Goal: Task Accomplishment & Management: Manage account settings

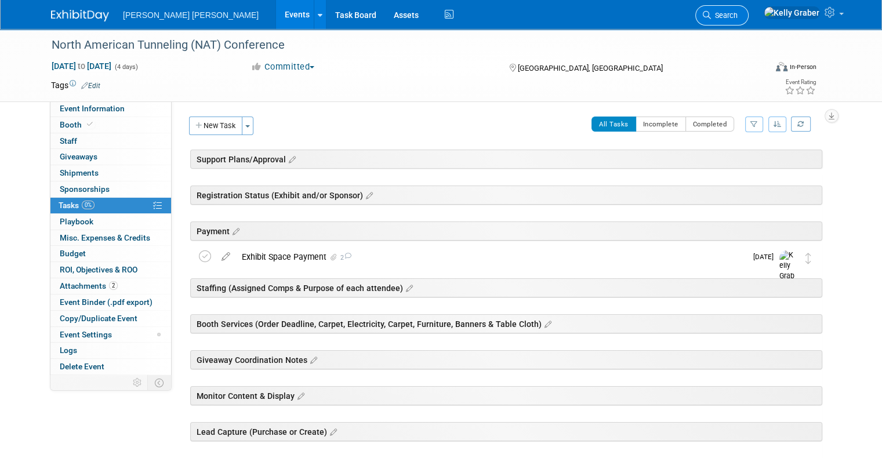
click at [737, 16] on span "Search" at bounding box center [724, 15] width 27 height 9
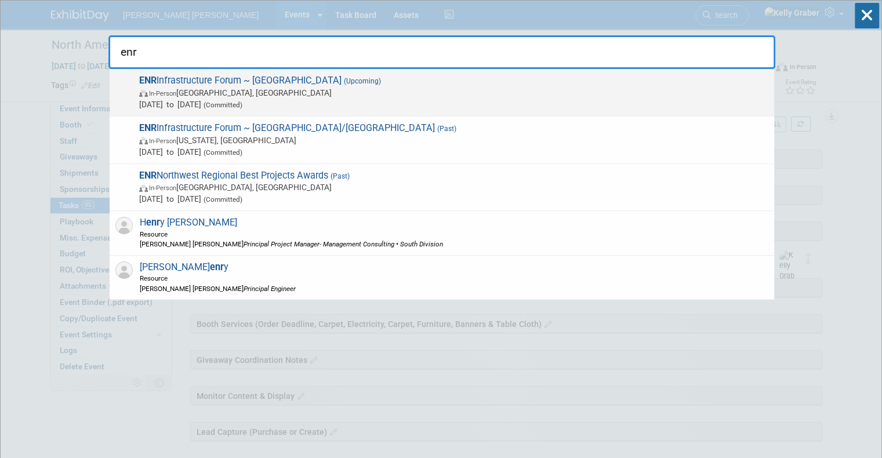
type input "enr"
click at [278, 99] on span "Oct 20, 2025 to Oct 20, 2025 (Committed)" at bounding box center [453, 105] width 629 height 12
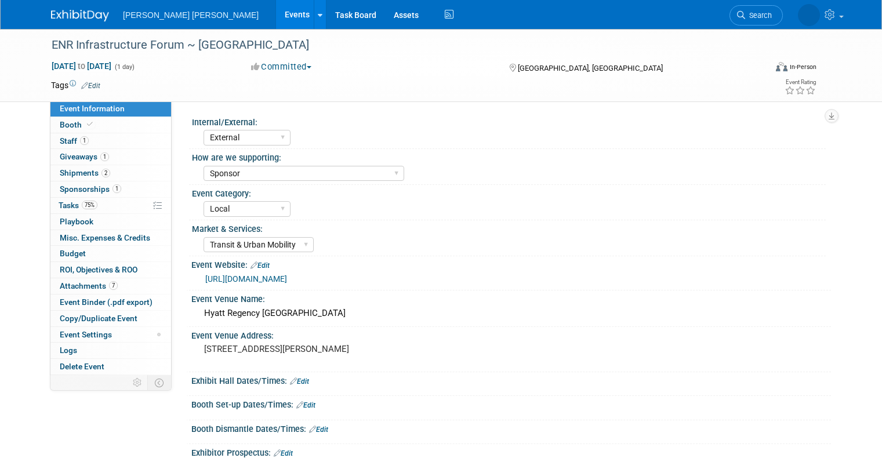
select select "External"
select select "Sponsor"
select select "Local"
select select "Transit & Urban Mobility"
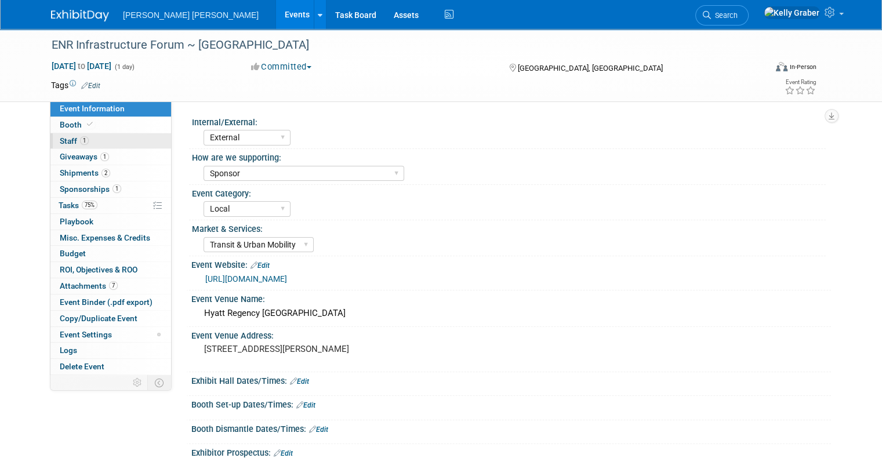
click at [74, 133] on link "1 Staff 1" at bounding box center [110, 141] width 121 height 16
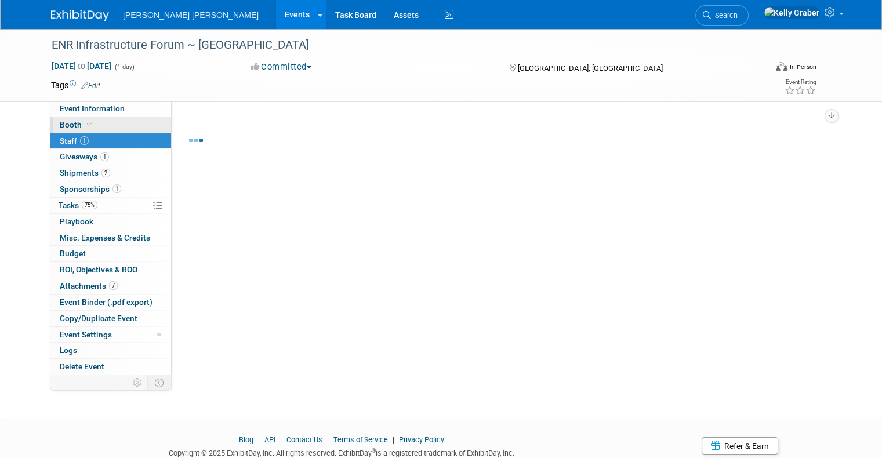
click at [87, 123] on icon at bounding box center [90, 124] width 6 height 6
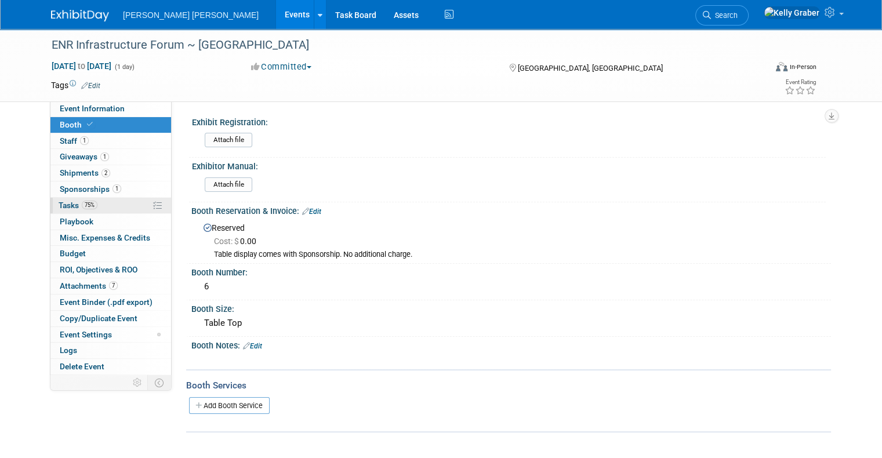
click at [59, 202] on span "Tasks 75%" at bounding box center [78, 205] width 39 height 9
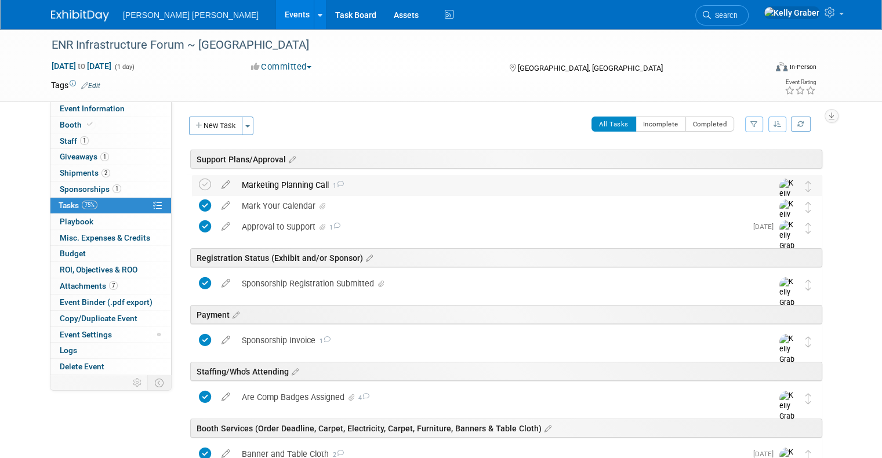
click at [252, 181] on div "Marketing Planning Call 1" at bounding box center [496, 185] width 520 height 20
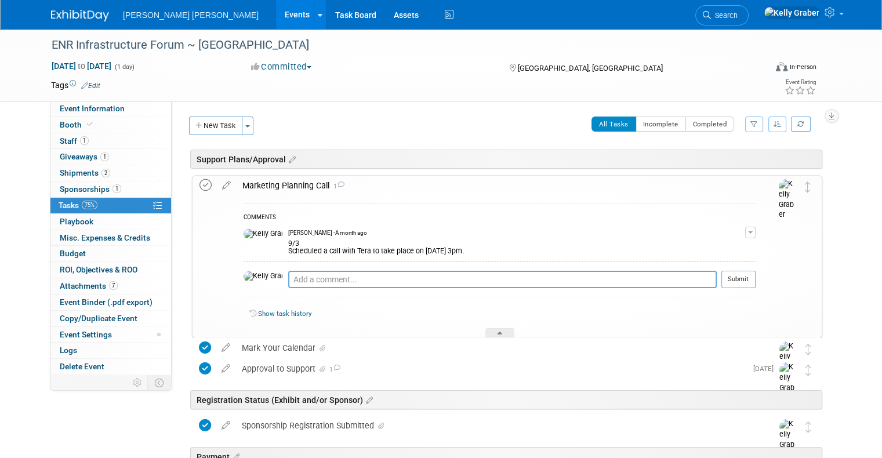
click at [199, 182] on icon at bounding box center [205, 185] width 12 height 12
click at [219, 129] on button "New Task" at bounding box center [215, 126] width 53 height 19
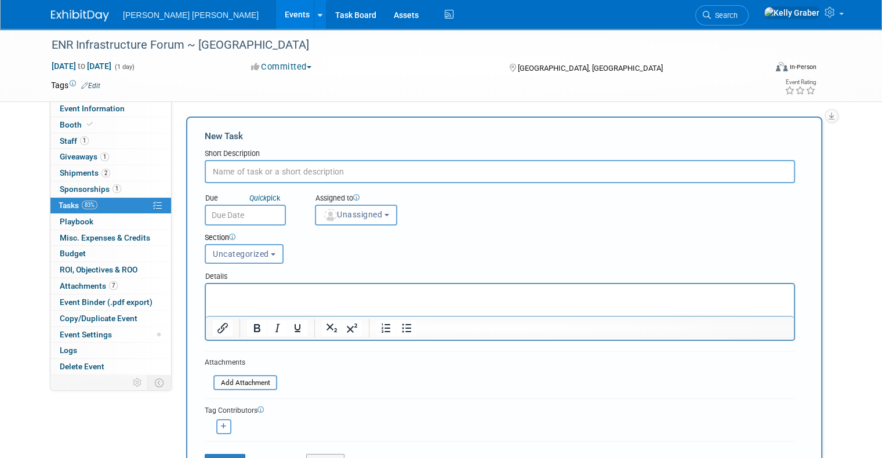
drag, startPoint x: 234, startPoint y: 164, endPoint x: 239, endPoint y: 159, distance: 7.4
click at [234, 165] on input "text" at bounding box center [500, 171] width 590 height 23
type input "f"
type input "Final Details Email"
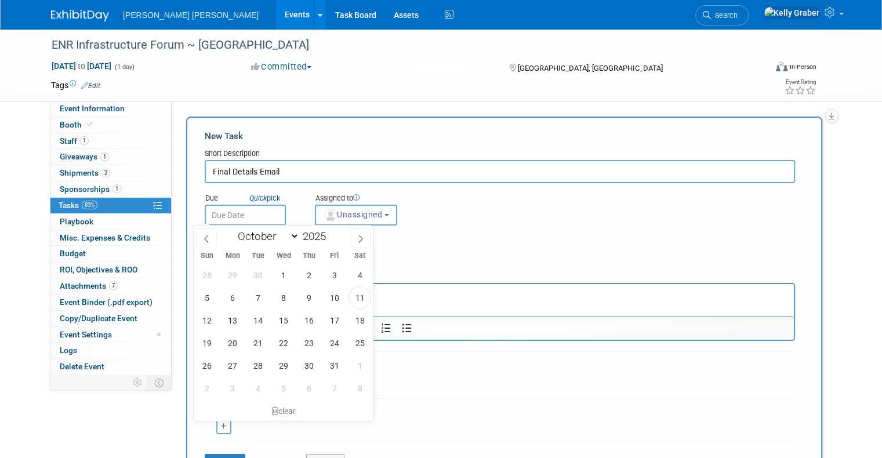
click at [227, 215] on input "text" at bounding box center [245, 215] width 81 height 21
drag, startPoint x: 363, startPoint y: 300, endPoint x: 165, endPoint y: 3, distance: 357.4
click at [363, 300] on span "11" at bounding box center [359, 297] width 23 height 23
type input "[DATE]"
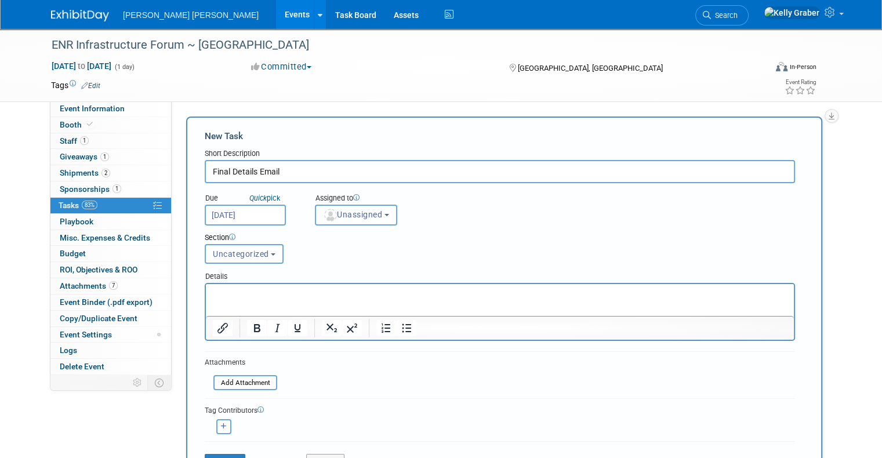
click at [344, 219] on button "Unassigned" at bounding box center [356, 215] width 82 height 21
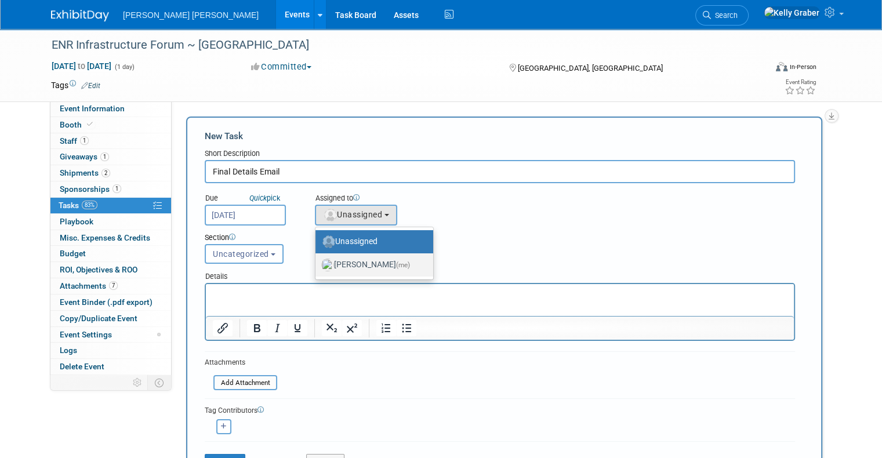
click at [350, 261] on label "[PERSON_NAME] (me)" at bounding box center [371, 265] width 100 height 19
click at [317, 261] on input "[PERSON_NAME] (me)" at bounding box center [314, 264] width 8 height 8
select select "ec37184c-c01f-4f21-939d-fe7fd02e2e7e"
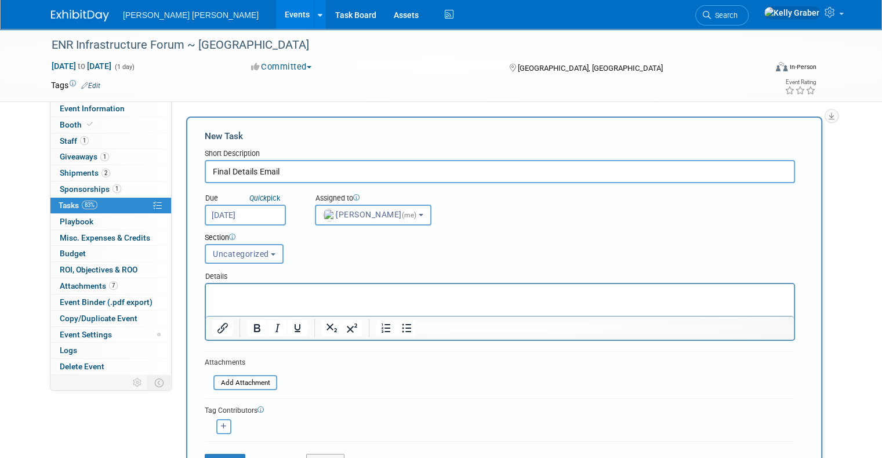
click at [243, 258] on button "Uncategorized" at bounding box center [244, 254] width 79 height 20
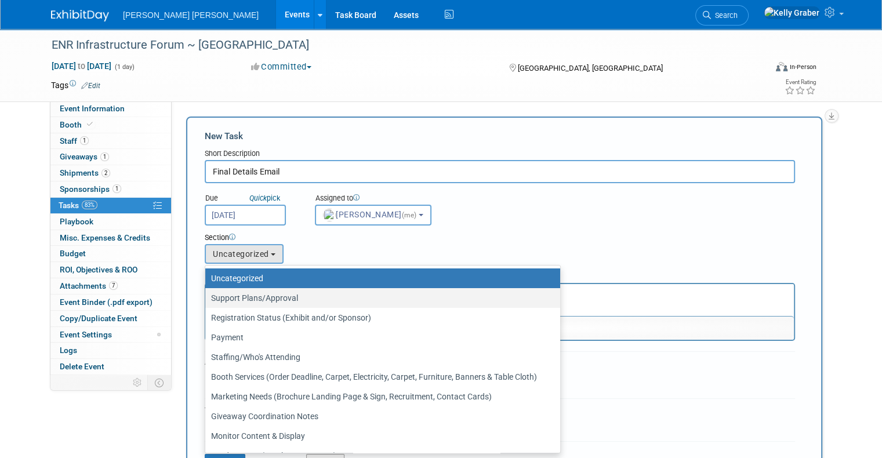
drag, startPoint x: 241, startPoint y: 294, endPoint x: 46, endPoint y: 13, distance: 342.8
click at [241, 294] on label "Support Plans/Approval" at bounding box center [379, 297] width 337 height 15
click at [207, 294] on input "Support Plans/Approval" at bounding box center [203, 298] width 8 height 8
select select "11273116"
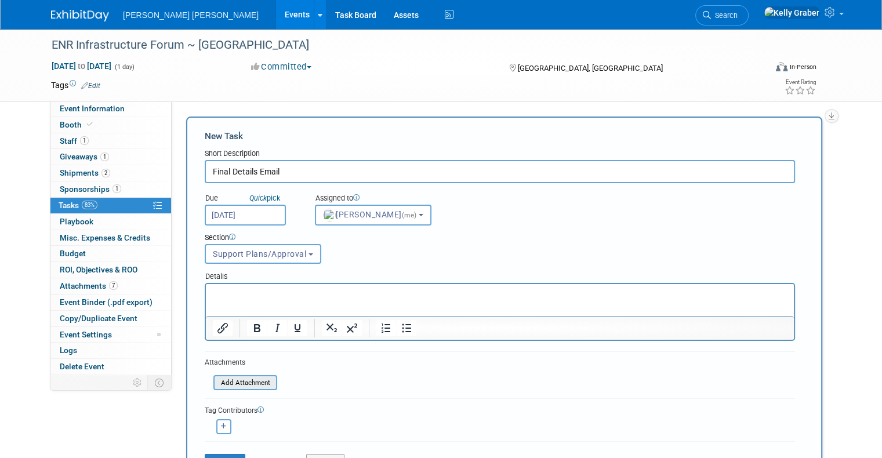
click at [234, 377] on input "file" at bounding box center [207, 382] width 138 height 13
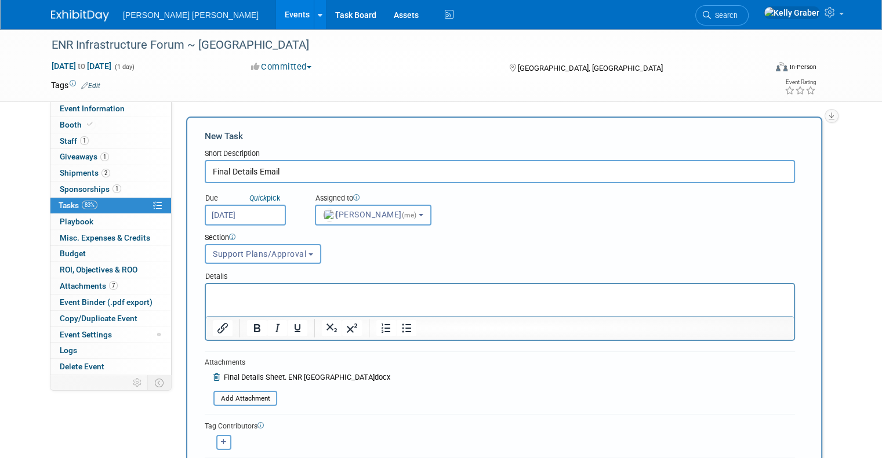
click at [213, 374] on icon at bounding box center [217, 378] width 9 height 8
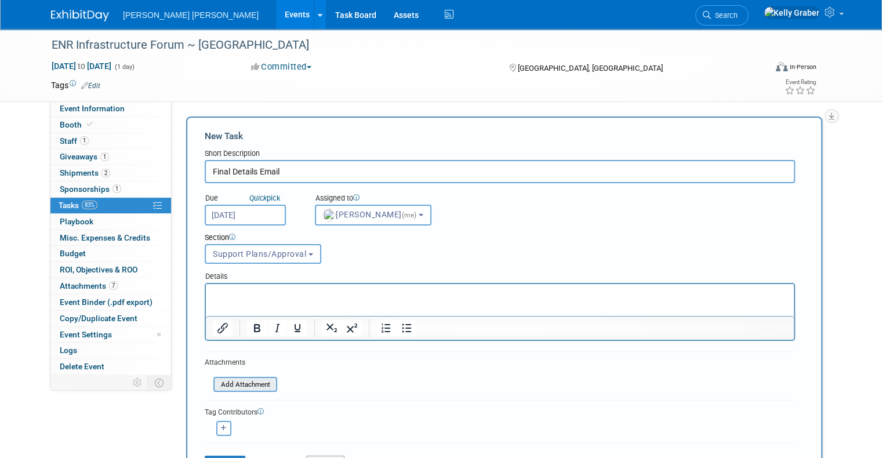
click at [227, 383] on input "file" at bounding box center [207, 384] width 138 height 13
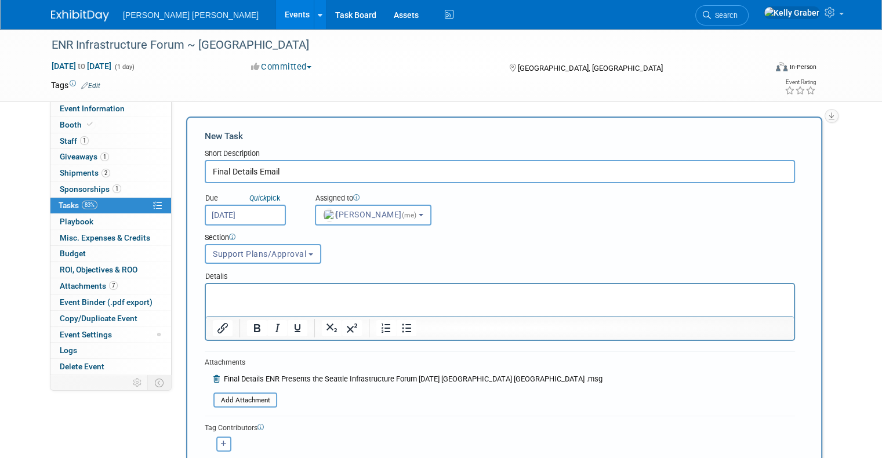
scroll to position [174, 0]
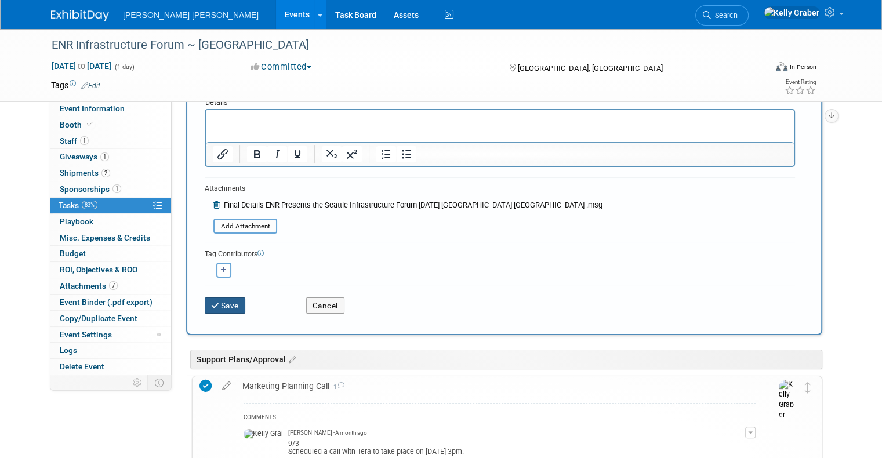
click at [214, 301] on button "Save" at bounding box center [225, 305] width 41 height 16
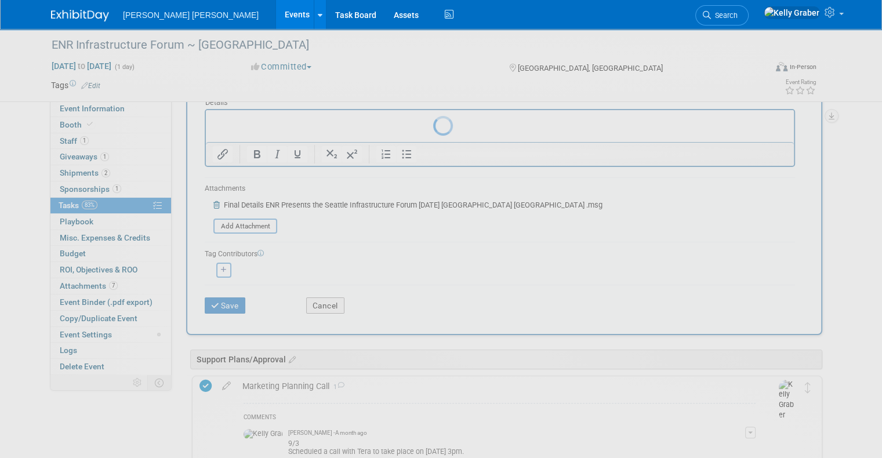
scroll to position [0, 0]
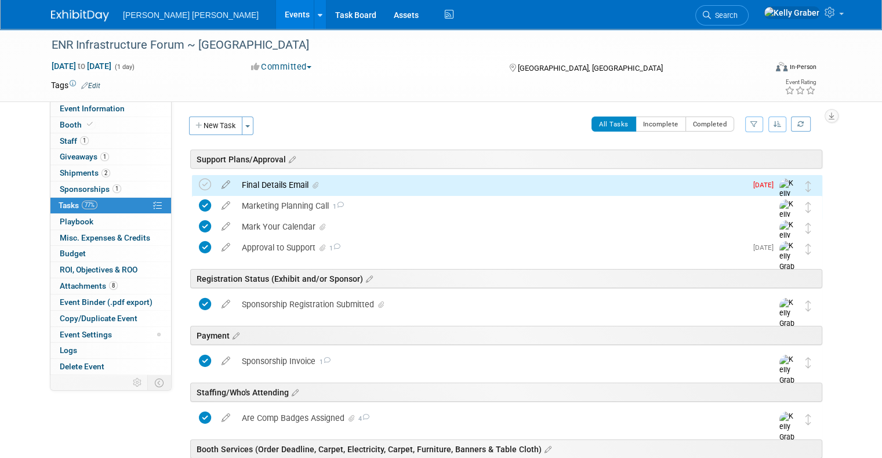
click at [274, 185] on div "Final Details Email" at bounding box center [491, 185] width 510 height 20
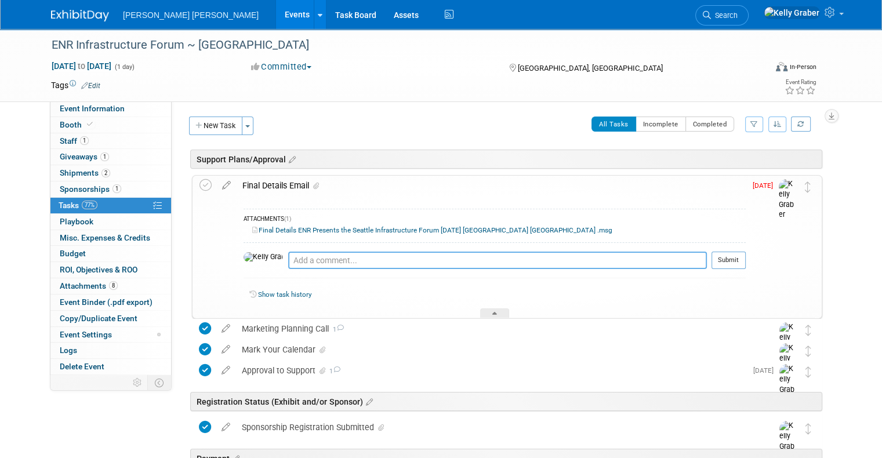
click at [290, 254] on textarea at bounding box center [497, 260] width 419 height 17
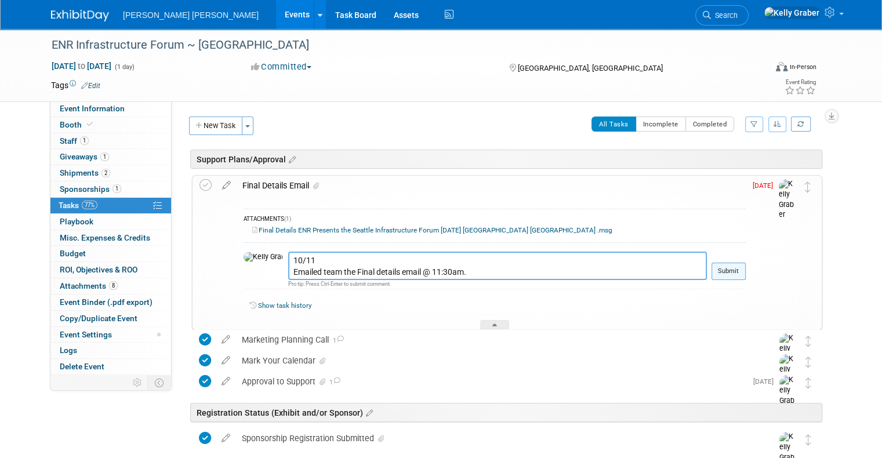
type textarea "10/11 Emailed team the Final details email @ 11:30am."
click at [737, 270] on button "Submit" at bounding box center [728, 271] width 34 height 17
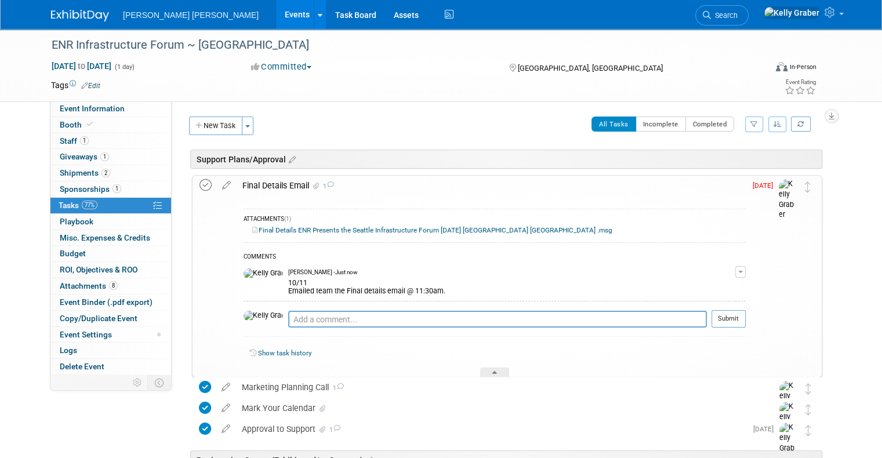
click at [199, 183] on icon at bounding box center [205, 185] width 12 height 12
click at [496, 368] on div at bounding box center [494, 373] width 29 height 10
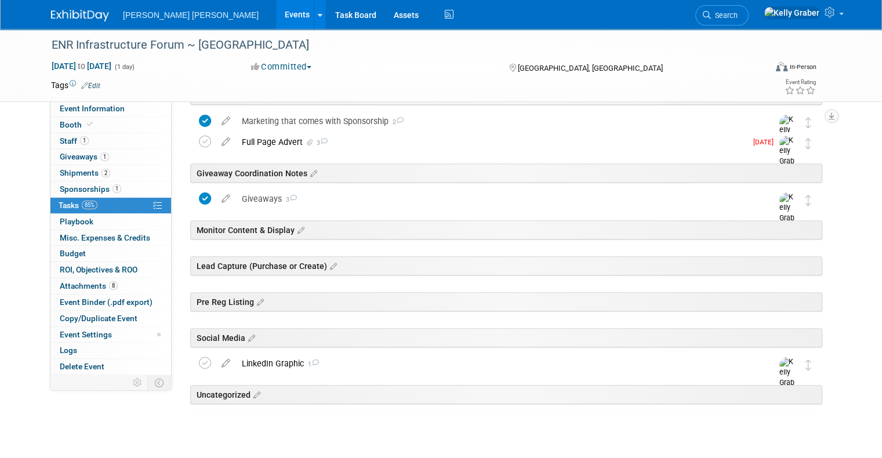
scroll to position [454, 0]
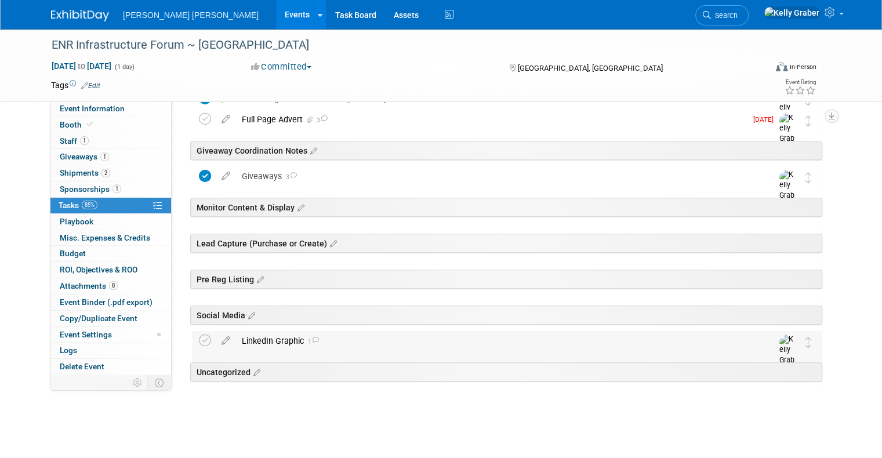
click at [304, 340] on span "1" at bounding box center [311, 342] width 15 height 8
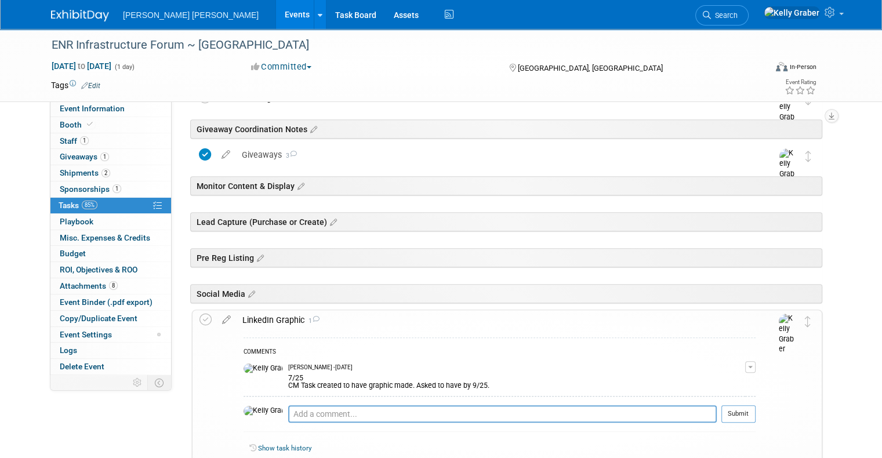
scroll to position [512, 0]
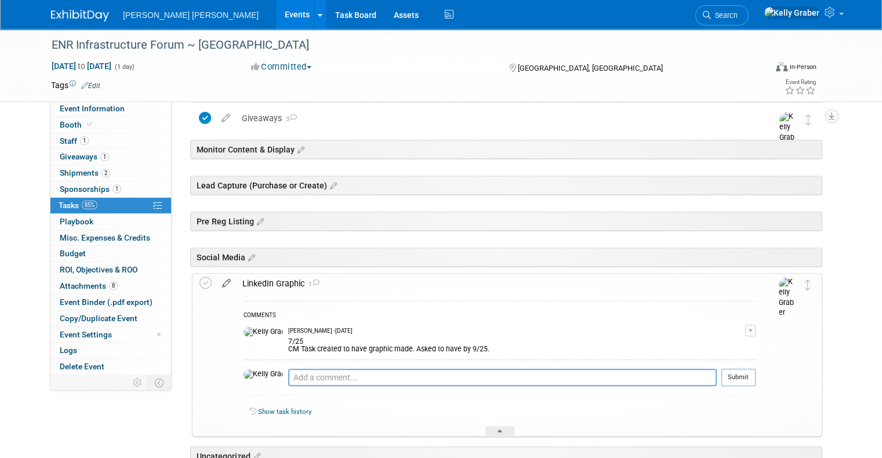
click at [217, 286] on icon at bounding box center [226, 281] width 20 height 14
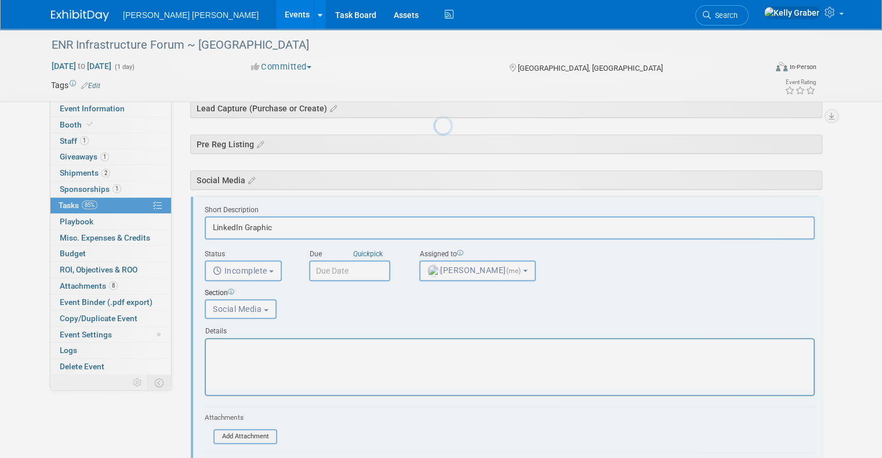
scroll to position [616, 0]
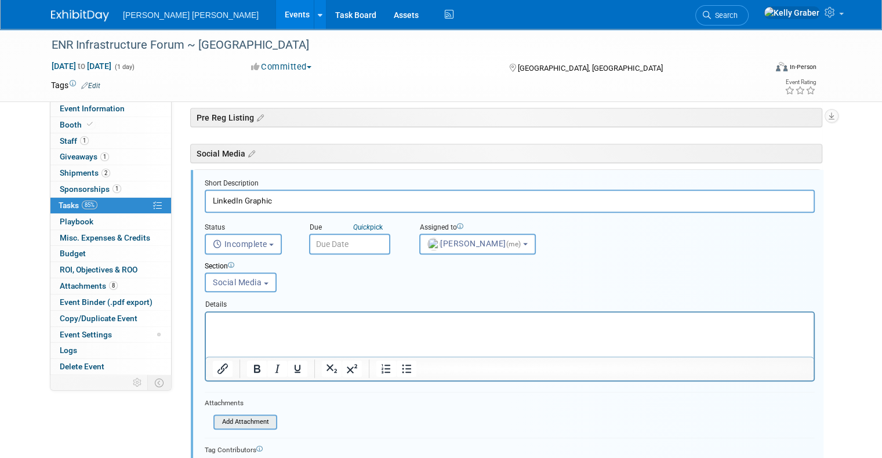
click at [234, 419] on input "file" at bounding box center [217, 422] width 118 height 13
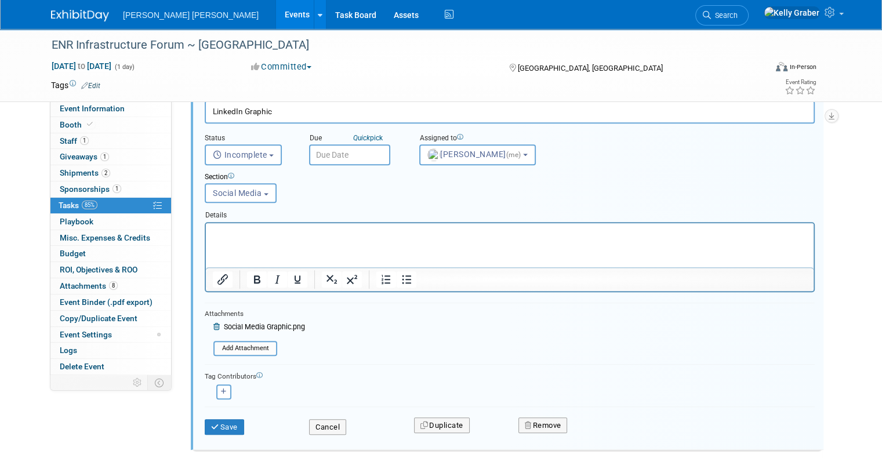
scroll to position [732, 0]
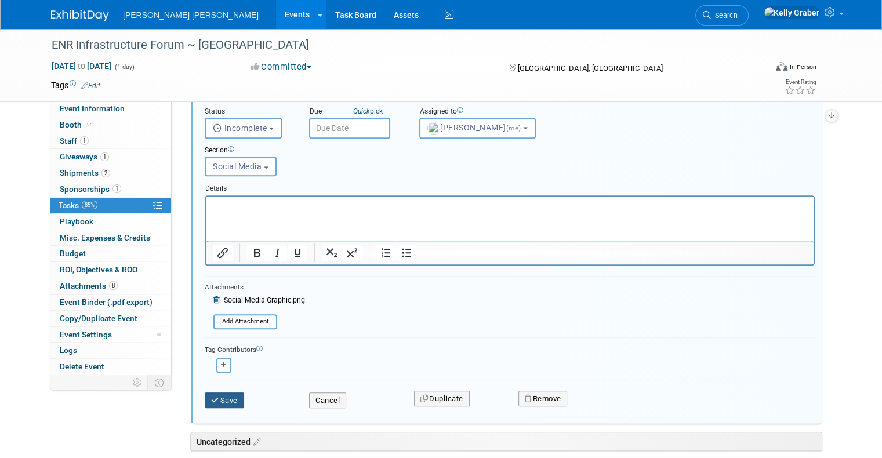
drag, startPoint x: 228, startPoint y: 391, endPoint x: 234, endPoint y: 384, distance: 9.2
click at [228, 392] on button "Save" at bounding box center [224, 400] width 39 height 16
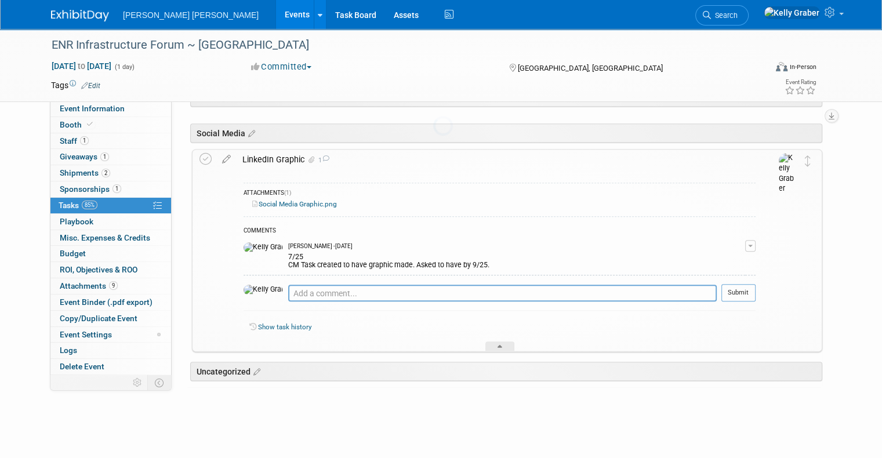
scroll to position [635, 0]
click at [299, 286] on textarea at bounding box center [502, 293] width 428 height 17
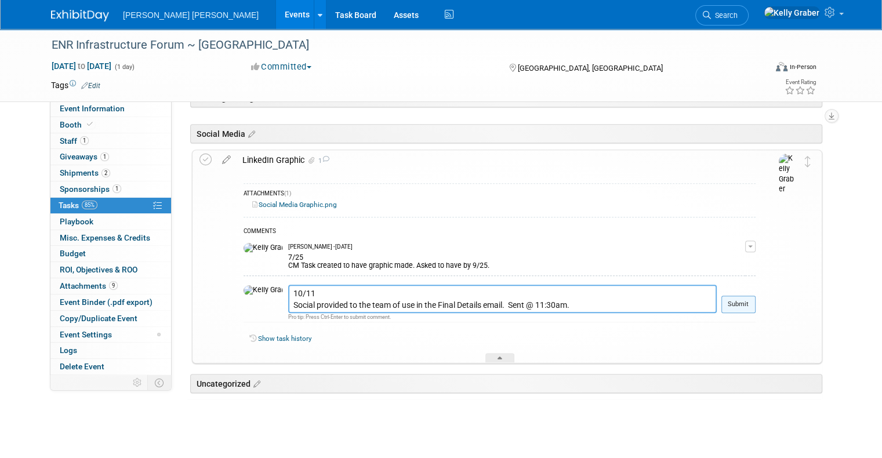
type textarea "10/11 Social provided to the team of use in the Final Details email. Sent @ 11:…"
click at [742, 302] on button "Submit" at bounding box center [738, 304] width 34 height 17
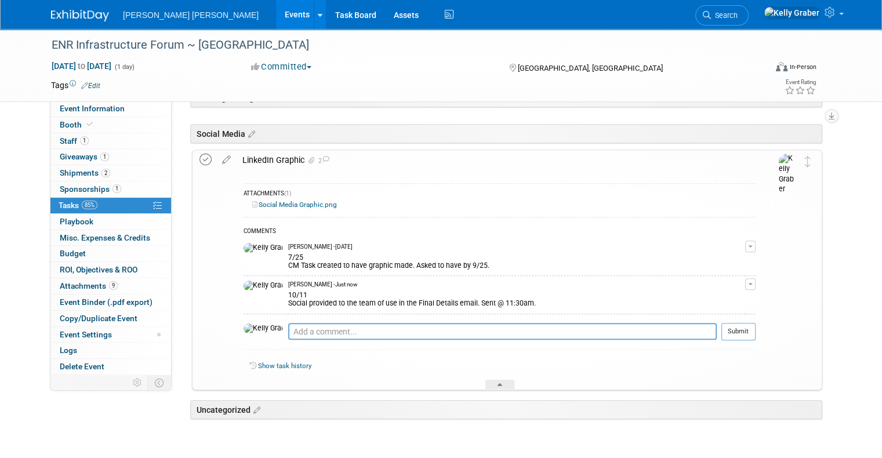
click at [199, 163] on icon at bounding box center [205, 160] width 12 height 12
click at [501, 380] on div at bounding box center [499, 385] width 29 height 10
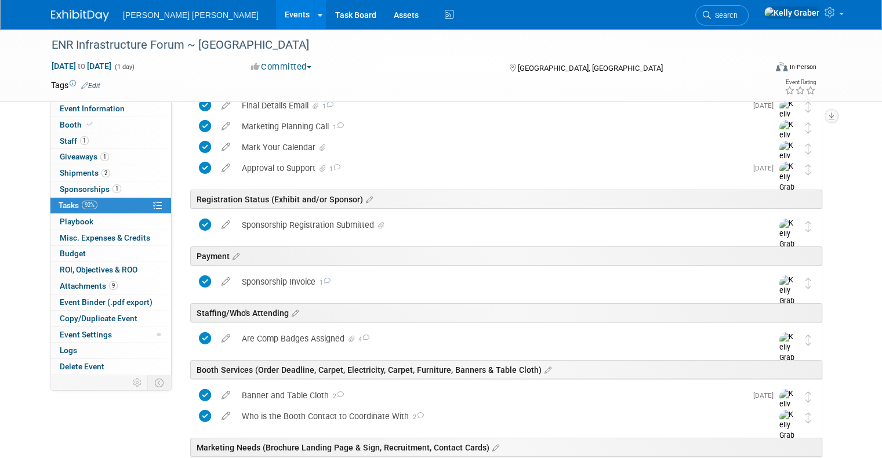
scroll to position [0, 0]
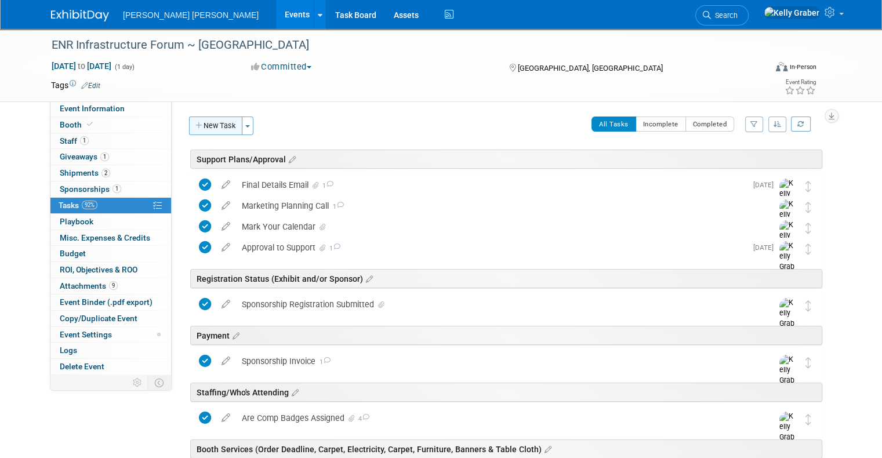
click at [211, 126] on button "New Task" at bounding box center [215, 126] width 53 height 19
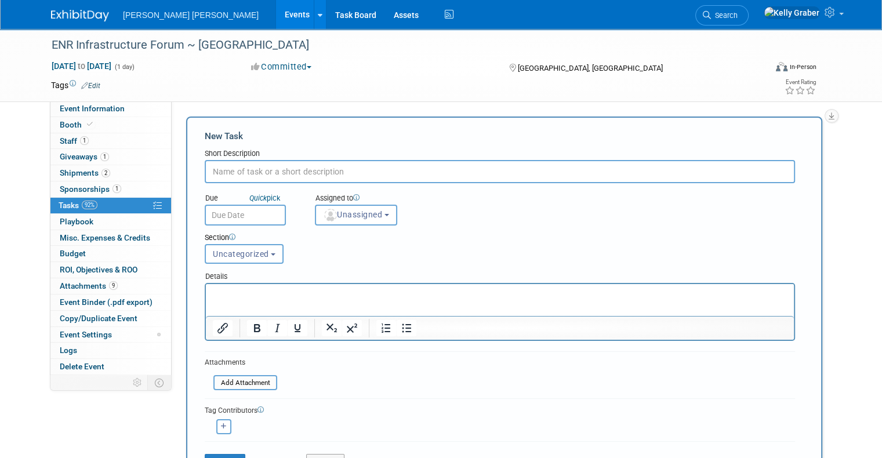
click at [256, 172] on input "text" at bounding box center [500, 171] width 590 height 23
type input "Lead Capture Board"
click at [251, 208] on input "text" at bounding box center [245, 215] width 81 height 21
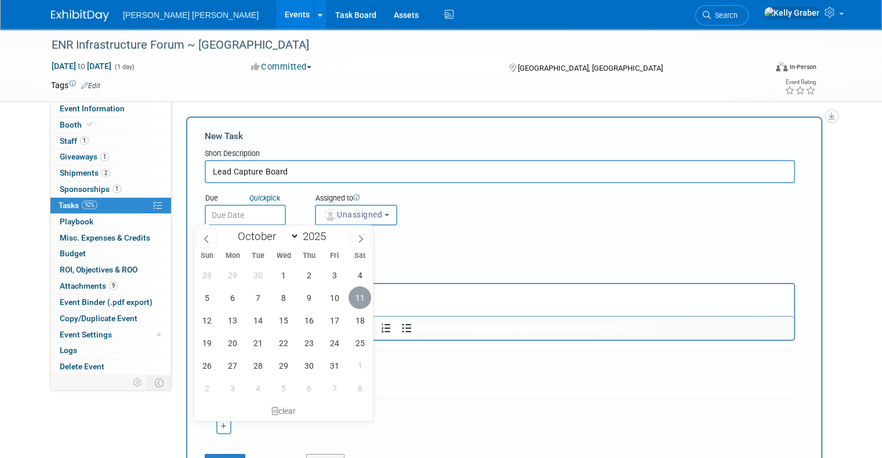
click at [356, 294] on span "11" at bounding box center [359, 297] width 23 height 23
type input "[DATE]"
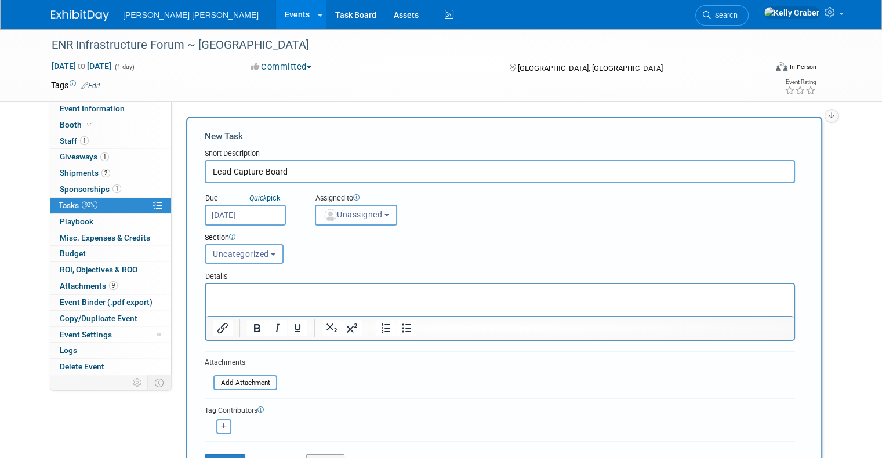
click at [339, 216] on span "Unassigned" at bounding box center [352, 214] width 59 height 9
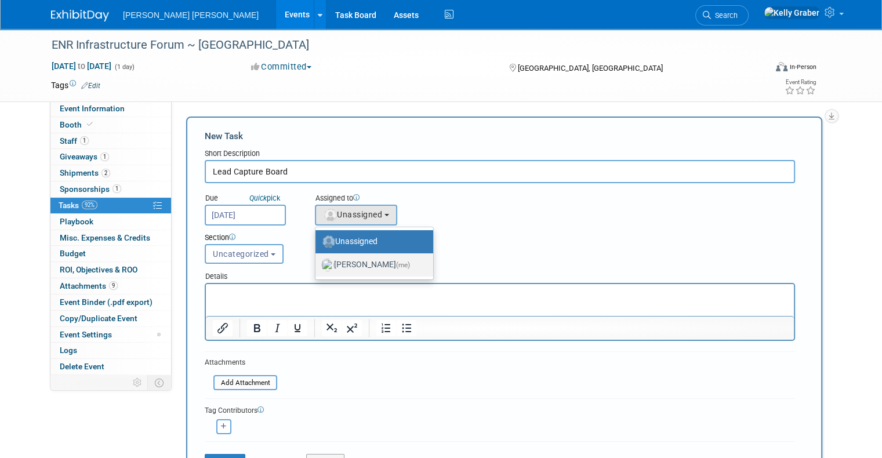
click at [339, 262] on label "[PERSON_NAME] (me)" at bounding box center [371, 265] width 100 height 19
click at [317, 262] on input "[PERSON_NAME] (me)" at bounding box center [314, 264] width 8 height 8
select select "ec37184c-c01f-4f21-939d-fe7fd02e2e7e"
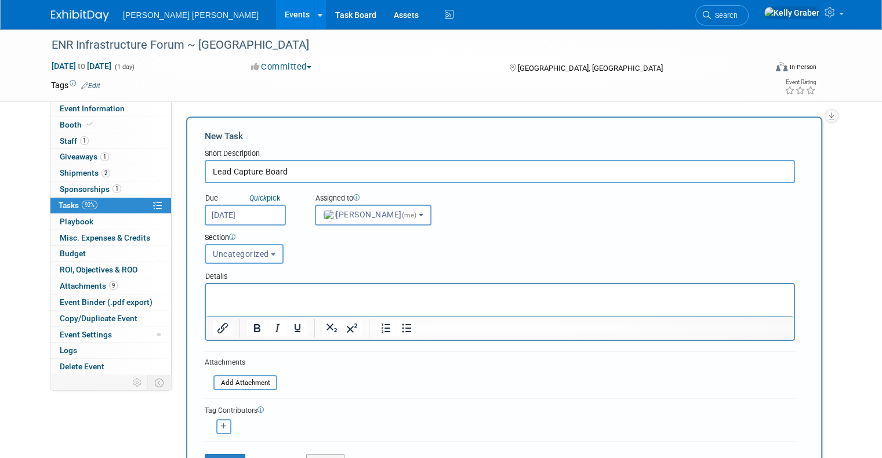
click at [239, 256] on span "Uncategorized" at bounding box center [241, 253] width 56 height 9
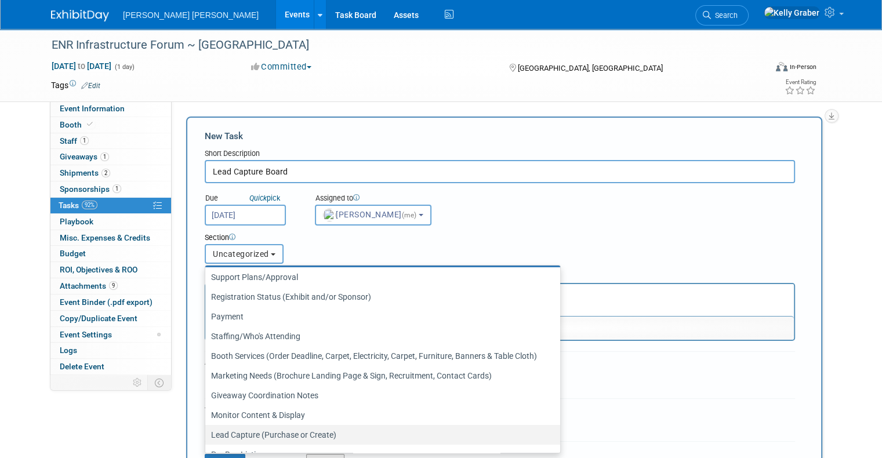
scroll to position [54, 0]
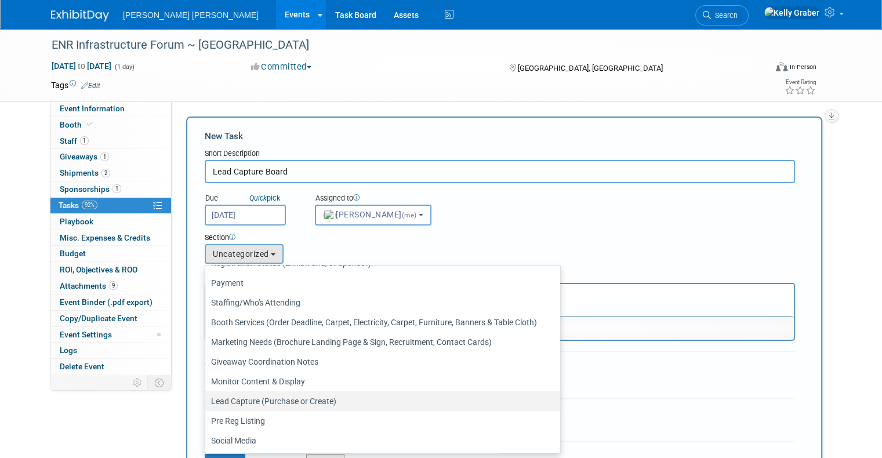
click at [260, 405] on label "Lead Capture (Purchase or Create)" at bounding box center [379, 401] width 337 height 15
click at [207, 405] on input "Lead Capture (Purchase or Create)" at bounding box center [203, 402] width 8 height 8
select select "11273124"
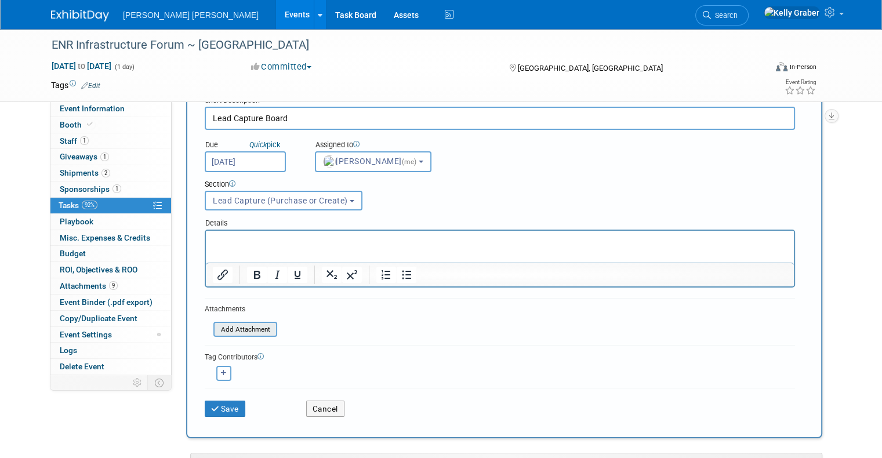
scroll to position [116, 0]
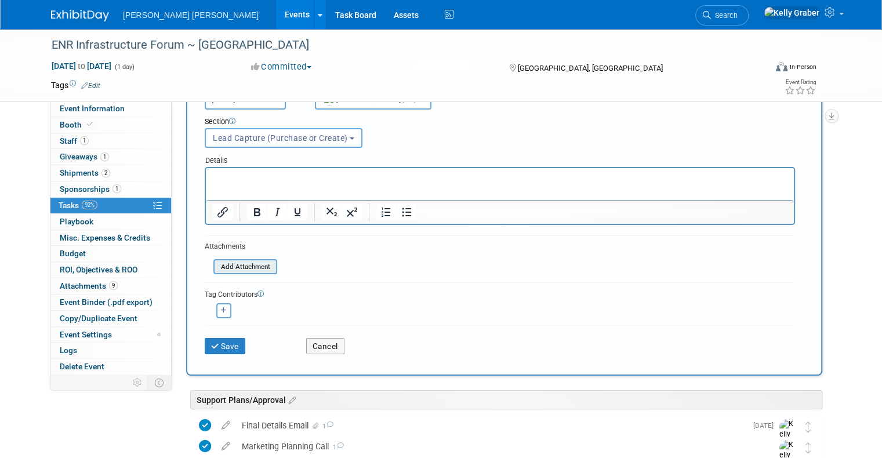
click at [217, 267] on input "file" at bounding box center [207, 266] width 138 height 13
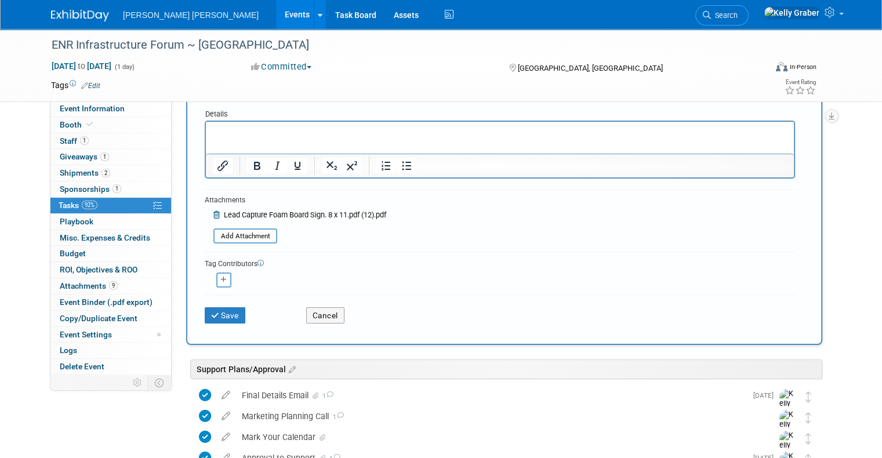
scroll to position [232, 0]
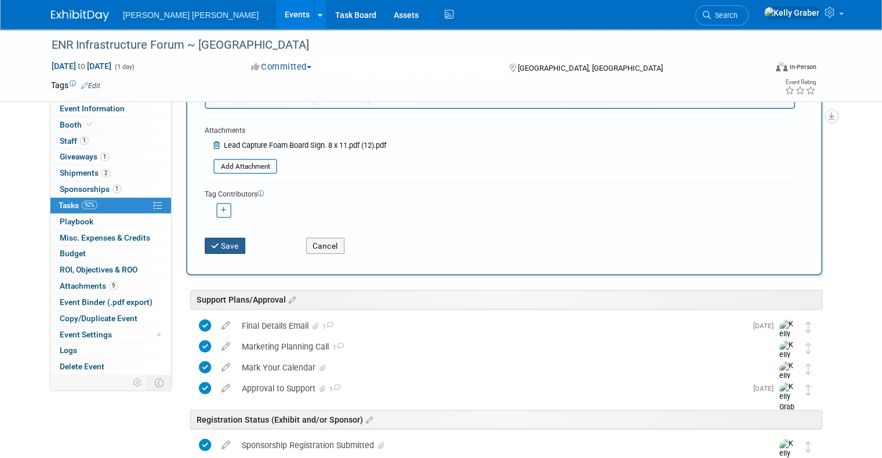
click at [224, 247] on button "Save" at bounding box center [225, 246] width 41 height 16
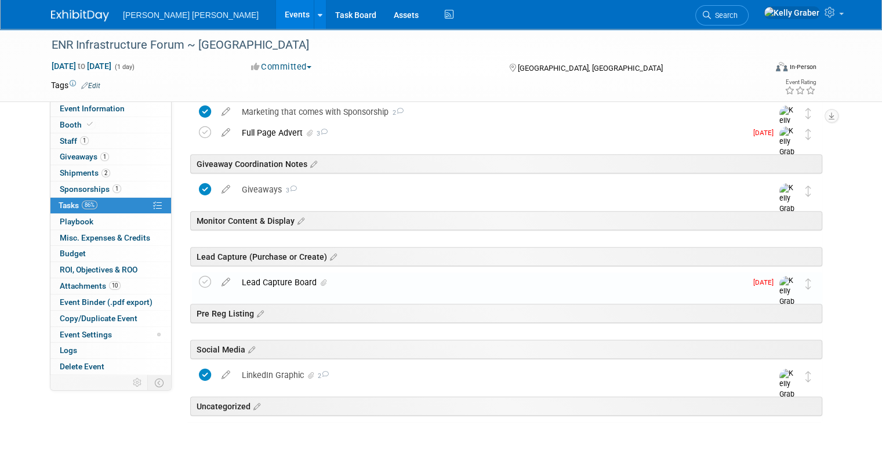
scroll to position [464, 0]
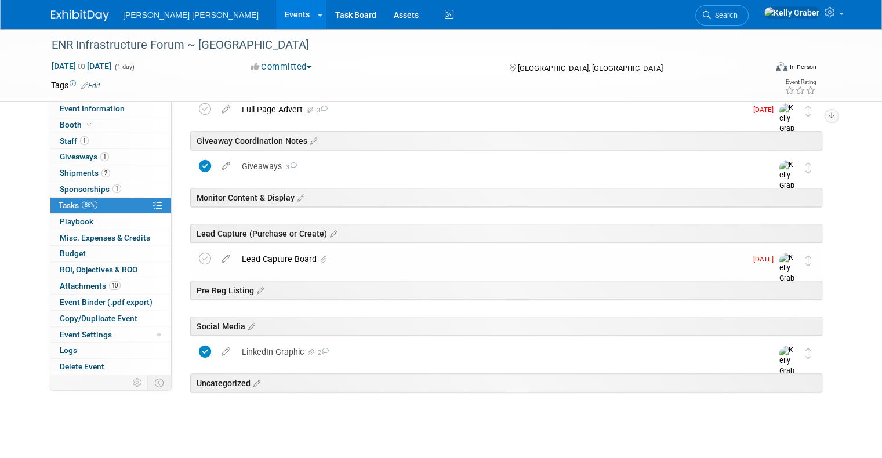
click at [278, 258] on div "Lead Capture Board" at bounding box center [491, 259] width 510 height 20
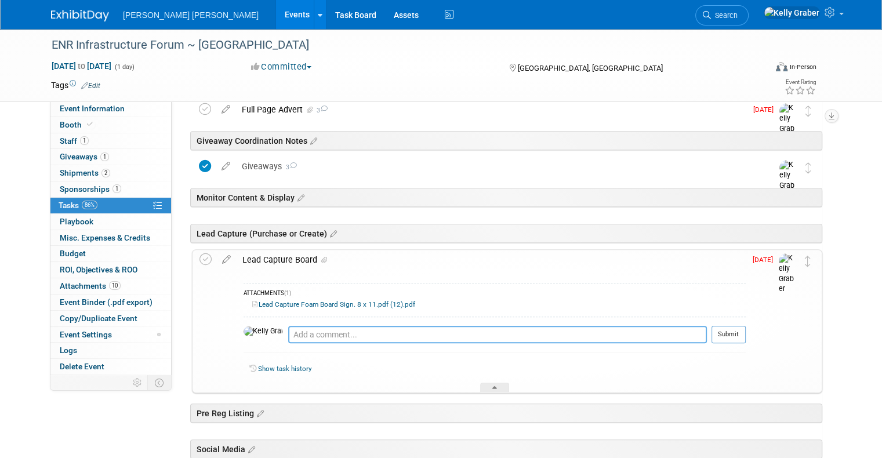
click at [288, 335] on textarea at bounding box center [497, 334] width 419 height 17
drag, startPoint x: 507, startPoint y: 334, endPoint x: 227, endPoint y: 325, distance: 279.5
click at [237, 325] on div "ATTACHMENTS (1) Lead Capture Foam Board Sign. 8 x 11.pdf (12).pdf Placed vistap…" at bounding box center [491, 331] width 509 height 123
click at [288, 332] on textarea "Placed vistaprint order. Schedule to get to office by 10/17." at bounding box center [497, 334] width 419 height 17
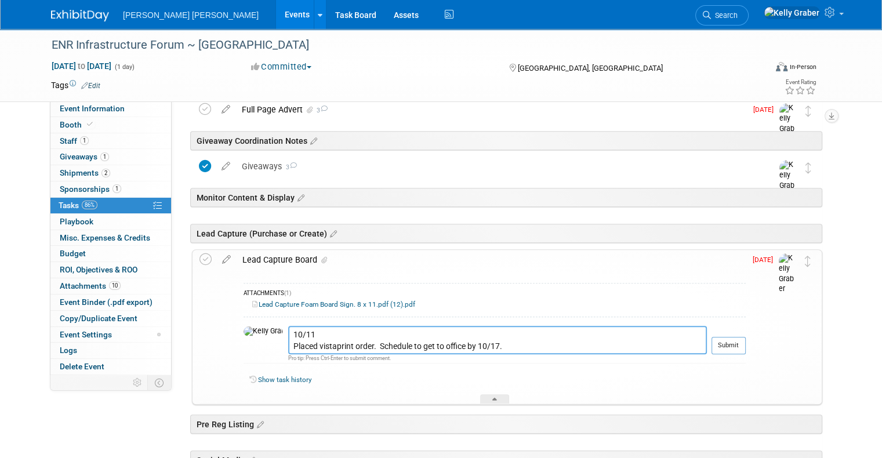
drag, startPoint x: 510, startPoint y: 345, endPoint x: 253, endPoint y: 326, distance: 257.0
click at [253, 326] on tr "10/11 Placed vistaprint order. Schedule to get to office by 10/17. Pro tip: Pre…" at bounding box center [494, 345] width 502 height 38
type textarea "10/11 Placed vistaprint order. Schedule to get to office by 10/17."
click at [745, 339] on button "Submit" at bounding box center [728, 345] width 34 height 17
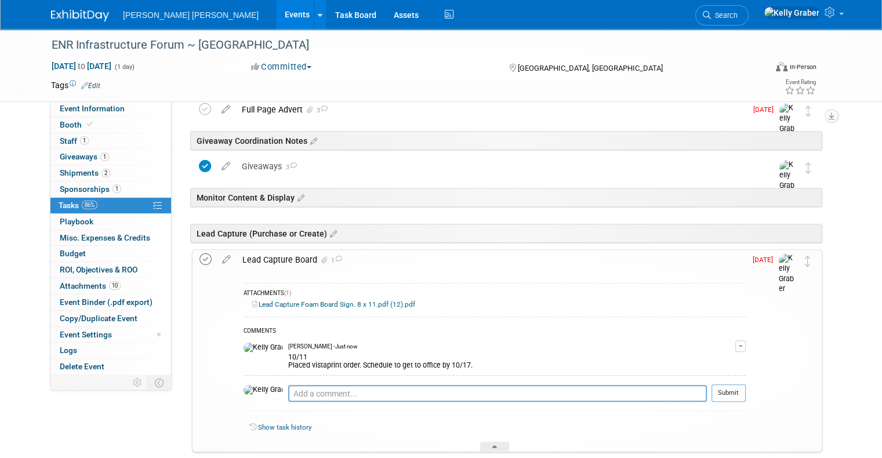
click at [199, 261] on icon at bounding box center [205, 259] width 12 height 12
click at [493, 445] on icon at bounding box center [494, 448] width 5 height 7
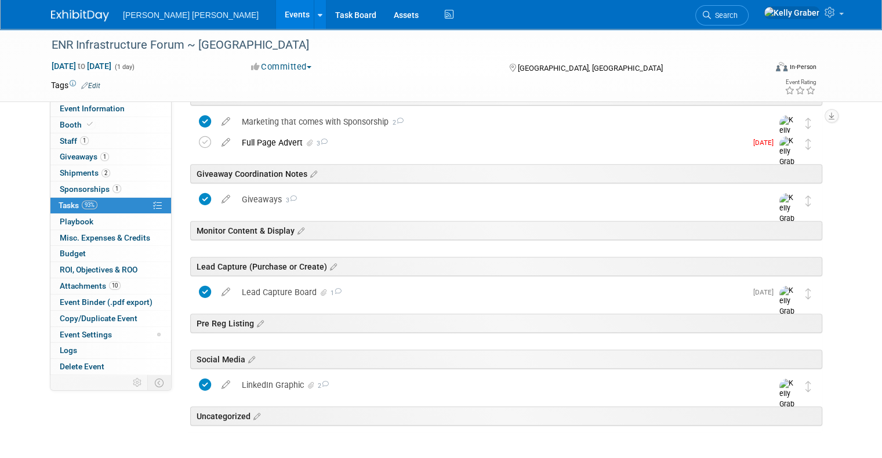
scroll to position [406, 0]
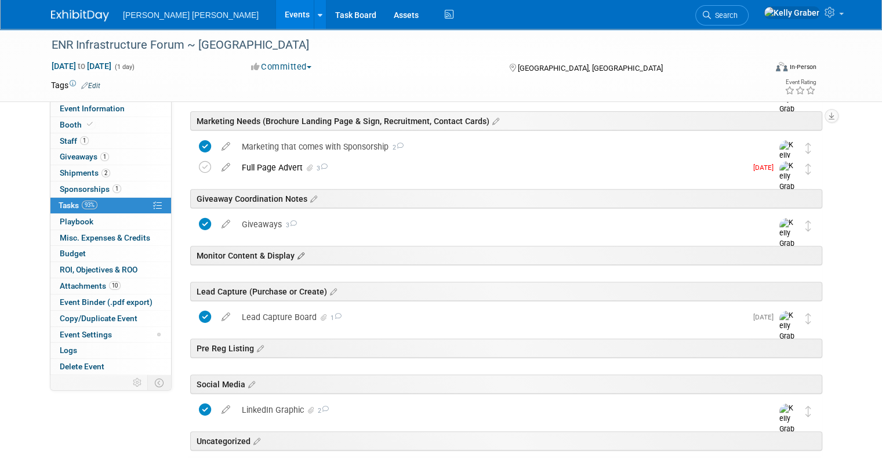
click at [294, 254] on icon at bounding box center [299, 256] width 10 height 10
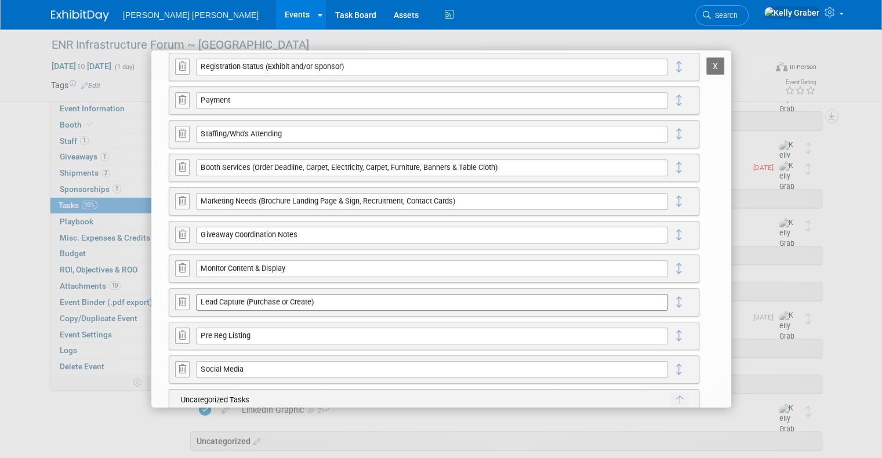
scroll to position [144, 0]
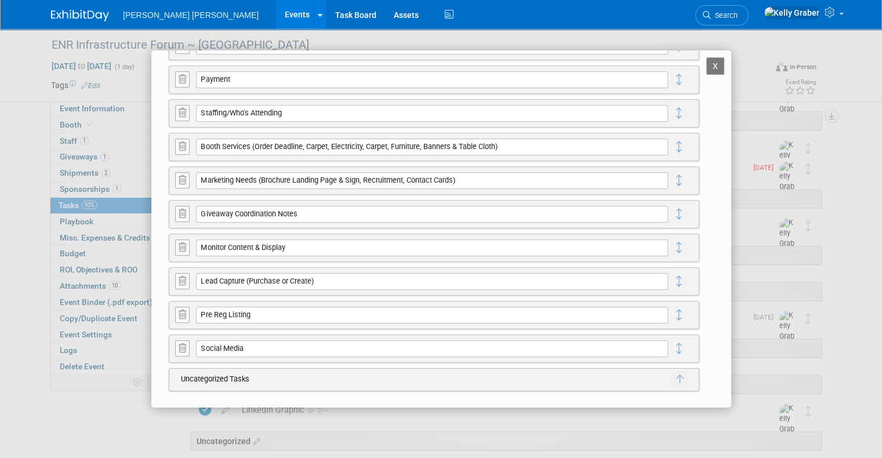
click at [184, 243] on icon at bounding box center [183, 247] width 8 height 9
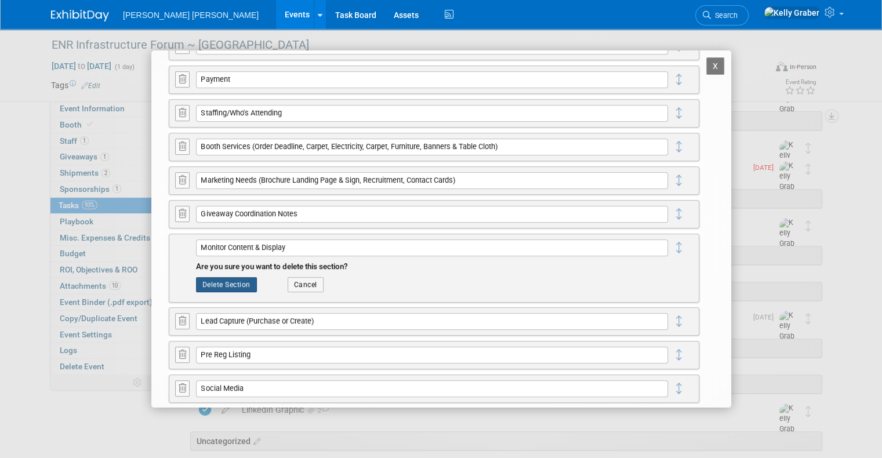
click at [216, 285] on button "Delete Section" at bounding box center [226, 284] width 61 height 15
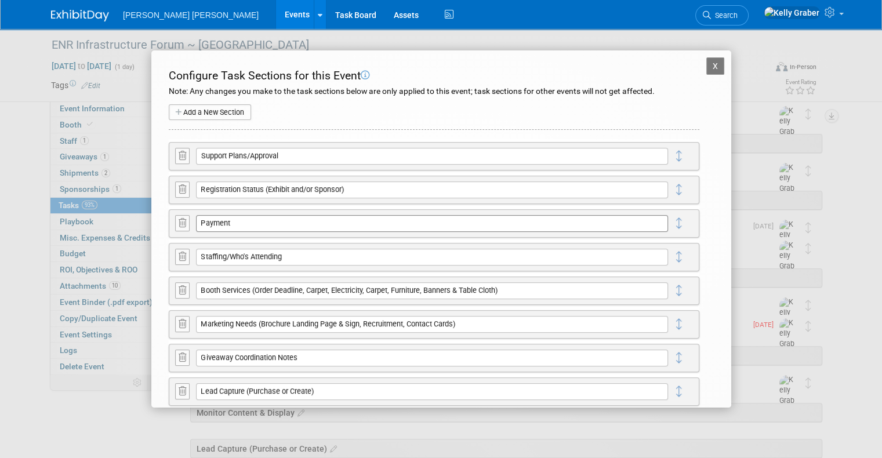
scroll to position [232, 0]
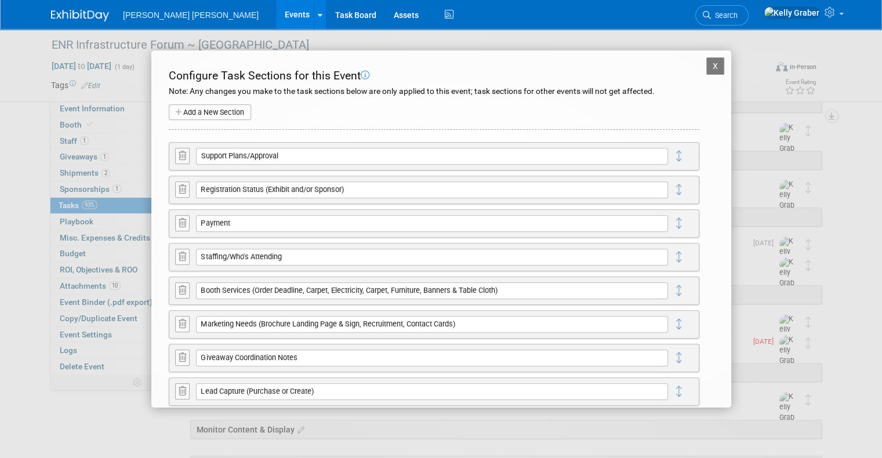
click at [706, 62] on button "X" at bounding box center [715, 65] width 19 height 17
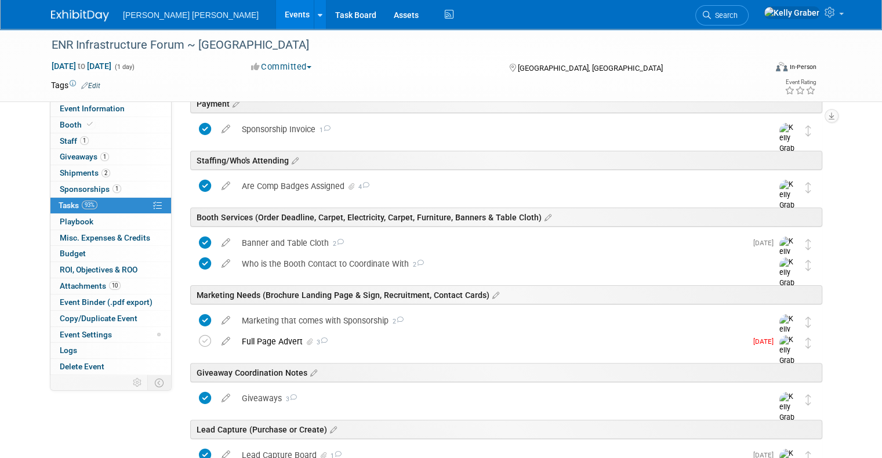
scroll to position [290, 0]
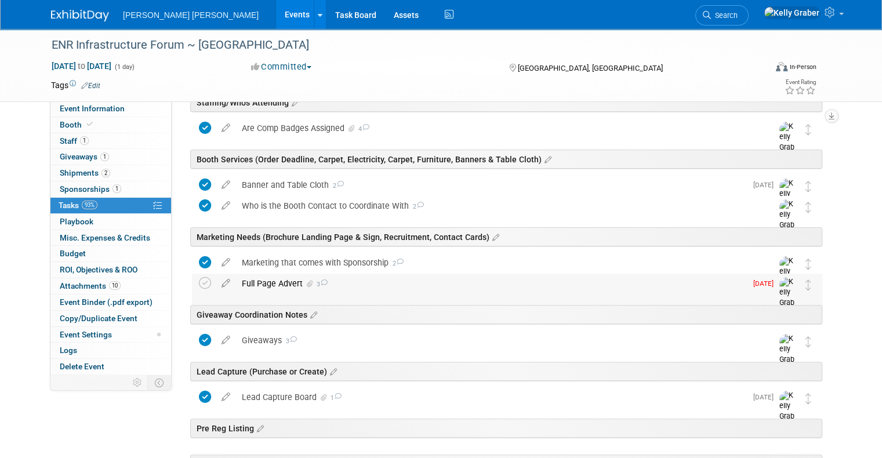
click at [297, 278] on div "Full Page Advert 3" at bounding box center [491, 284] width 510 height 20
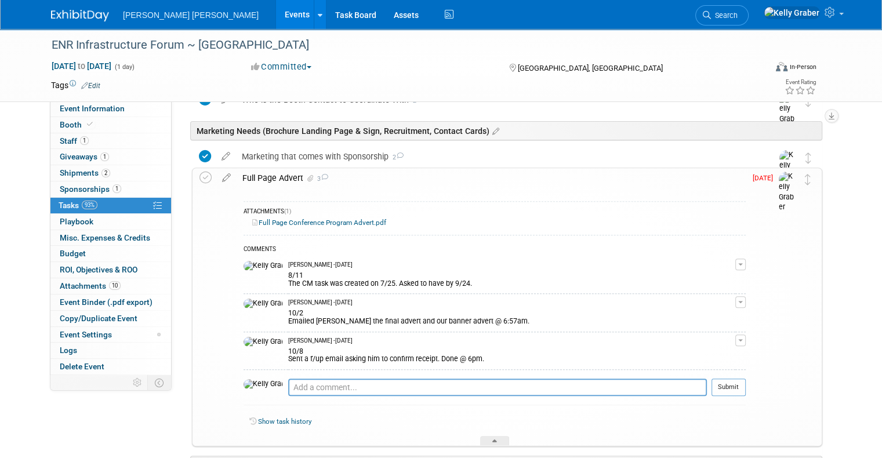
scroll to position [406, 0]
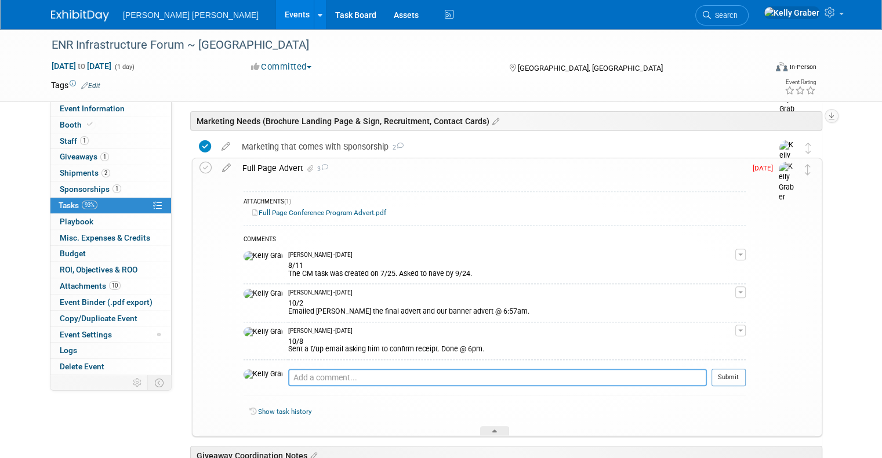
click at [312, 377] on textarea at bounding box center [497, 377] width 419 height 17
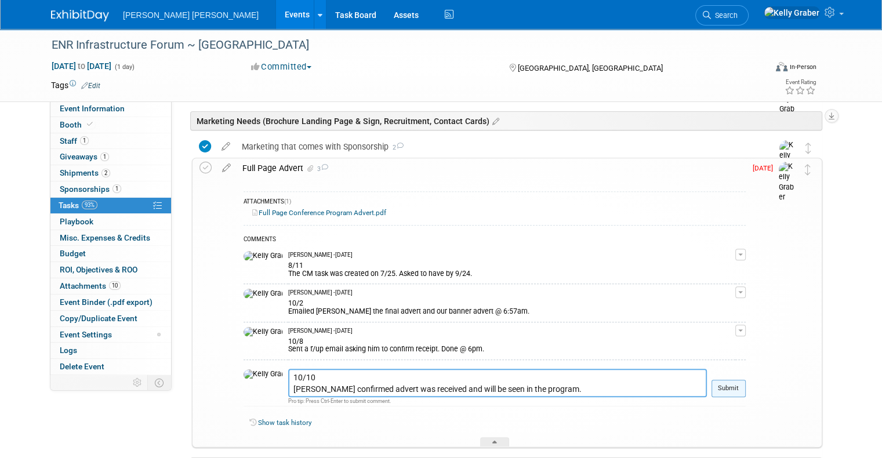
type textarea "10/10 [PERSON_NAME] confirmed advert was received and will be seen in the progr…"
click at [744, 386] on button "Submit" at bounding box center [728, 388] width 34 height 17
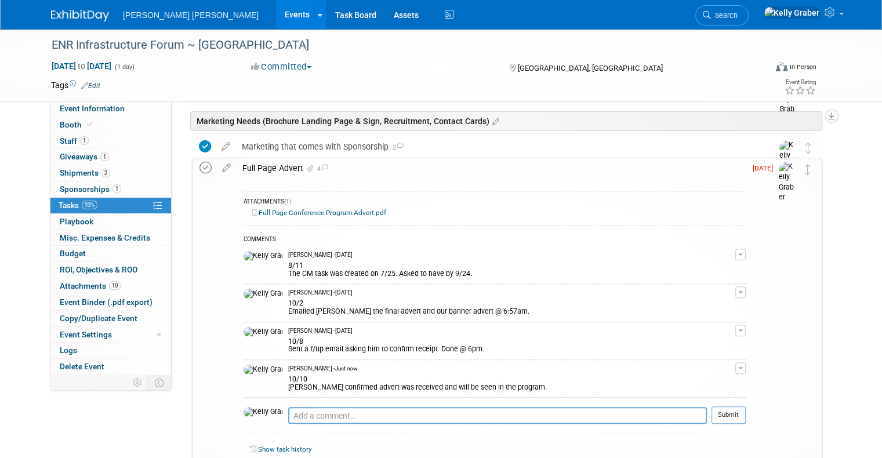
click at [199, 168] on icon at bounding box center [205, 168] width 12 height 12
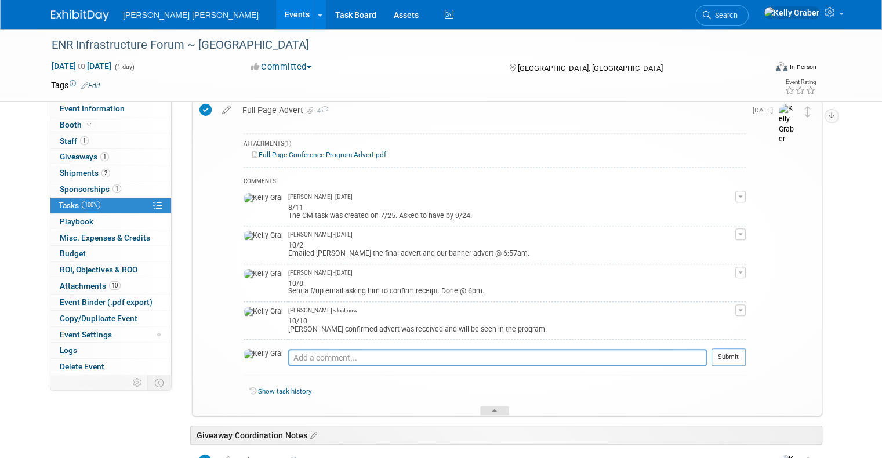
click at [490, 408] on div at bounding box center [494, 411] width 29 height 10
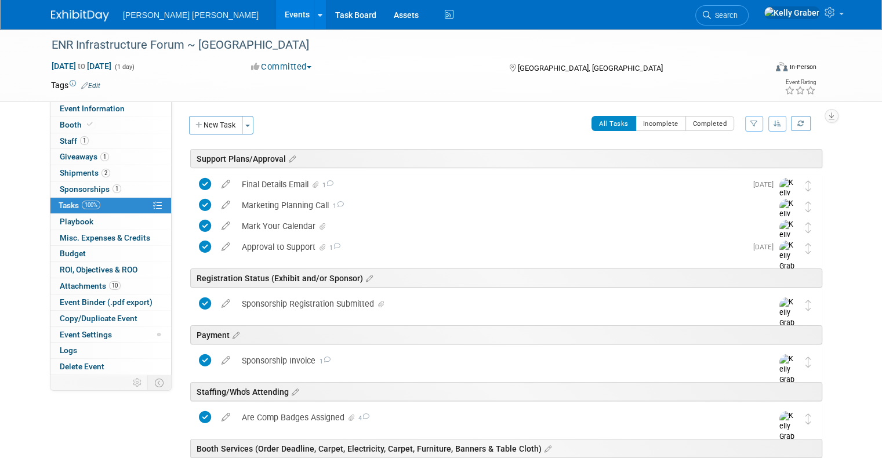
scroll to position [0, 0]
click at [206, 127] on button "New Task" at bounding box center [215, 126] width 53 height 19
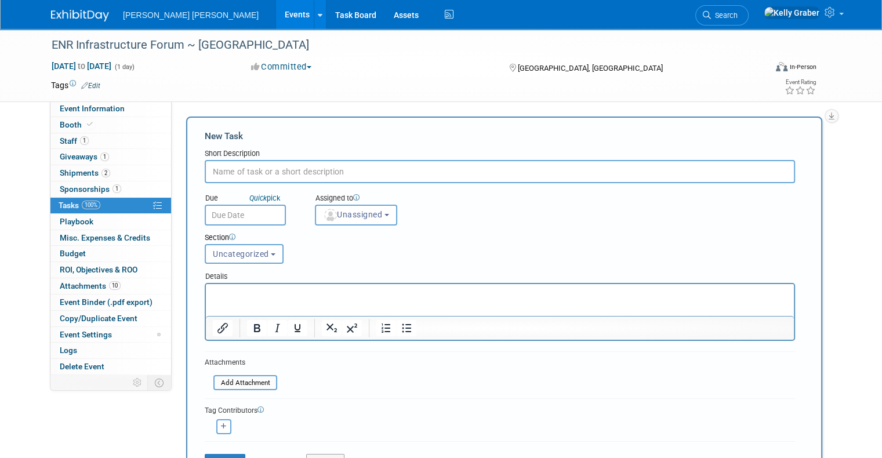
click at [241, 165] on input "text" at bounding box center [500, 171] width 590 height 23
type input "v"
type input "VistaPrint Order Placed"
click at [241, 215] on input "text" at bounding box center [245, 215] width 81 height 21
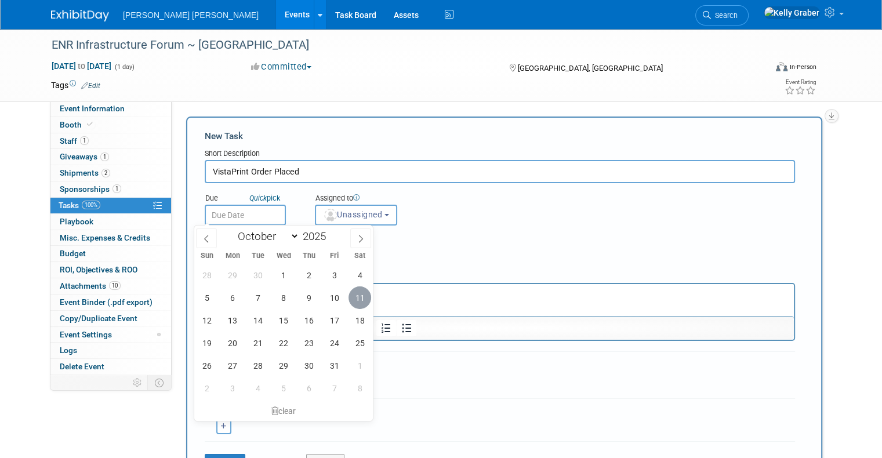
click at [360, 297] on span "11" at bounding box center [359, 297] width 23 height 23
type input "[DATE]"
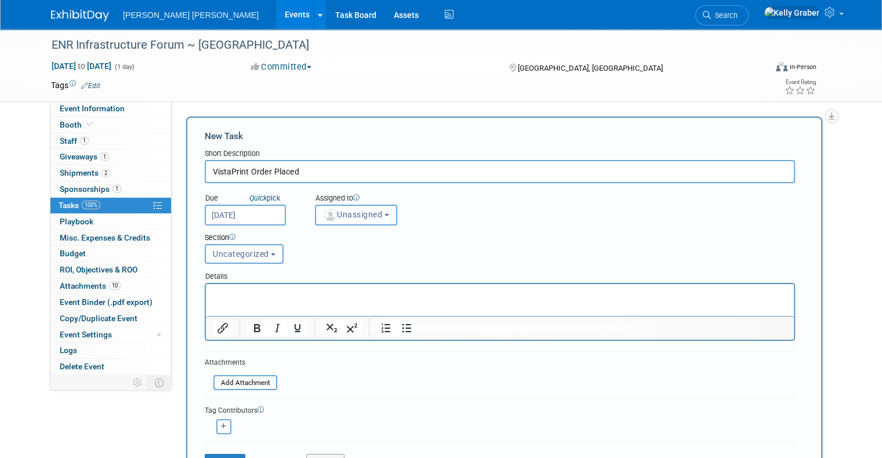
click at [350, 213] on span "Unassigned" at bounding box center [352, 214] width 59 height 9
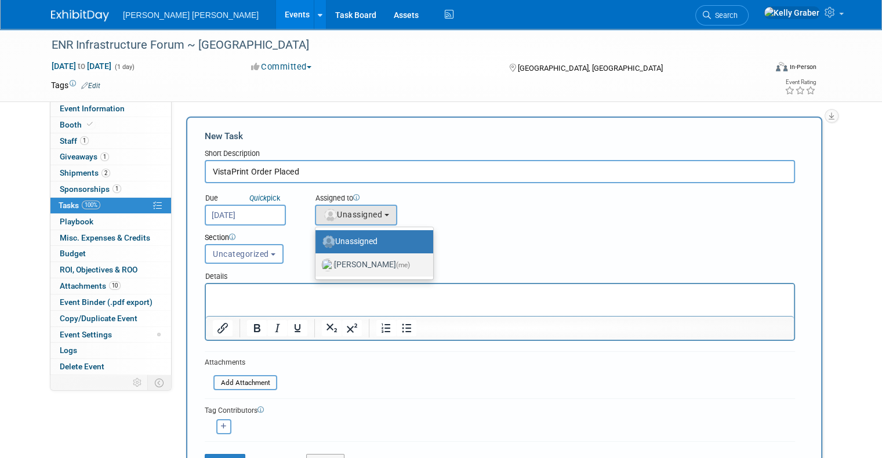
click at [345, 265] on label "[PERSON_NAME] (me)" at bounding box center [371, 265] width 100 height 19
click at [317, 265] on input "[PERSON_NAME] (me)" at bounding box center [314, 264] width 8 height 8
select select "ec37184c-c01f-4f21-939d-fe7fd02e2e7e"
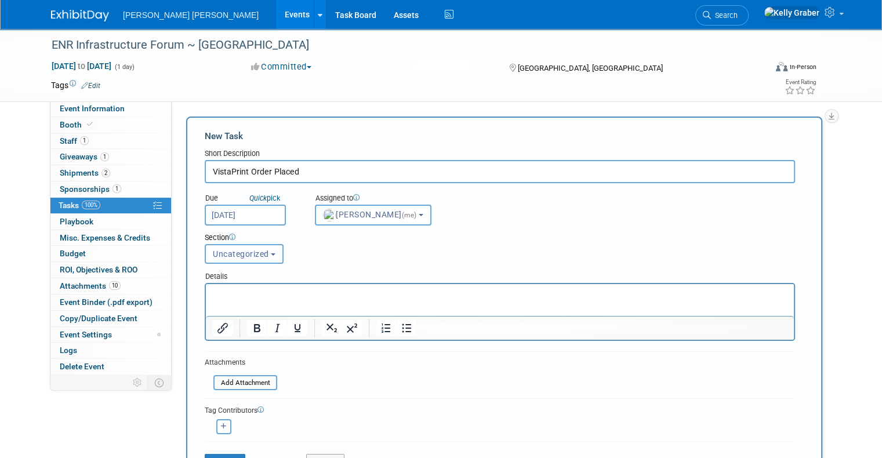
click at [251, 253] on span "Uncategorized" at bounding box center [241, 253] width 56 height 9
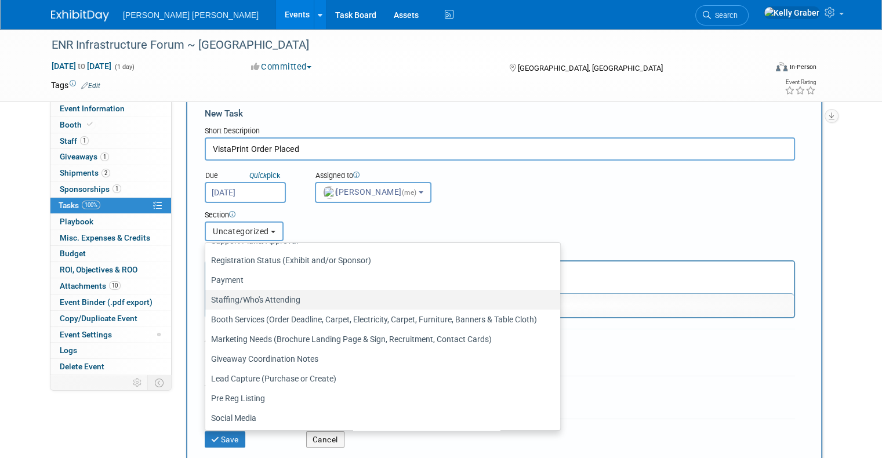
scroll to position [58, 0]
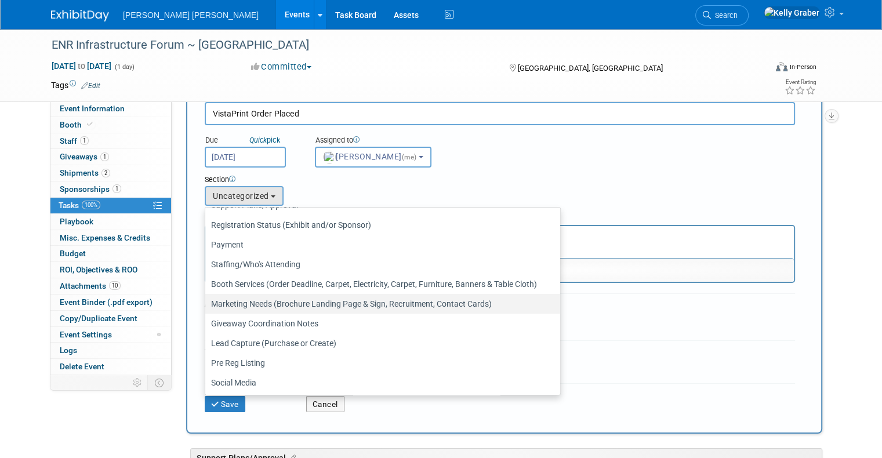
click at [261, 304] on label "Marketing Needs (Brochure Landing Page & Sign, Recruitment, Contact Cards)" at bounding box center [379, 303] width 337 height 15
click at [207, 304] on input "Marketing Needs (Brochure Landing Page & Sign, Recruitment, Contact Cards)" at bounding box center [203, 304] width 8 height 8
select select "11273121"
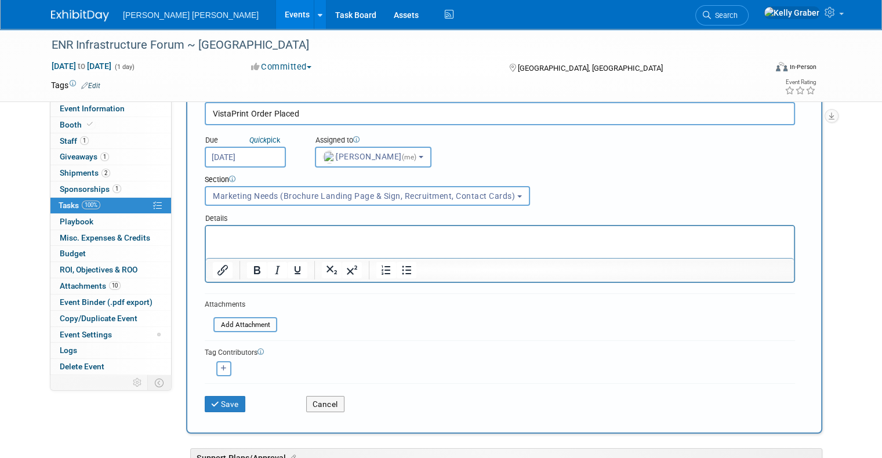
click at [253, 237] on p "Rich Text Area. Press ALT-0 for help." at bounding box center [500, 237] width 574 height 12
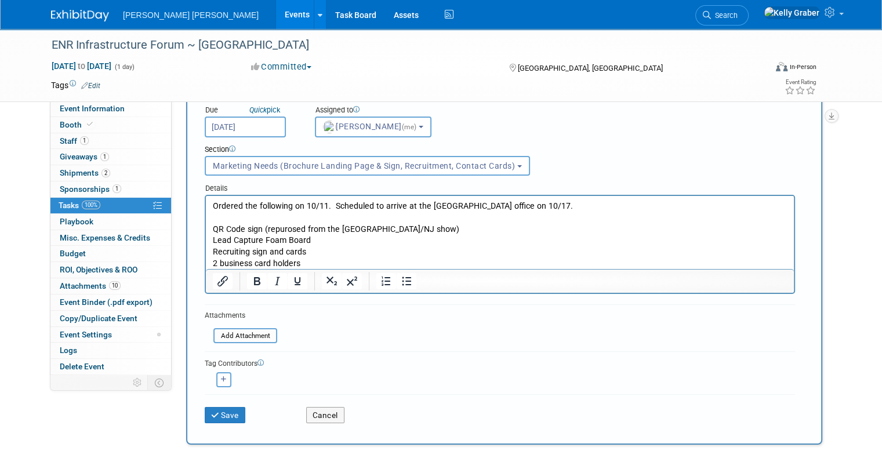
scroll to position [116, 0]
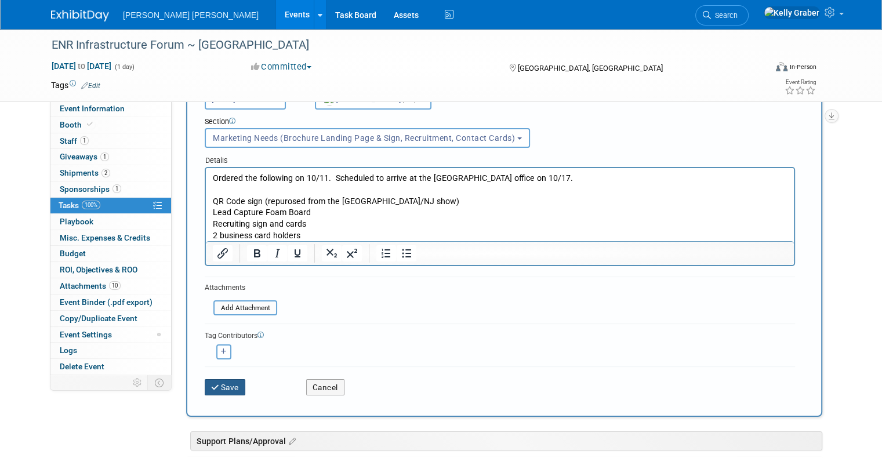
click at [217, 381] on button "Save" at bounding box center [225, 387] width 41 height 16
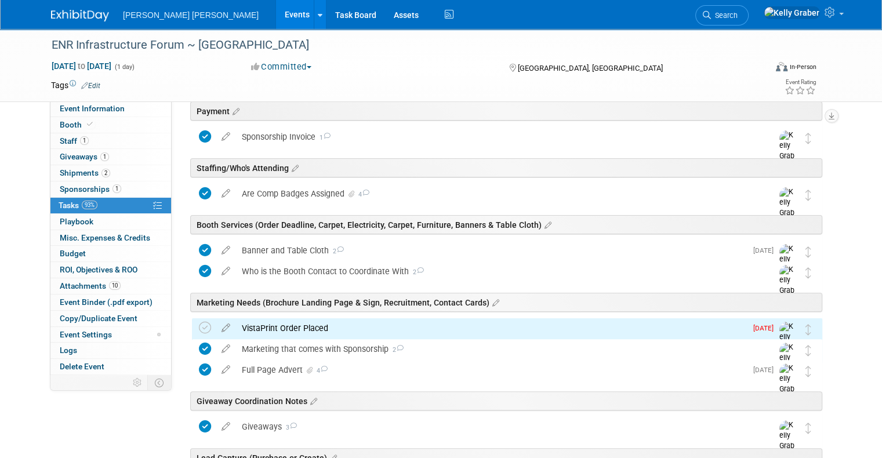
scroll to position [232, 0]
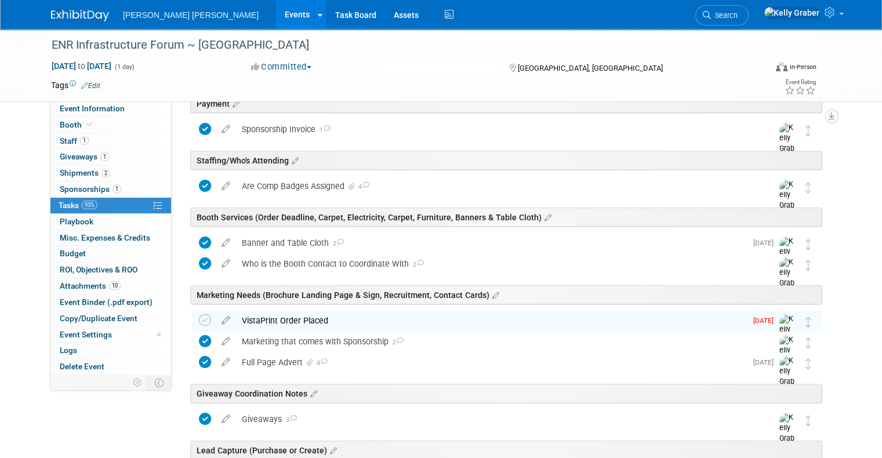
click at [283, 319] on div "VistaPrint Order Placed" at bounding box center [491, 321] width 510 height 20
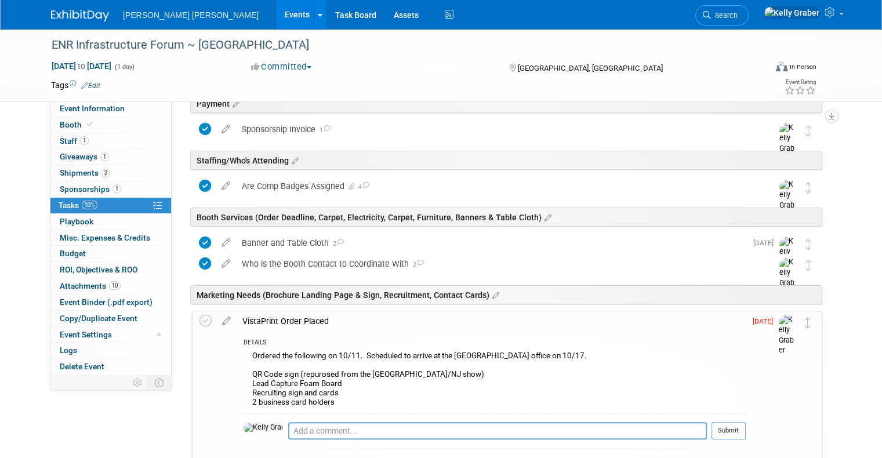
click at [192, 319] on div "VistaPrint Order Placed DETAILS Ordered the following on 10/11. Scheduled to ar…" at bounding box center [507, 400] width 630 height 179
click at [199, 316] on icon at bounding box center [205, 321] width 12 height 12
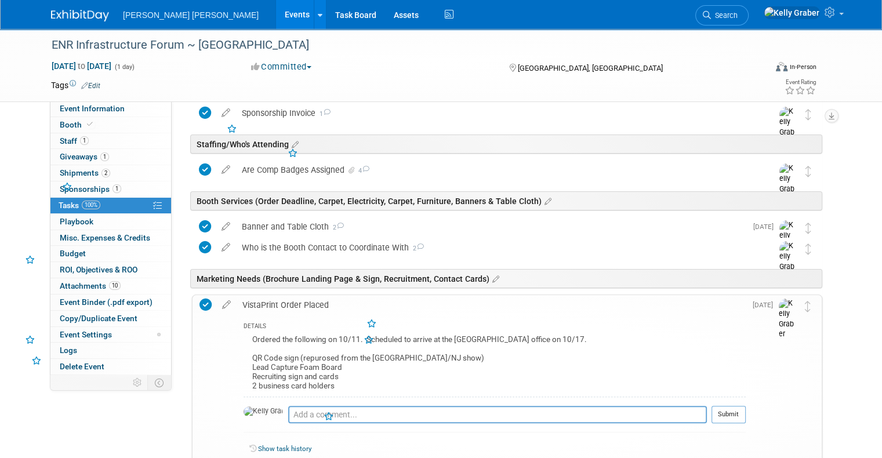
scroll to position [406, 0]
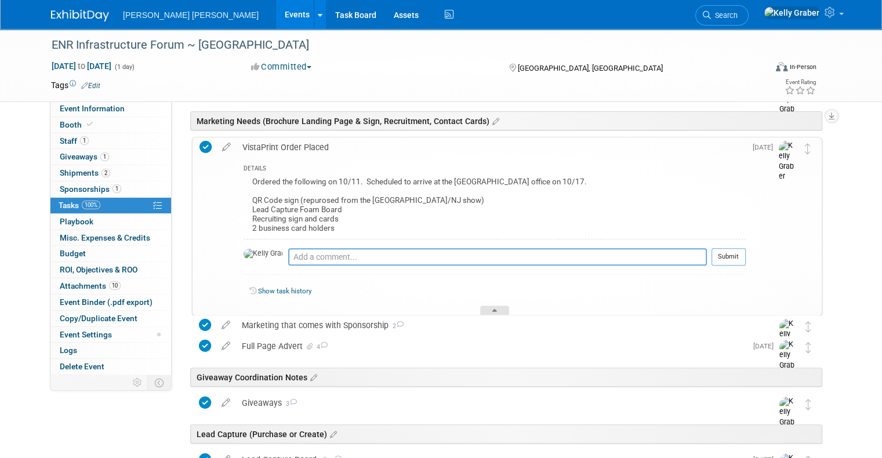
click at [501, 309] on div at bounding box center [494, 310] width 29 height 10
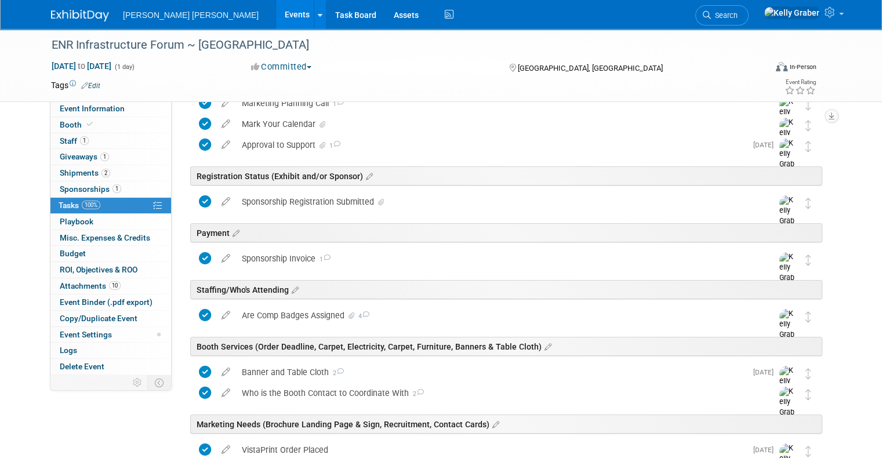
scroll to position [0, 0]
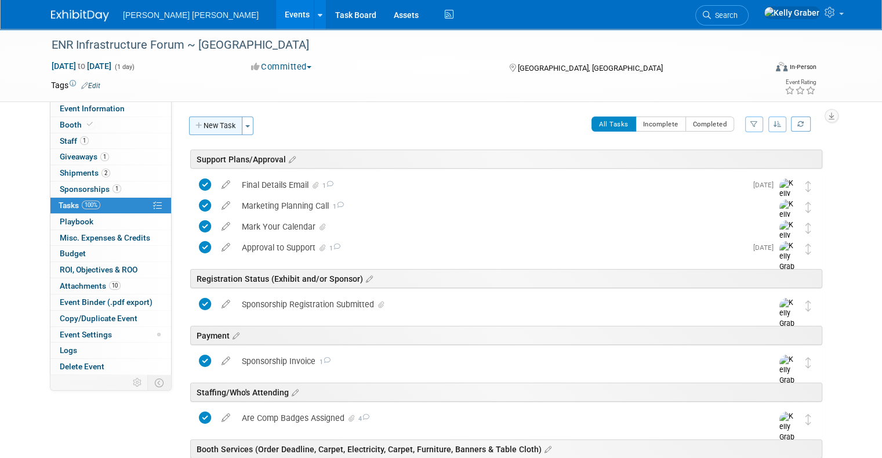
click at [216, 126] on button "New Task" at bounding box center [215, 126] width 53 height 19
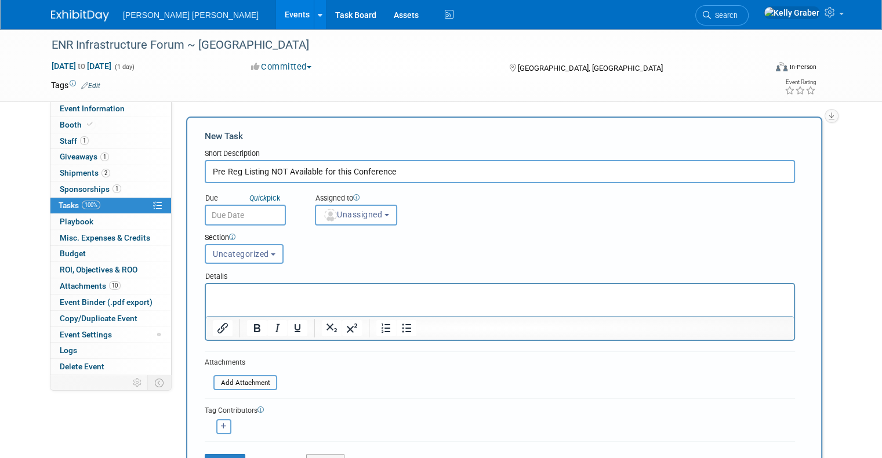
type input "Pre Reg Listing NOT Available for this Conference"
click at [214, 212] on input "text" at bounding box center [245, 215] width 81 height 21
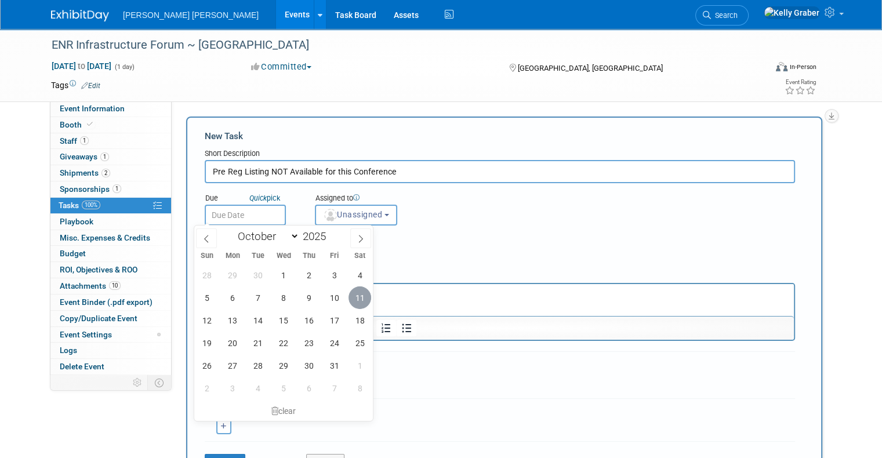
drag, startPoint x: 358, startPoint y: 299, endPoint x: 165, endPoint y: 1, distance: 355.0
click at [358, 299] on span "11" at bounding box center [359, 297] width 23 height 23
type input "[DATE]"
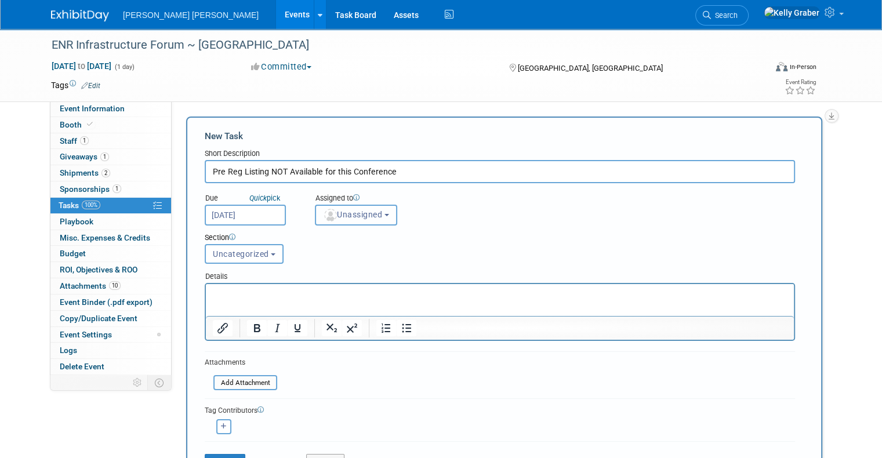
click at [349, 217] on span "Unassigned" at bounding box center [352, 214] width 59 height 9
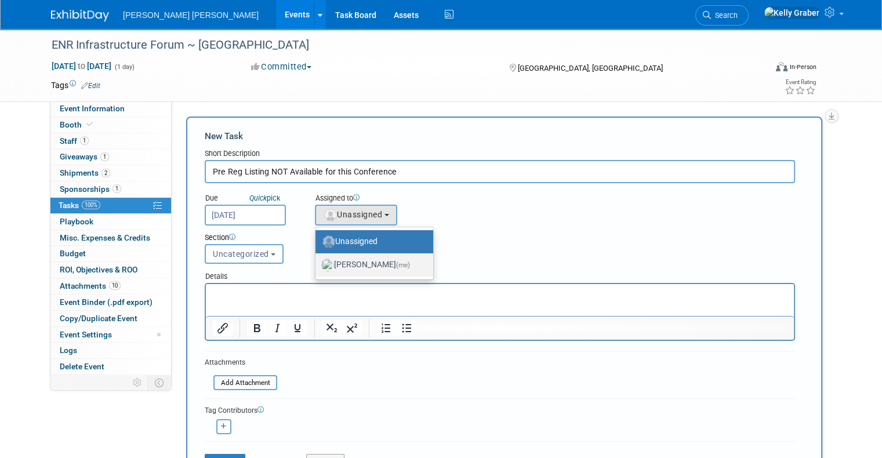
click at [345, 266] on label "[PERSON_NAME] (me)" at bounding box center [371, 265] width 100 height 19
click at [317, 266] on input "[PERSON_NAME] (me)" at bounding box center [314, 264] width 8 height 8
select select "ec37184c-c01f-4f21-939d-fe7fd02e2e7e"
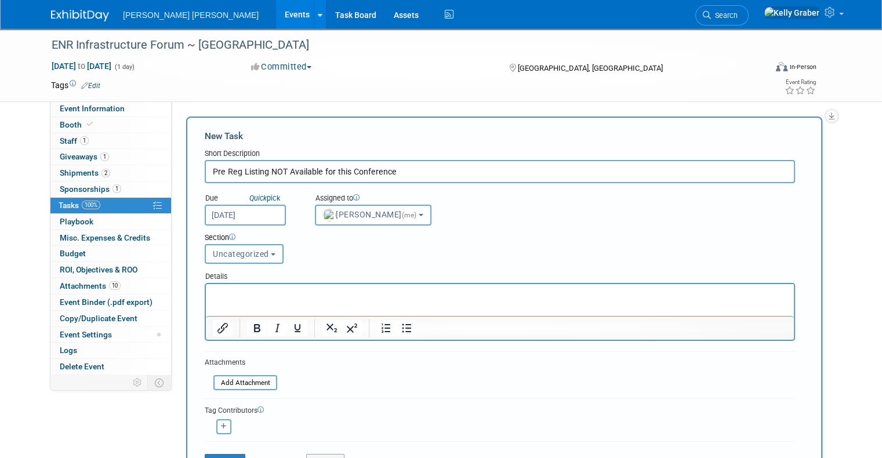
click at [249, 259] on button "Uncategorized" at bounding box center [244, 254] width 79 height 20
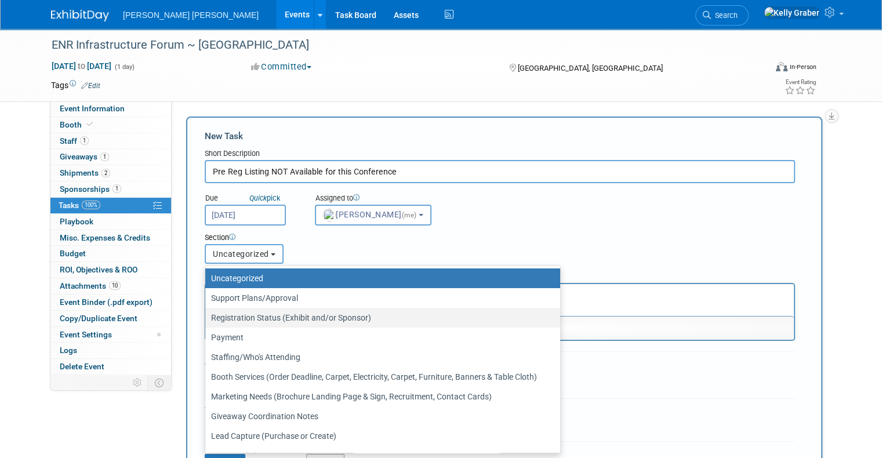
scroll to position [35, 0]
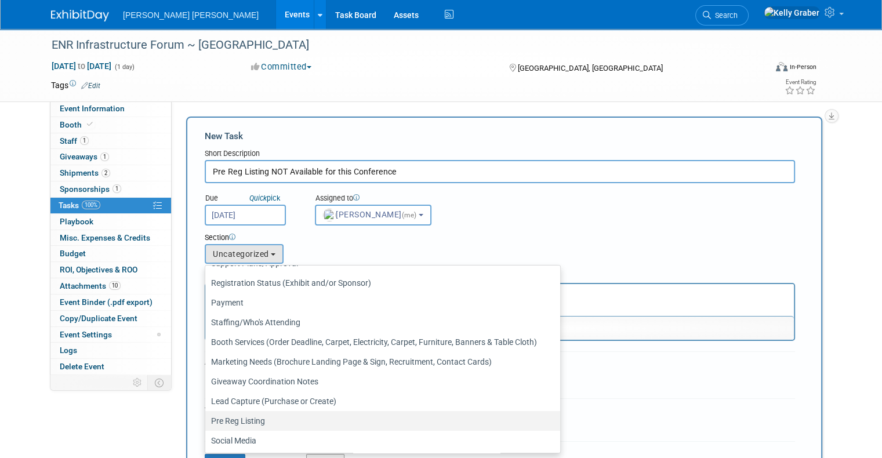
click at [245, 413] on label "Pre Reg Listing" at bounding box center [379, 420] width 337 height 15
click at [207, 417] on input "Pre Reg Listing" at bounding box center [203, 421] width 8 height 8
select select "11273125"
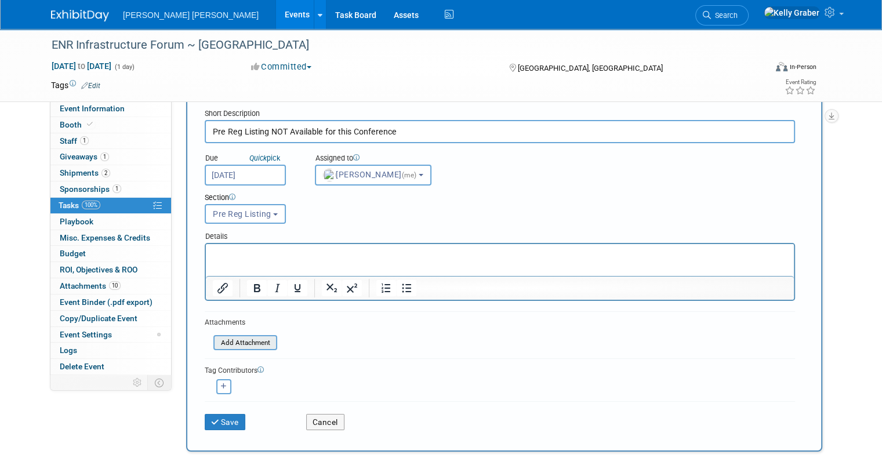
scroll to position [174, 0]
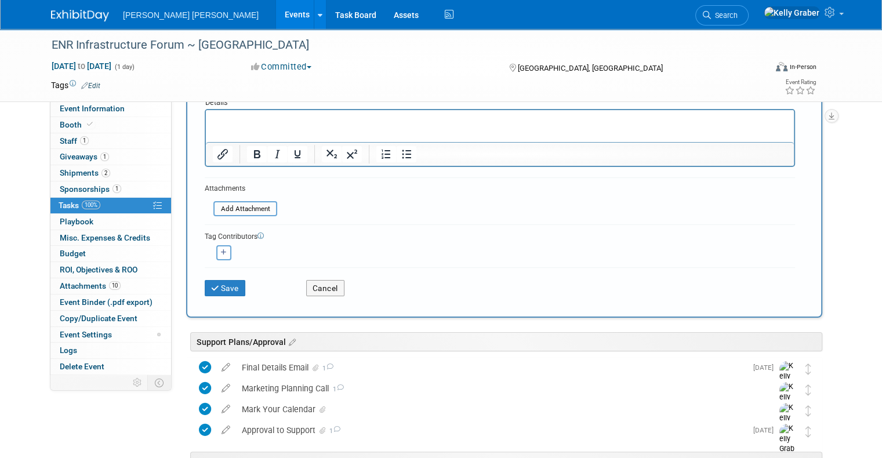
click at [276, 126] on html at bounding box center [500, 118] width 588 height 16
click at [216, 277] on div "Save" at bounding box center [246, 284] width 101 height 24
click at [215, 277] on div "Save" at bounding box center [246, 284] width 101 height 24
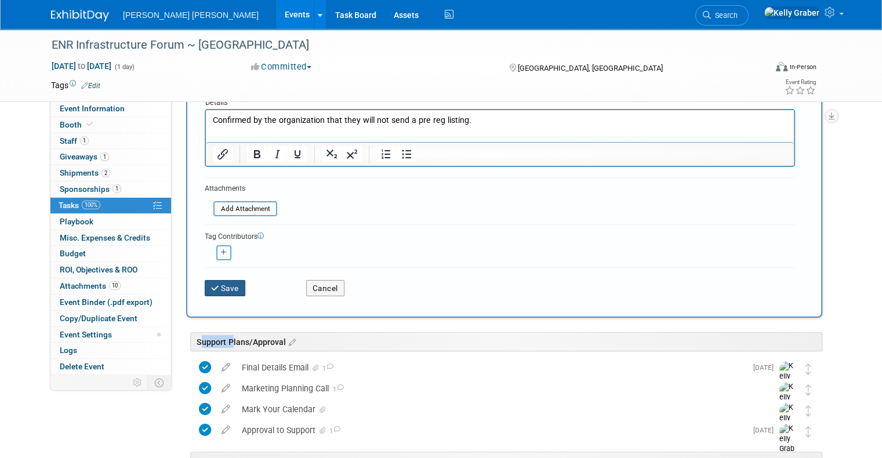
click at [217, 282] on button "Save" at bounding box center [225, 288] width 41 height 16
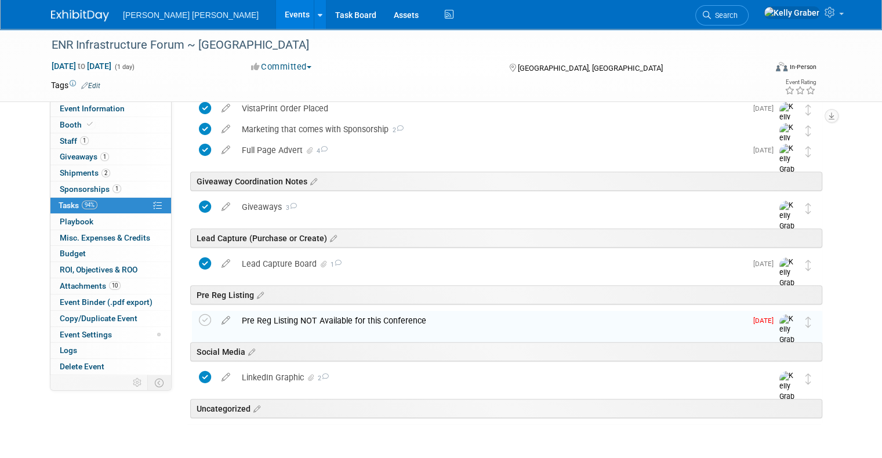
scroll to position [464, 0]
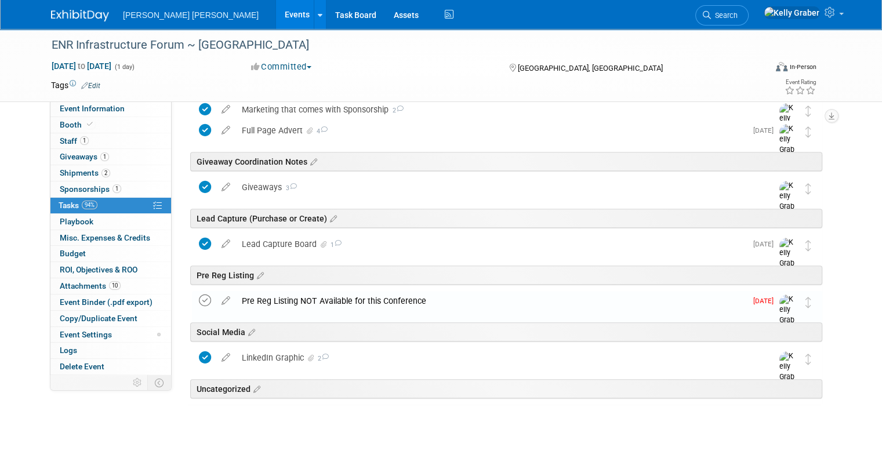
click at [199, 295] on icon at bounding box center [205, 300] width 12 height 12
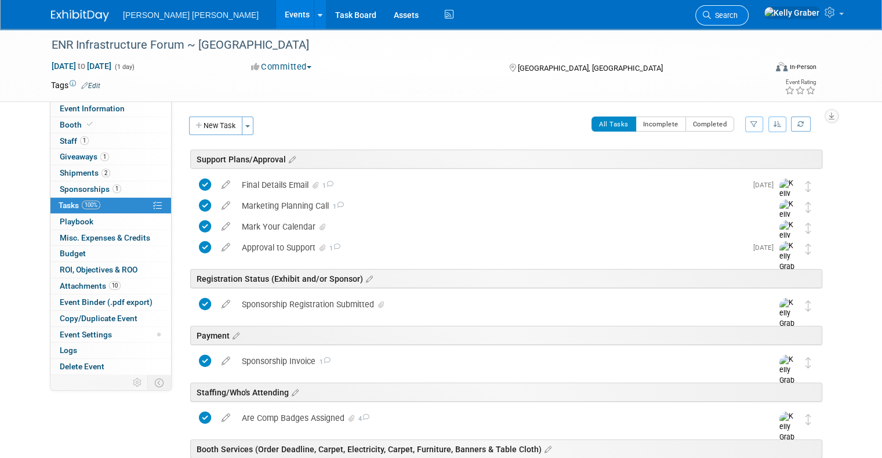
click at [748, 20] on link "Search" at bounding box center [721, 15] width 53 height 20
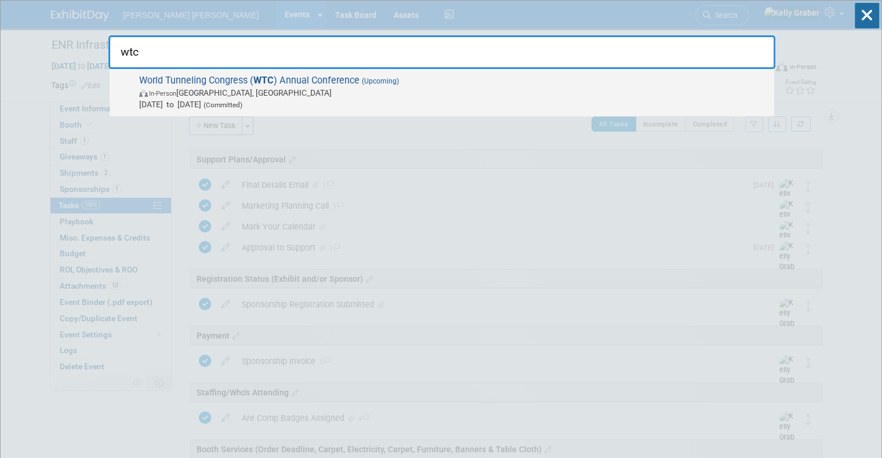
type input "wtc"
click at [315, 80] on span "World Tunneling Congress ( WTC ) Annual Conference (Upcoming) In-Person [GEOGRA…" at bounding box center [452, 92] width 632 height 35
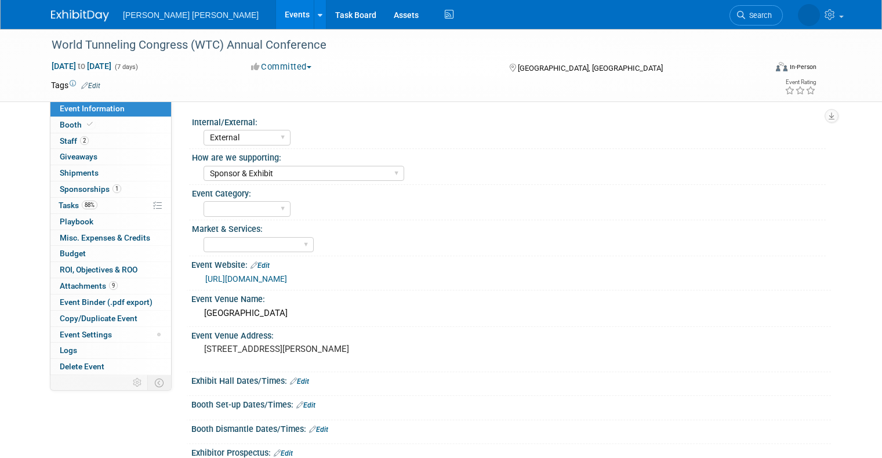
select select "External"
select select "Sponsor & Exhibit"
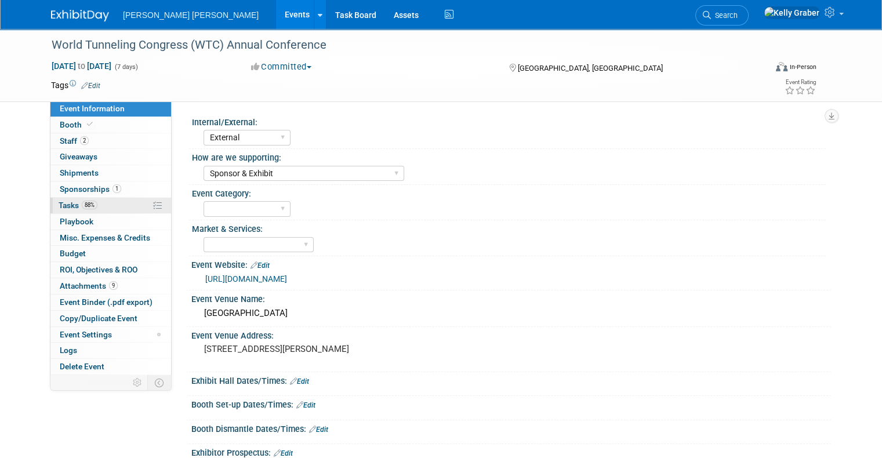
click at [71, 198] on link "88% Tasks 88%" at bounding box center [110, 206] width 121 height 16
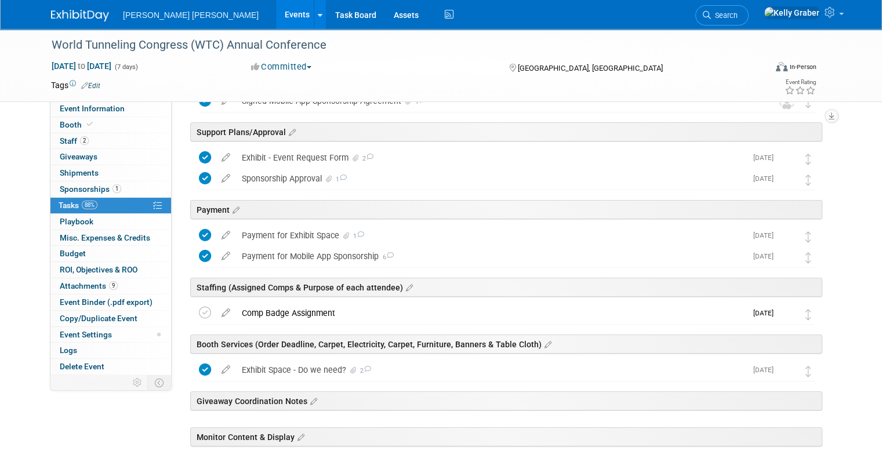
scroll to position [116, 0]
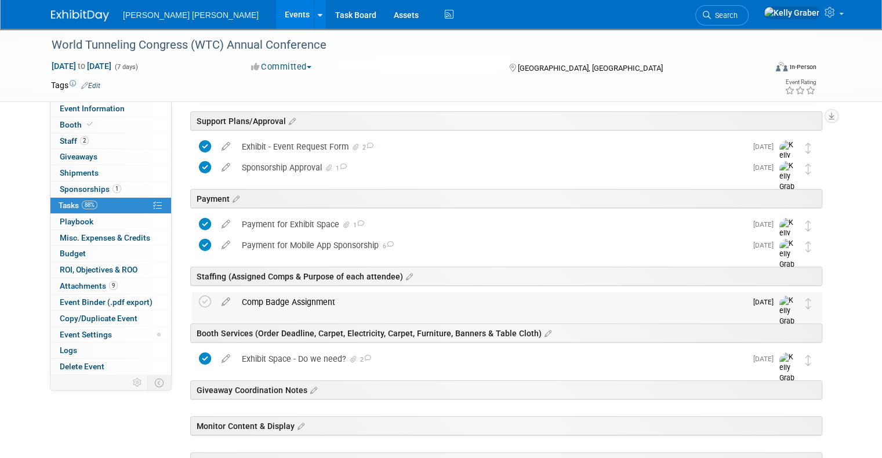
click at [312, 295] on div "Comp Badge Assignment" at bounding box center [491, 302] width 510 height 20
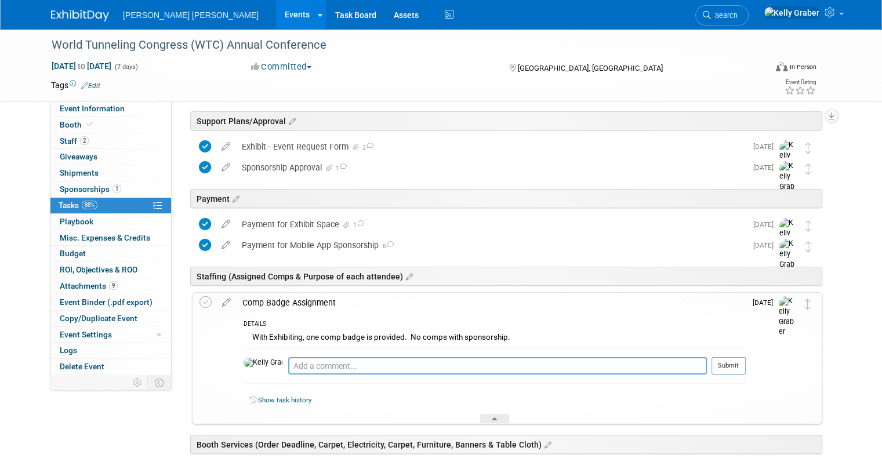
scroll to position [174, 0]
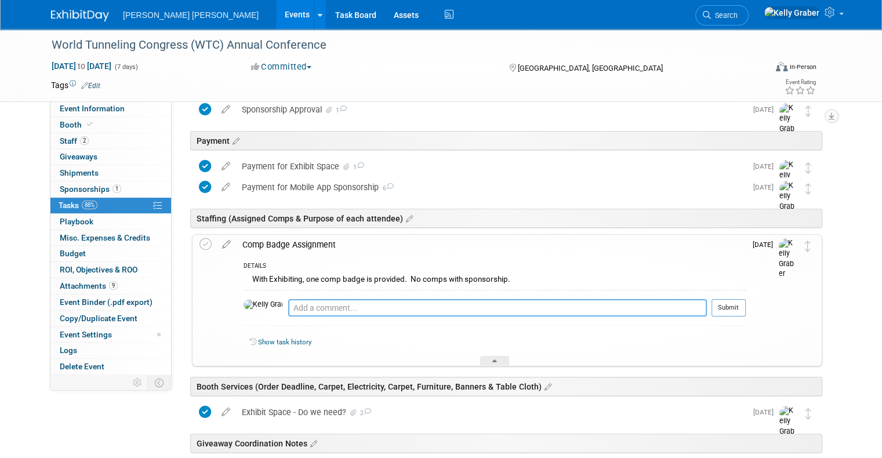
click at [341, 308] on textarea at bounding box center [497, 307] width 419 height 17
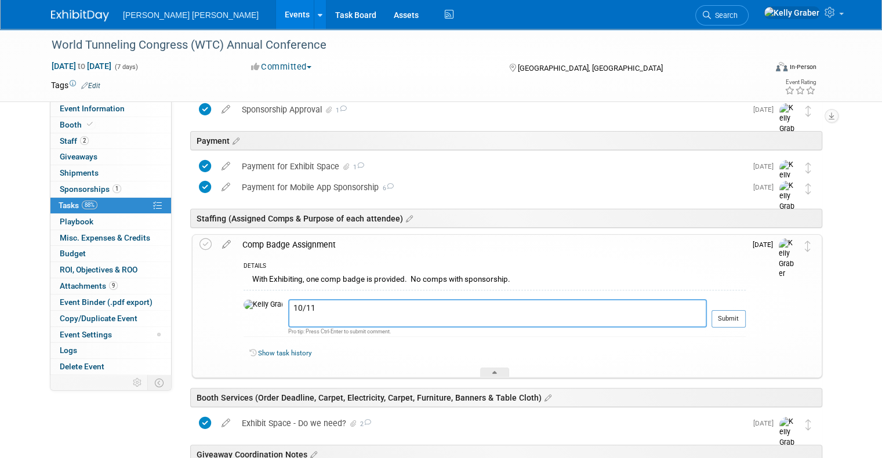
click at [339, 310] on textarea "10/11" at bounding box center [497, 313] width 419 height 28
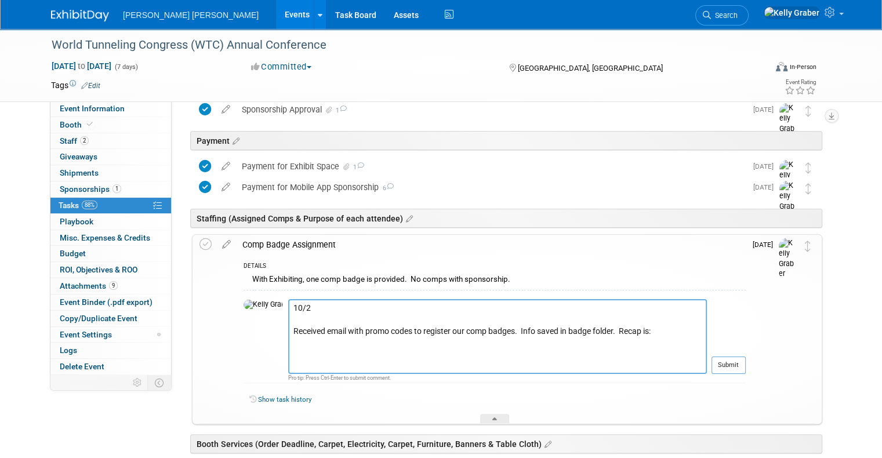
paste textarea "Full conference (2 badges) Link: https://na.eventscloud.com/itawtc2026 Promo co…"
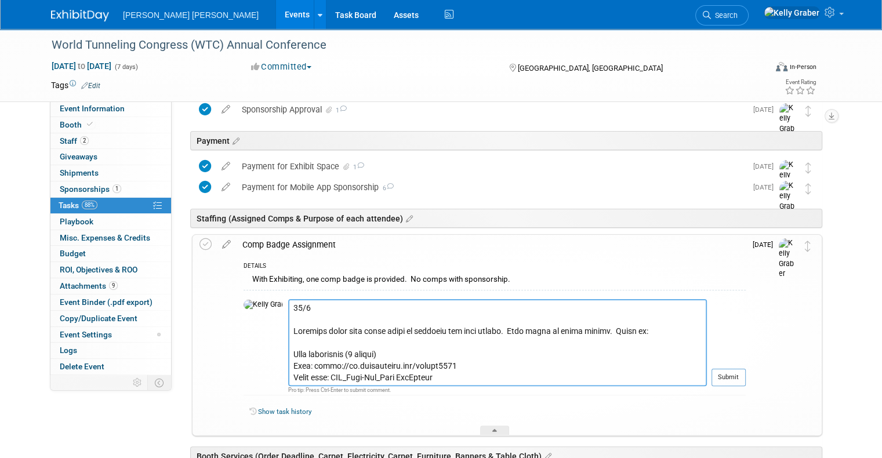
scroll to position [58, 0]
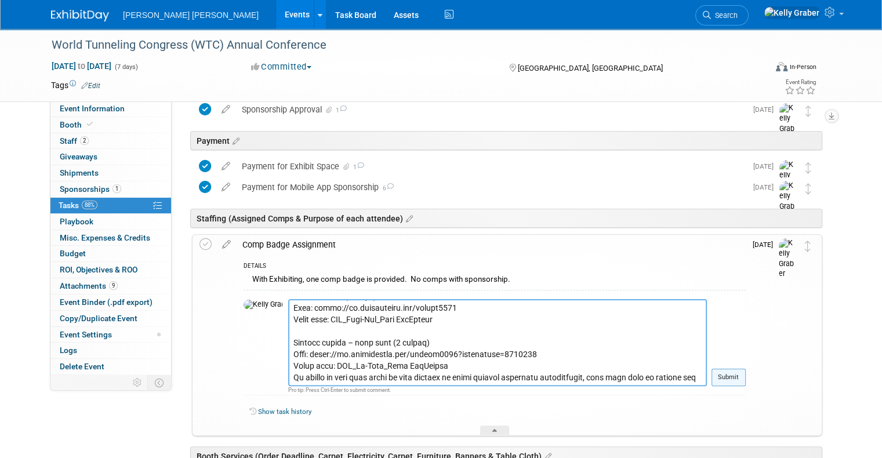
type textarea "10/2 Received email with promo codes to register our comp badges. Info saved in…"
click at [726, 379] on button "Submit" at bounding box center [728, 377] width 34 height 17
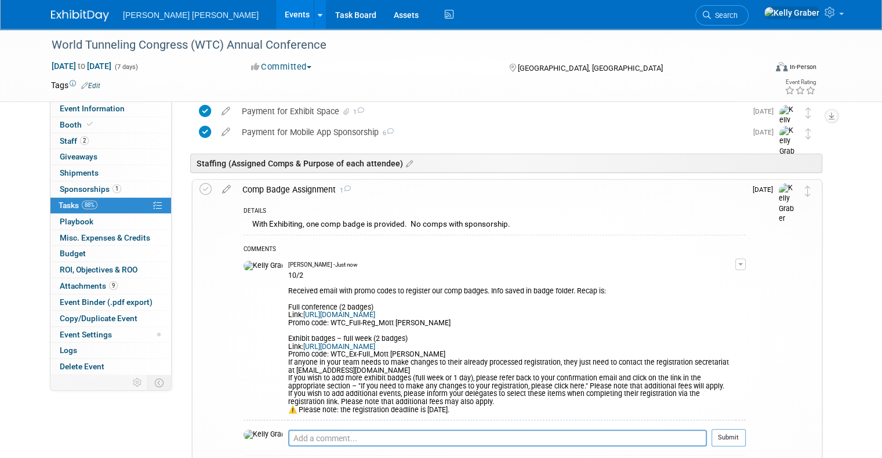
scroll to position [290, 0]
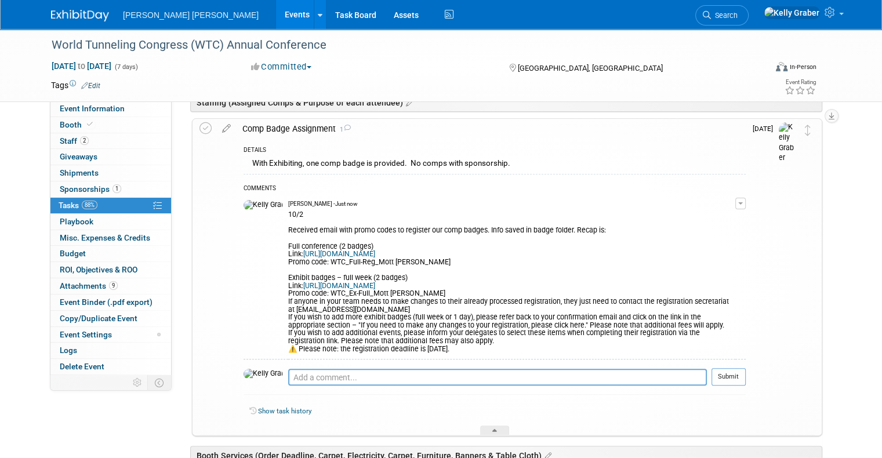
click at [439, 330] on div "10/2 Received email with promo codes to register our comp badges. Info saved in…" at bounding box center [511, 280] width 447 height 145
click at [735, 201] on button "button" at bounding box center [740, 204] width 10 height 12
click at [684, 216] on link "Edit Comment" at bounding box center [699, 220] width 92 height 16
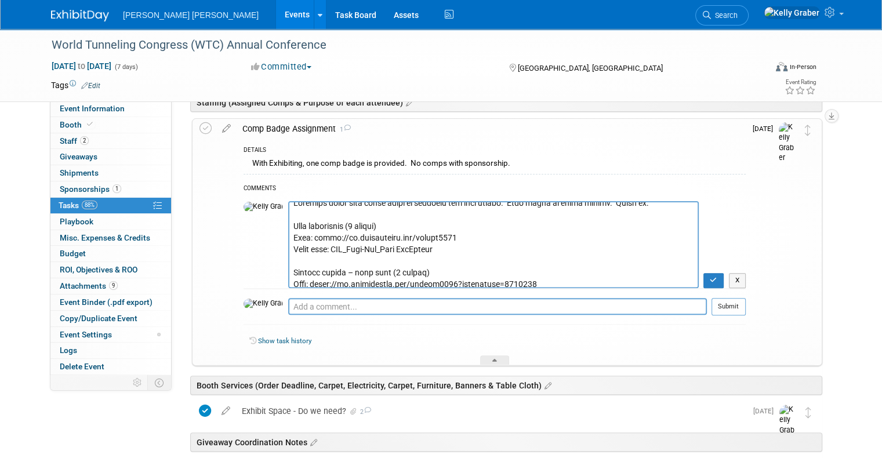
scroll to position [58, 0]
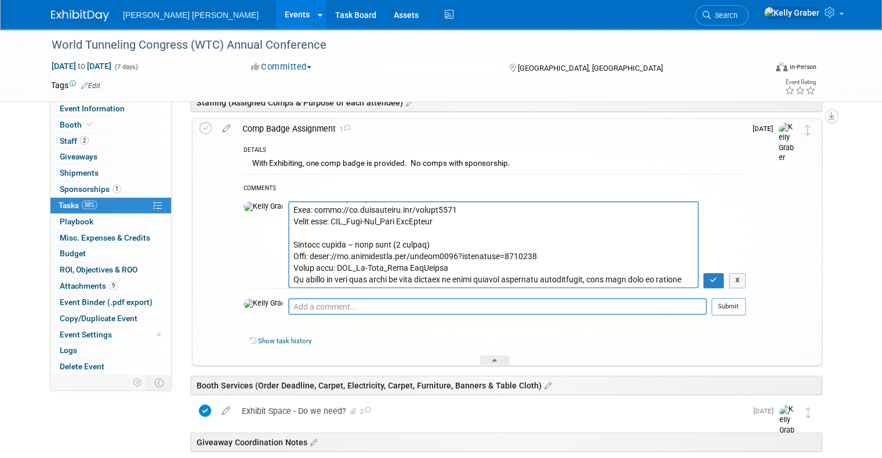
click at [443, 268] on textarea at bounding box center [493, 244] width 410 height 87
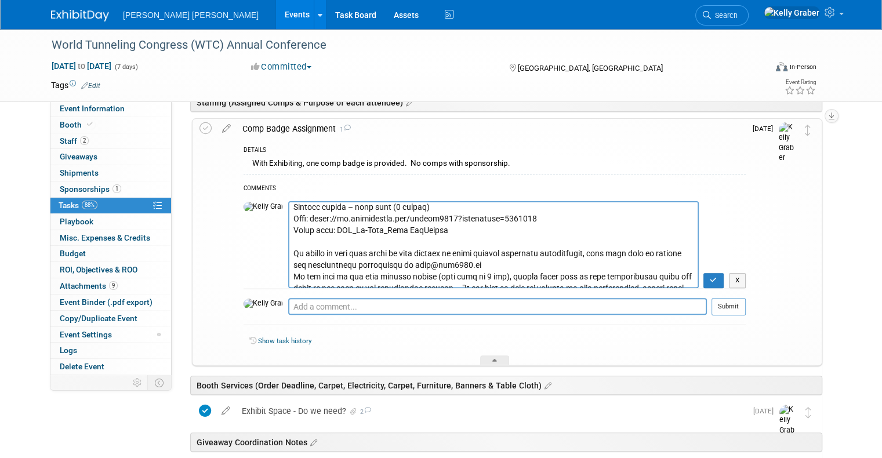
scroll to position [116, 0]
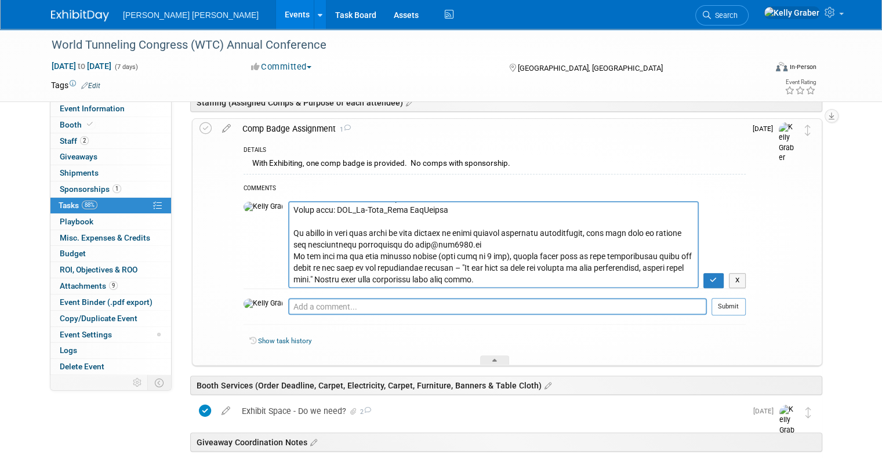
click at [450, 245] on textarea at bounding box center [493, 244] width 410 height 87
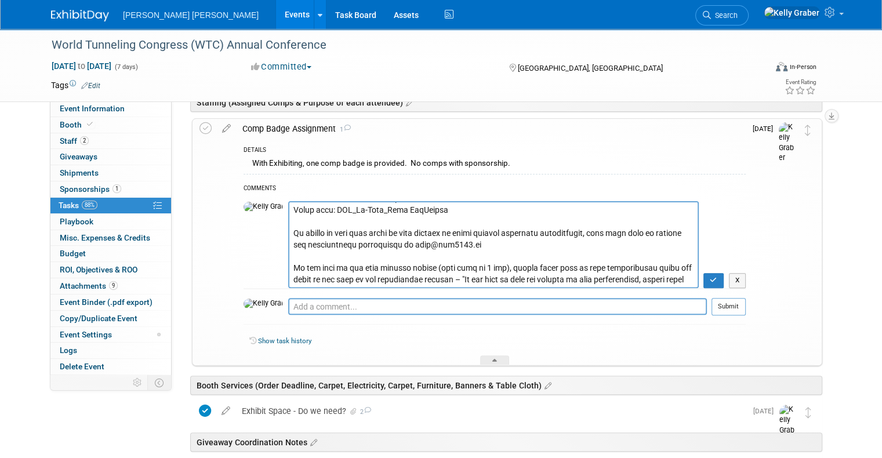
scroll to position [162, 0]
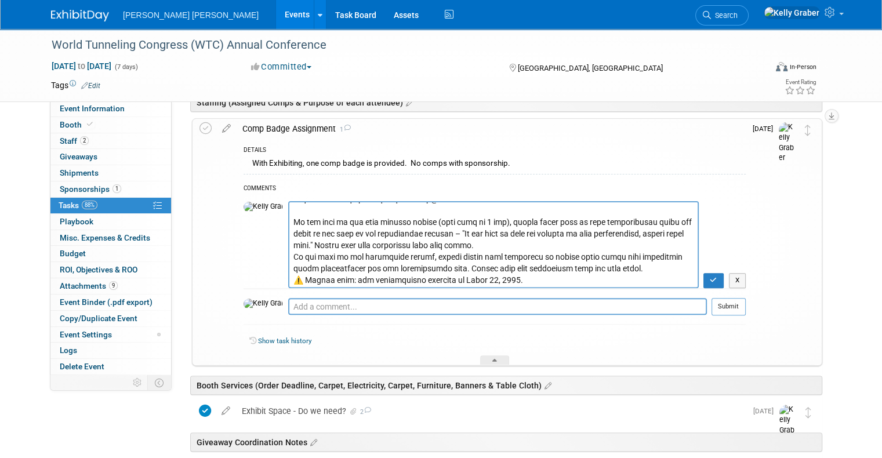
click at [403, 245] on textarea at bounding box center [493, 244] width 410 height 87
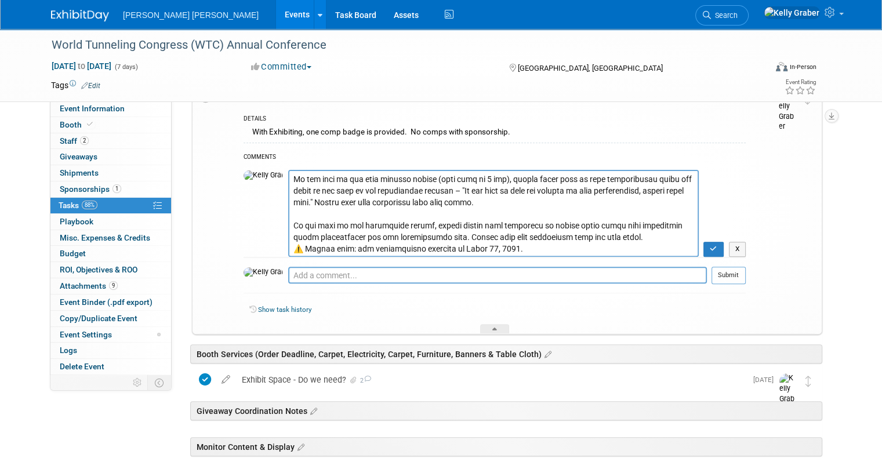
scroll to position [348, 0]
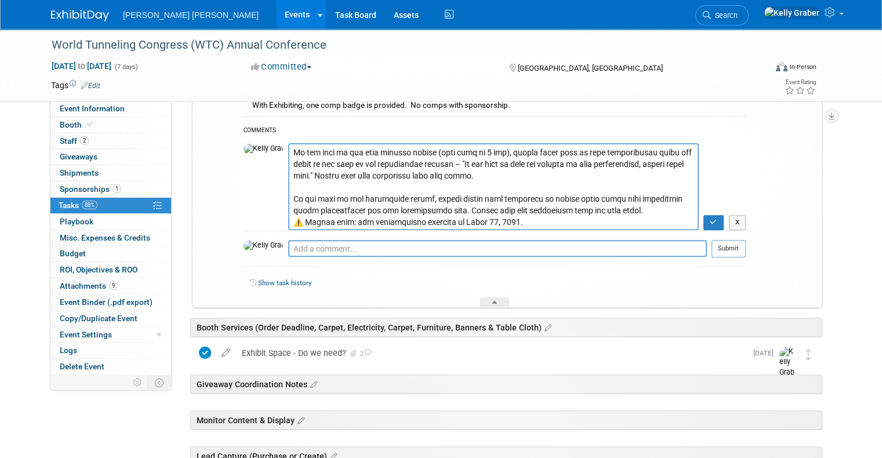
click at [556, 214] on textarea at bounding box center [493, 186] width 410 height 87
type textarea "10/2 Received email with promo codes to register our comp badges. Info saved in…"
click at [714, 219] on button "button" at bounding box center [713, 222] width 20 height 15
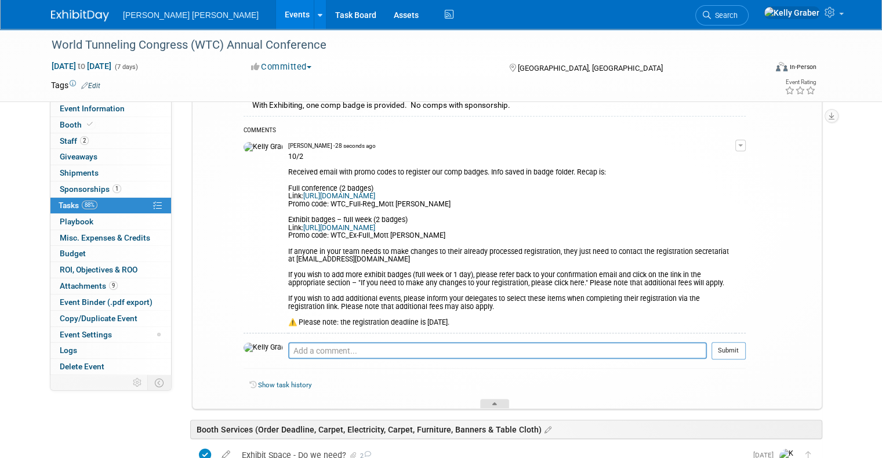
click at [492, 406] on div at bounding box center [494, 404] width 29 height 10
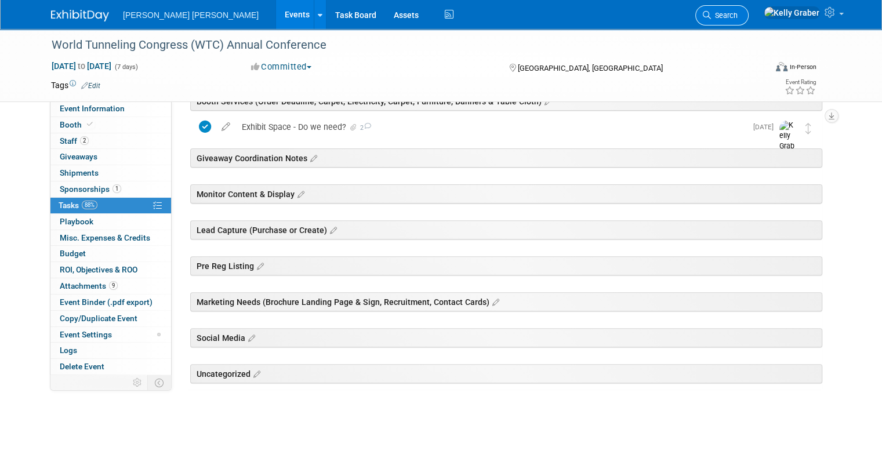
click at [748, 9] on link "Search" at bounding box center [721, 15] width 53 height 20
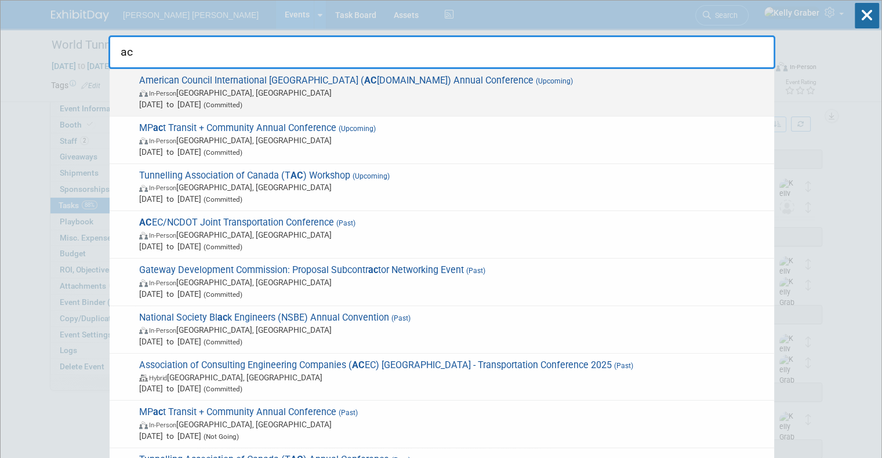
type input "ac"
click at [259, 89] on span "In-Person Toronto, Canada" at bounding box center [453, 93] width 629 height 12
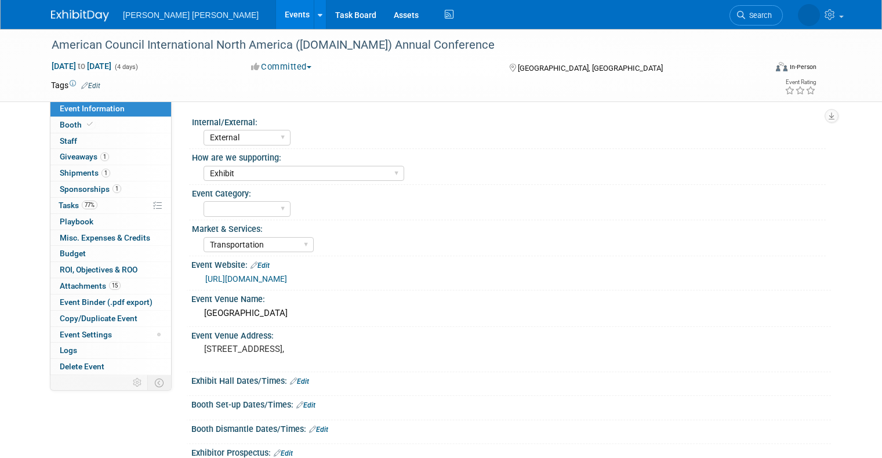
select select "External"
select select "Exhibit"
select select "Transportation"
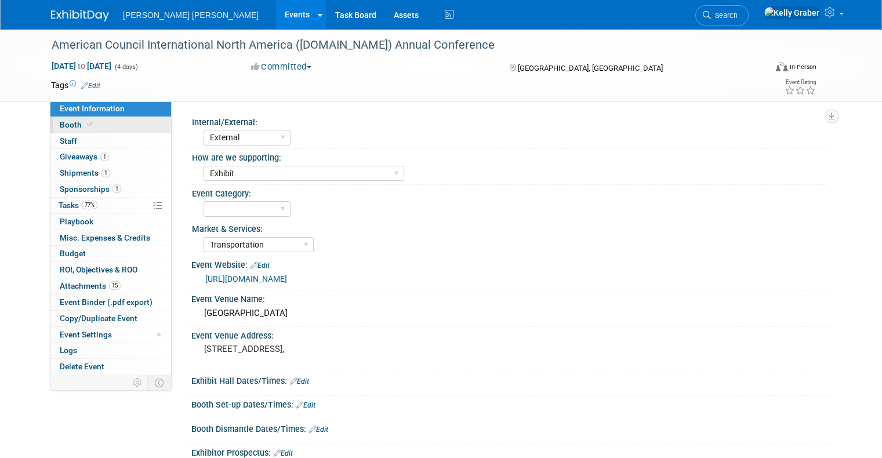
click at [85, 122] on span at bounding box center [90, 124] width 10 height 9
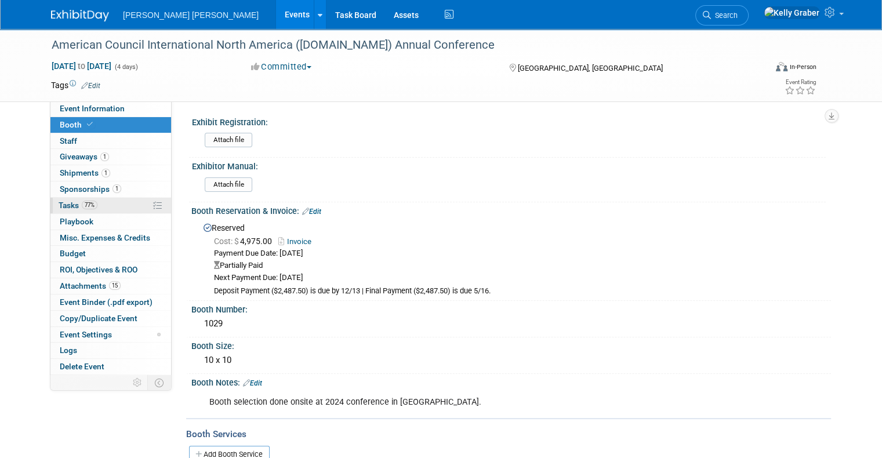
click at [59, 201] on span "Tasks 77%" at bounding box center [78, 205] width 39 height 9
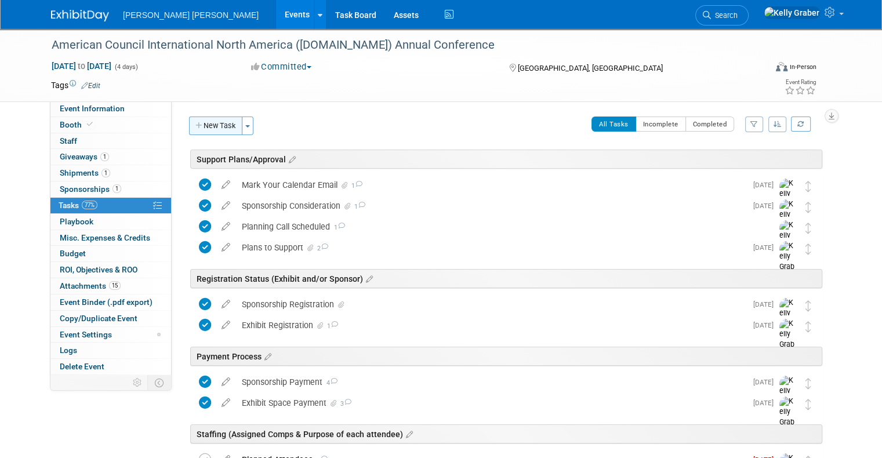
click at [212, 124] on button "New Task" at bounding box center [215, 126] width 53 height 19
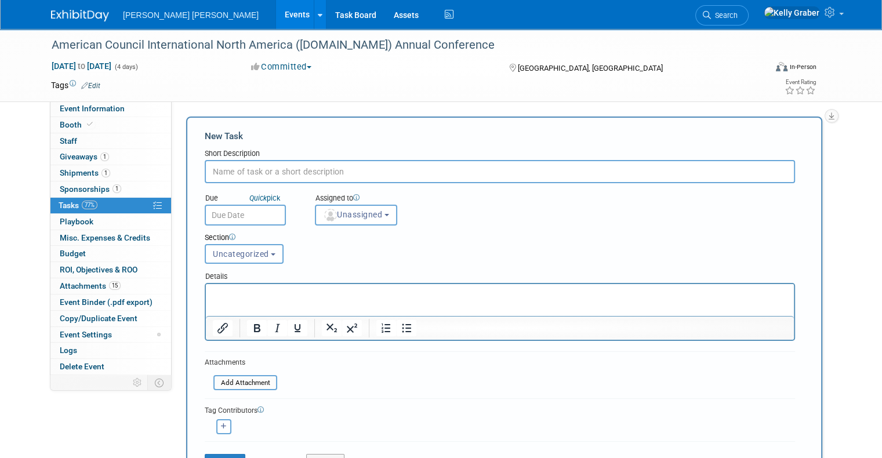
click at [261, 165] on input "text" at bounding box center [500, 171] width 590 height 23
type input "O"
type input "Purchase Lead Capture Devises"
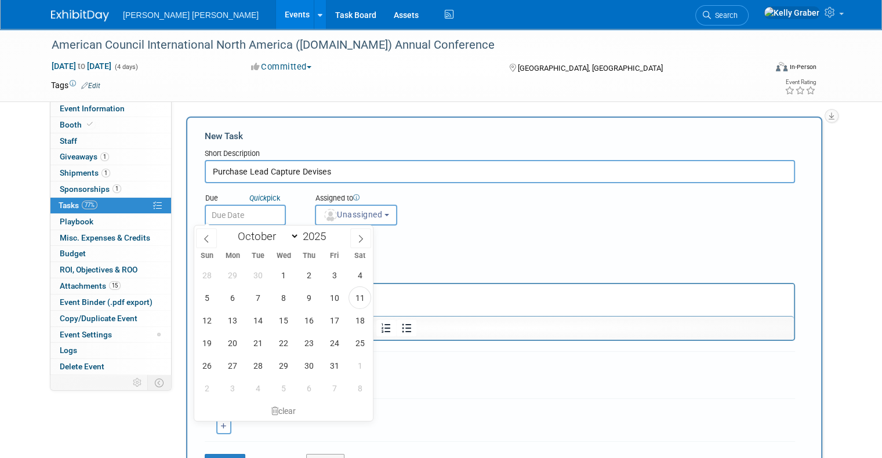
click at [242, 218] on input "text" at bounding box center [245, 215] width 81 height 21
drag, startPoint x: 358, startPoint y: 296, endPoint x: 163, endPoint y: 6, distance: 350.0
click at [358, 296] on span "11" at bounding box center [359, 297] width 23 height 23
type input "[DATE]"
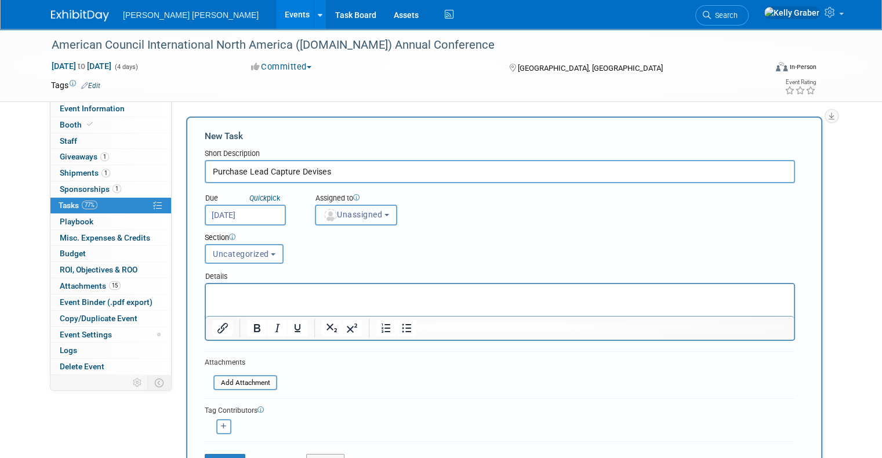
click at [336, 213] on span "Unassigned" at bounding box center [352, 214] width 59 height 9
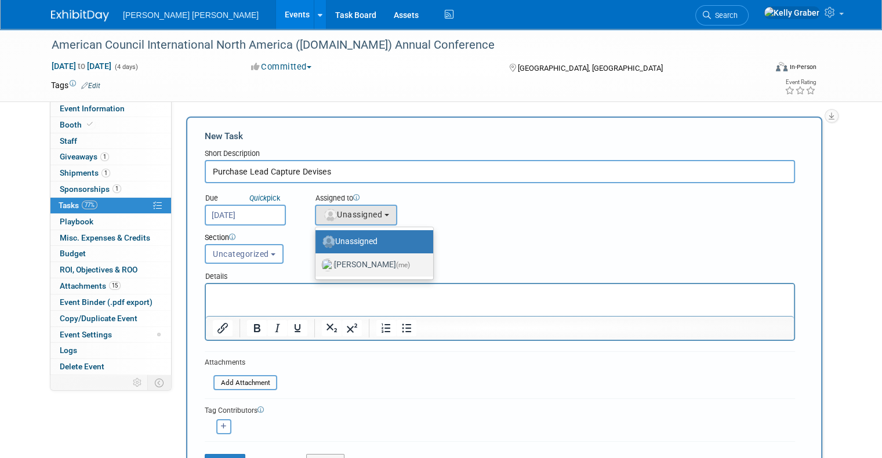
click at [343, 268] on label "[PERSON_NAME] (me)" at bounding box center [371, 265] width 100 height 19
click at [317, 267] on input "[PERSON_NAME] (me)" at bounding box center [314, 264] width 8 height 8
select select "ec37184c-c01f-4f21-939d-fe7fd02e2e7e"
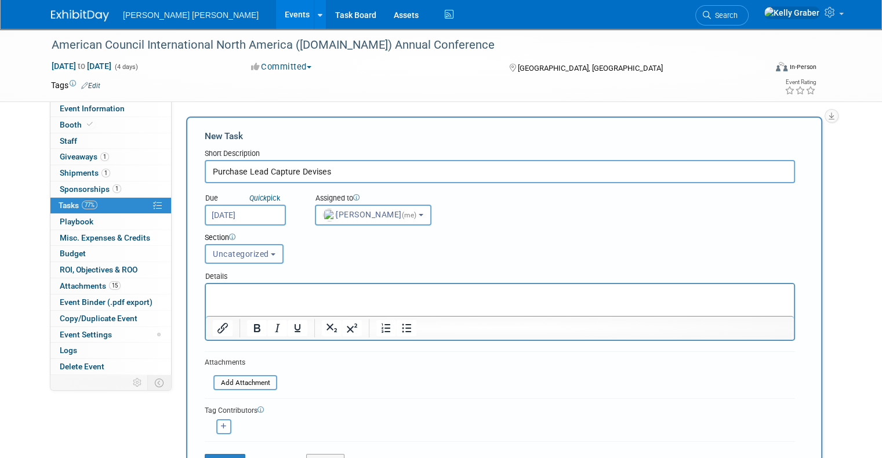
click at [232, 258] on button "Uncategorized" at bounding box center [244, 254] width 79 height 20
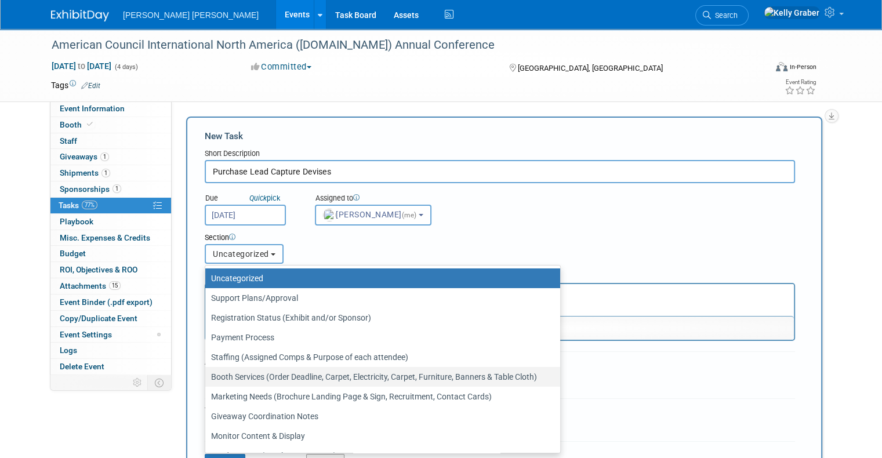
scroll to position [54, 0]
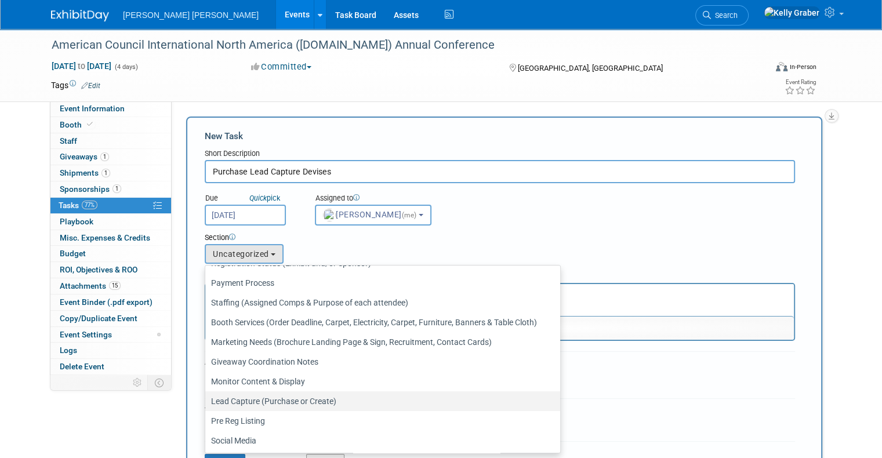
click at [253, 402] on label "Lead Capture (Purchase or Create)" at bounding box center [379, 401] width 337 height 15
click at [207, 402] on input "Lead Capture (Purchase or Create)" at bounding box center [203, 402] width 8 height 8
select select "11256257"
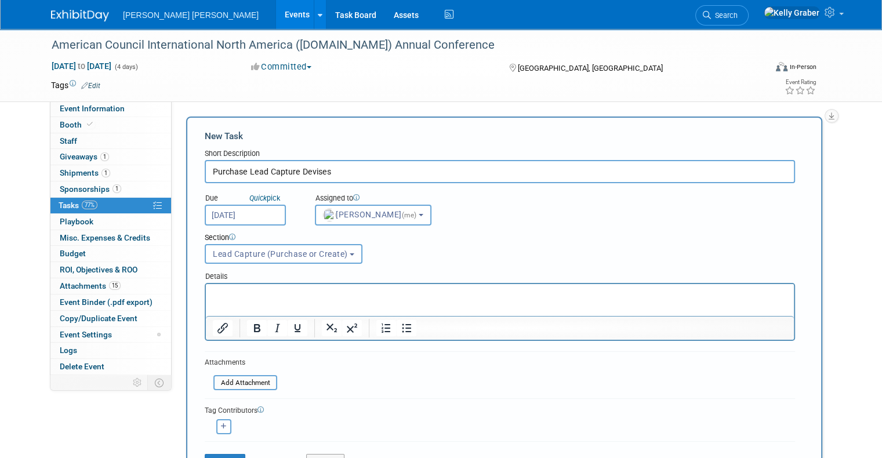
click at [265, 297] on p "Rich Text Area. Press ALT-0 for help." at bounding box center [500, 295] width 574 height 12
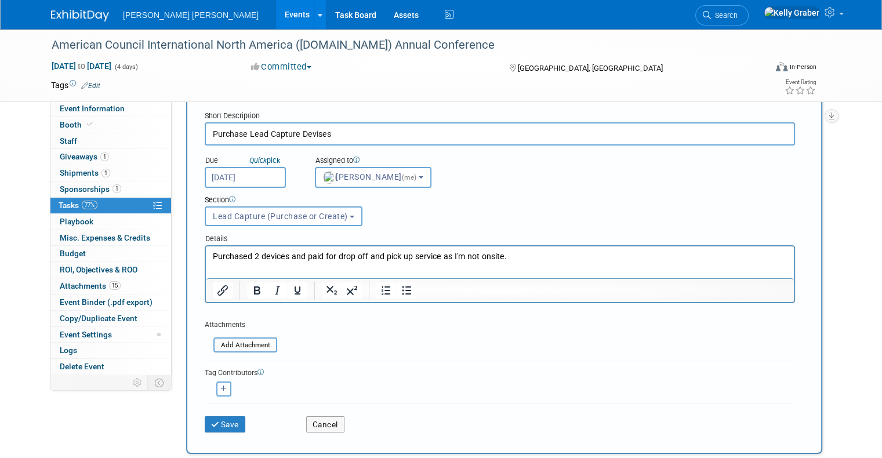
scroll to position [116, 0]
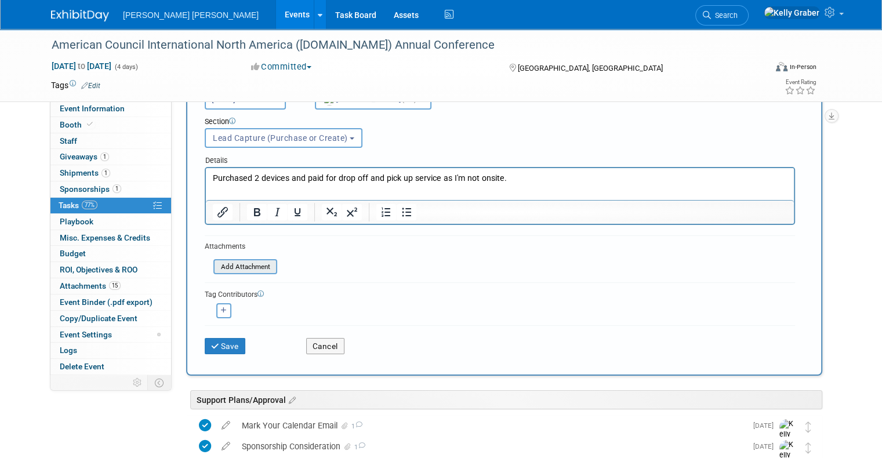
click at [244, 259] on div "Add Attachment" at bounding box center [245, 267] width 64 height 16
click at [253, 268] on input "file" at bounding box center [207, 266] width 138 height 13
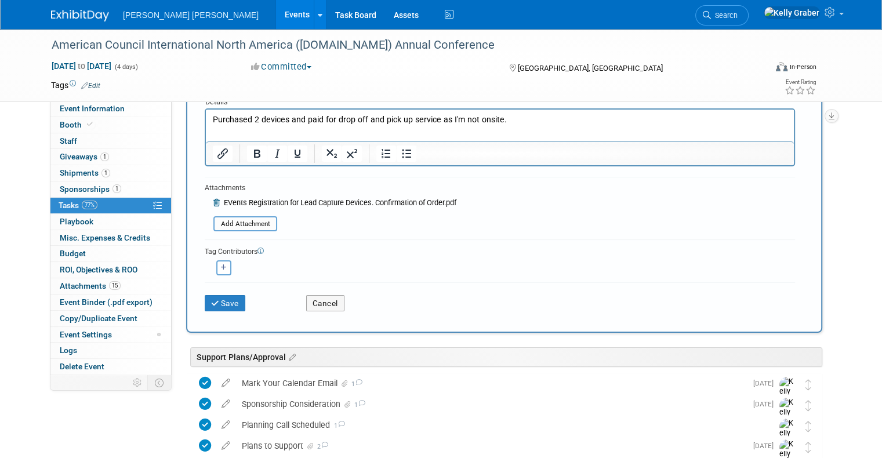
scroll to position [232, 0]
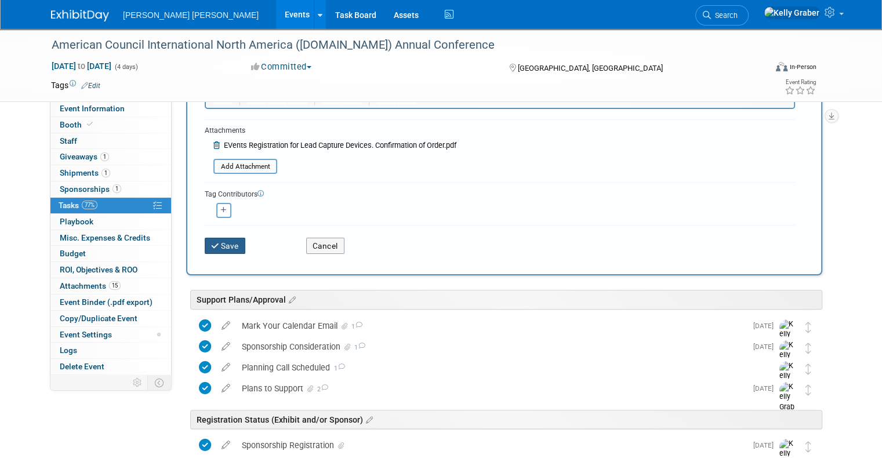
click at [217, 241] on button "Save" at bounding box center [225, 246] width 41 height 16
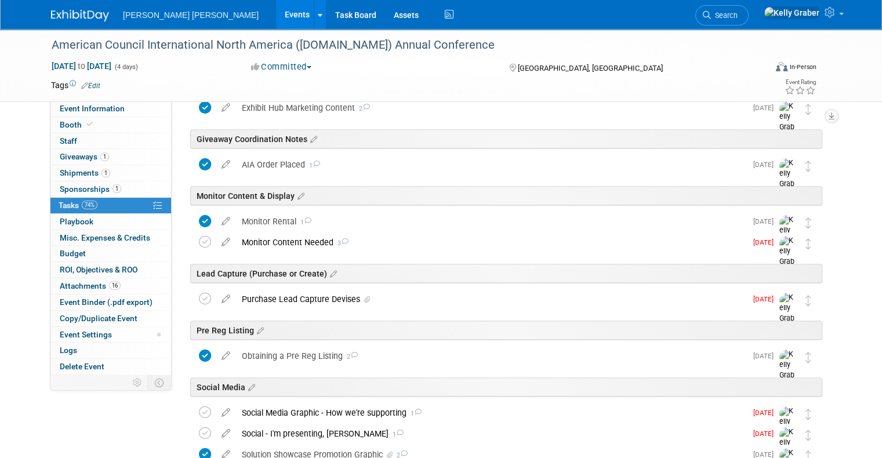
scroll to position [638, 0]
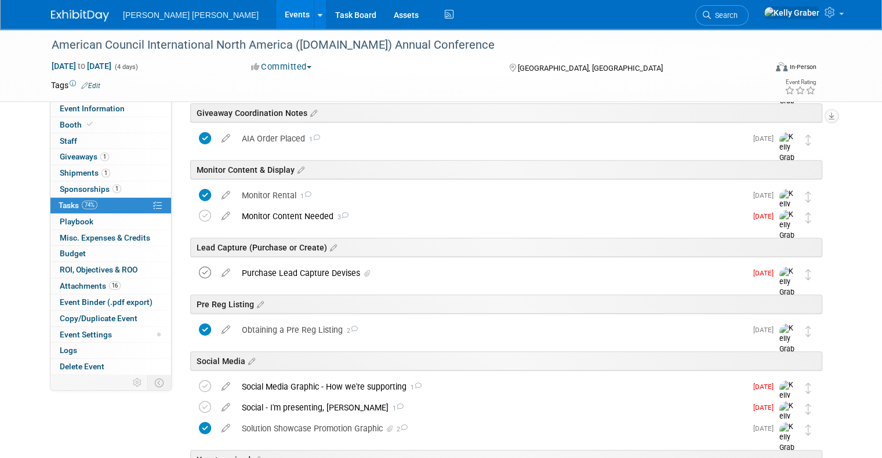
click at [199, 274] on icon at bounding box center [205, 273] width 12 height 12
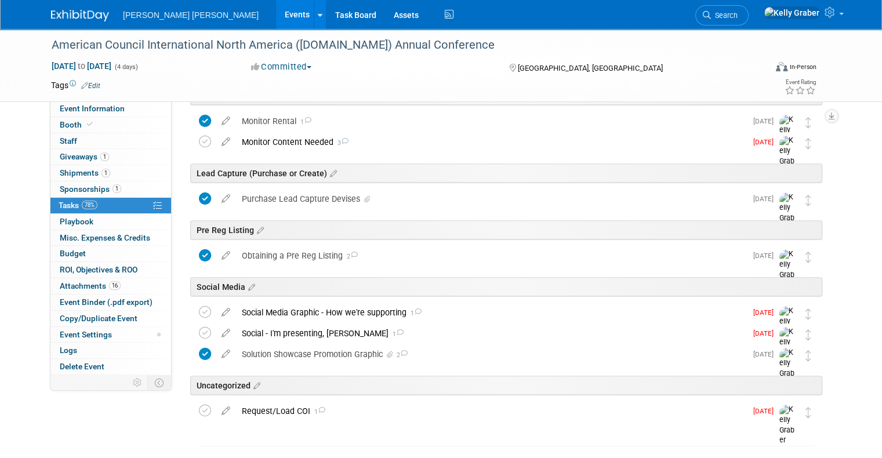
scroll to position [746, 0]
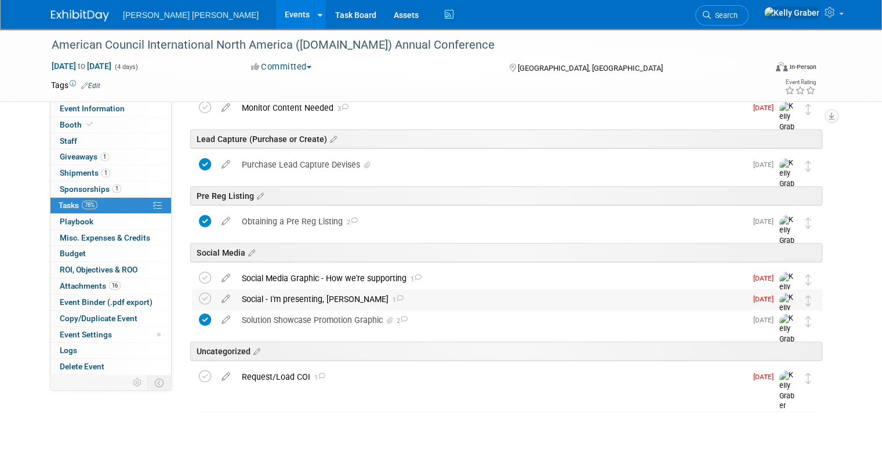
click at [340, 293] on div "Social - I'm presenting, James Cole 1" at bounding box center [491, 299] width 510 height 20
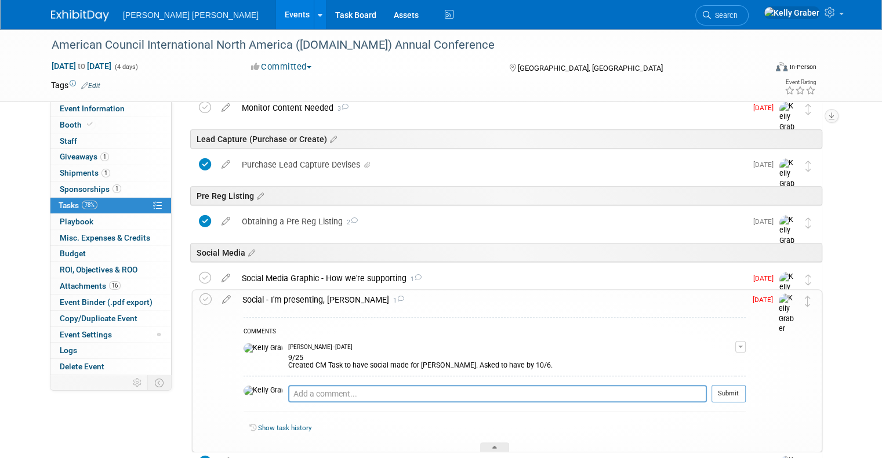
click at [271, 296] on div "Social - I'm presenting, James Cole 1" at bounding box center [491, 300] width 509 height 20
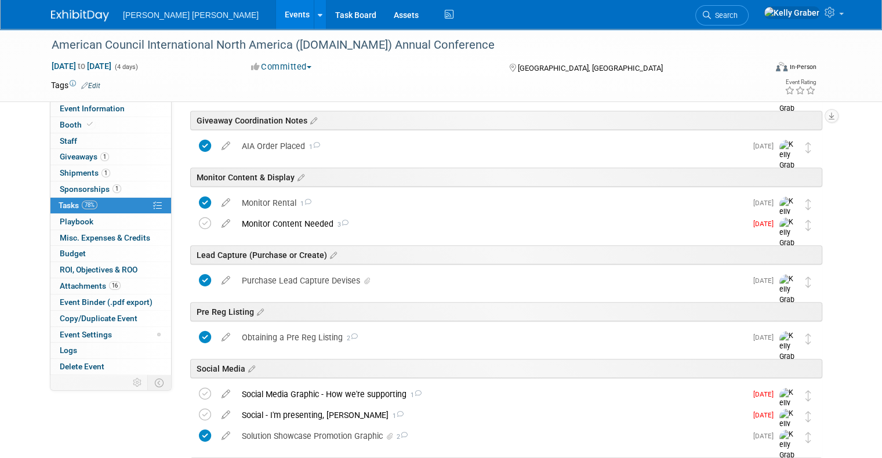
scroll to position [688, 0]
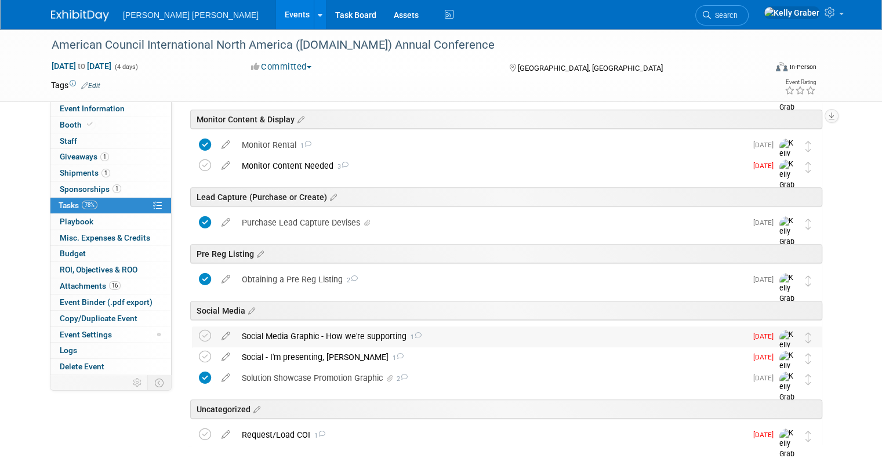
click at [308, 337] on div "Social Media Graphic - How we're supporting 1" at bounding box center [491, 336] width 510 height 20
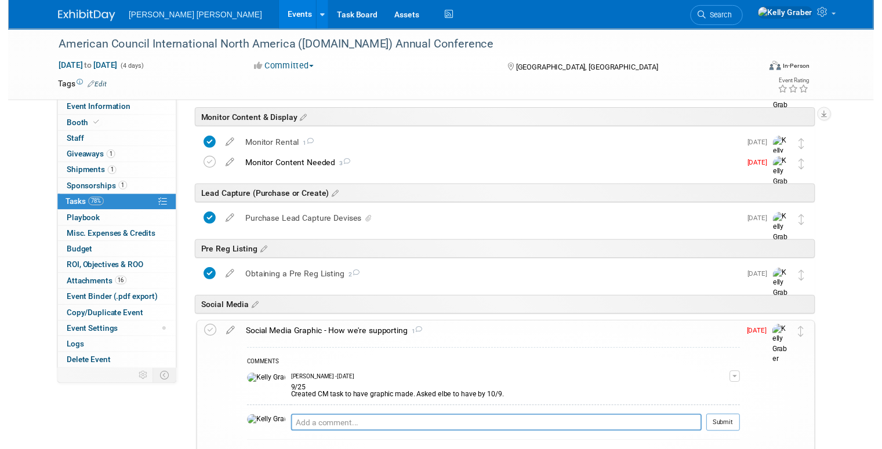
scroll to position [746, 0]
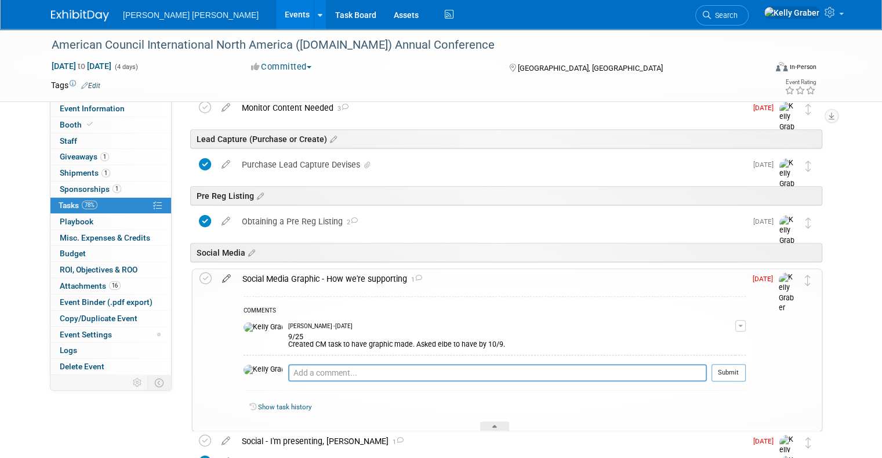
click at [216, 273] on icon at bounding box center [226, 276] width 20 height 14
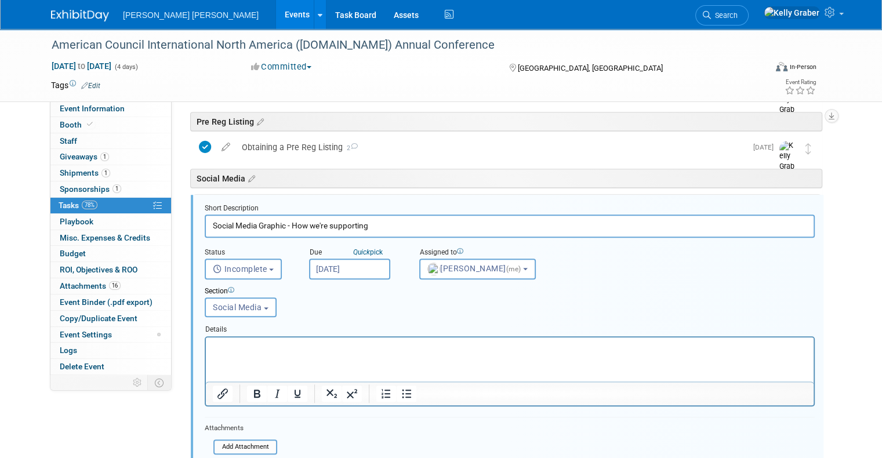
scroll to position [845, 0]
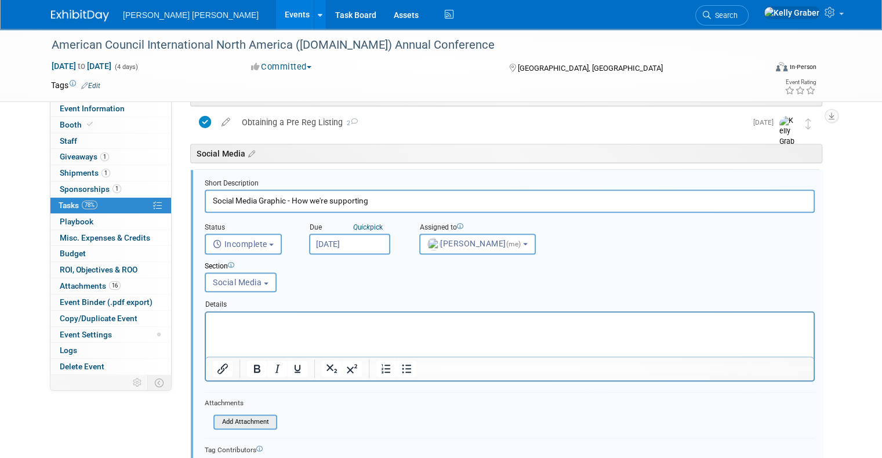
click at [235, 416] on input "file" at bounding box center [217, 422] width 118 height 13
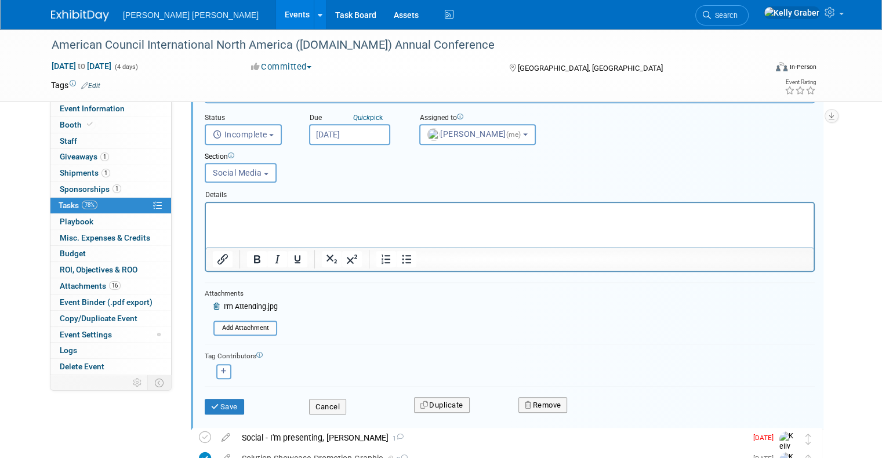
scroll to position [961, 0]
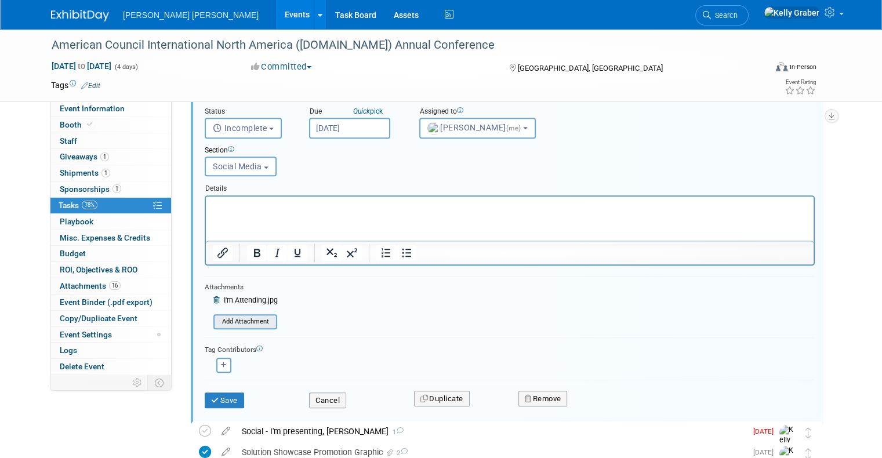
click at [239, 315] on input "file" at bounding box center [217, 321] width 118 height 13
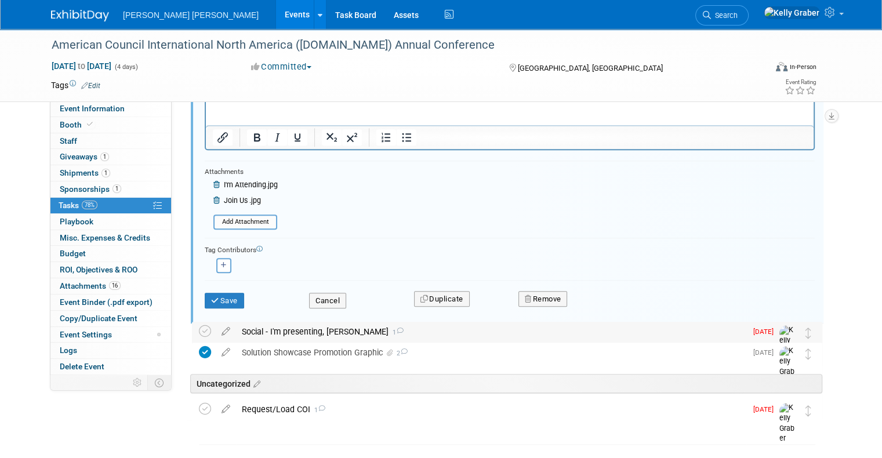
scroll to position [1077, 0]
click at [227, 294] on button "Save" at bounding box center [224, 300] width 39 height 16
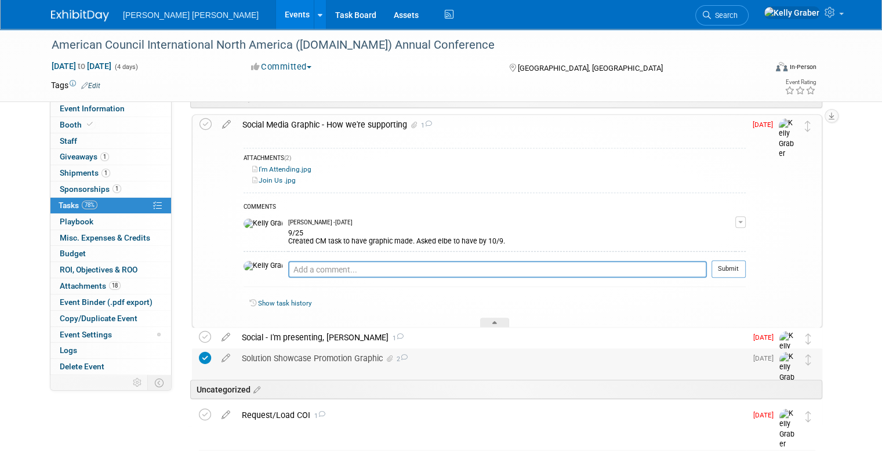
scroll to position [881, 0]
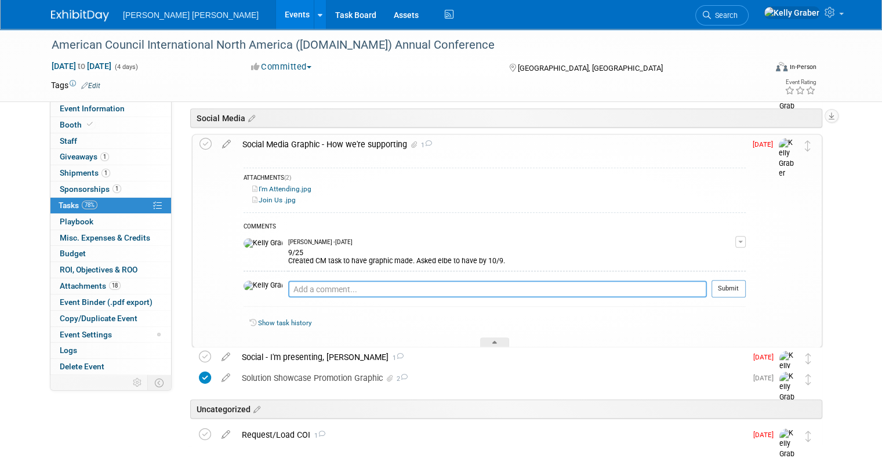
click at [311, 288] on textarea at bounding box center [497, 289] width 419 height 17
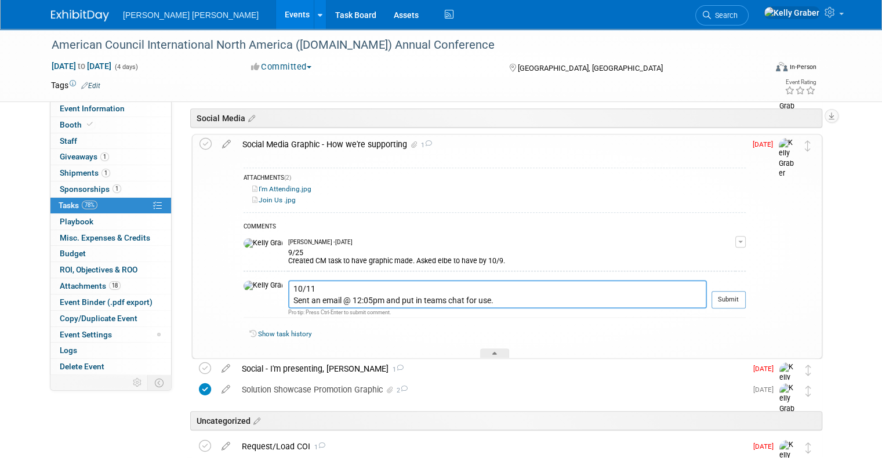
drag, startPoint x: 479, startPoint y: 296, endPoint x: 254, endPoint y: 290, distance: 224.4
click at [254, 290] on tr "10/11 Sent an email @ 12:05pm and put in teams chat for use. Pro tip: Press Ctr…" at bounding box center [494, 299] width 502 height 38
type textarea "10/11 Sent an email @ 12:05pm and put in teams chat for use."
click at [745, 297] on button "Submit" at bounding box center [728, 299] width 34 height 17
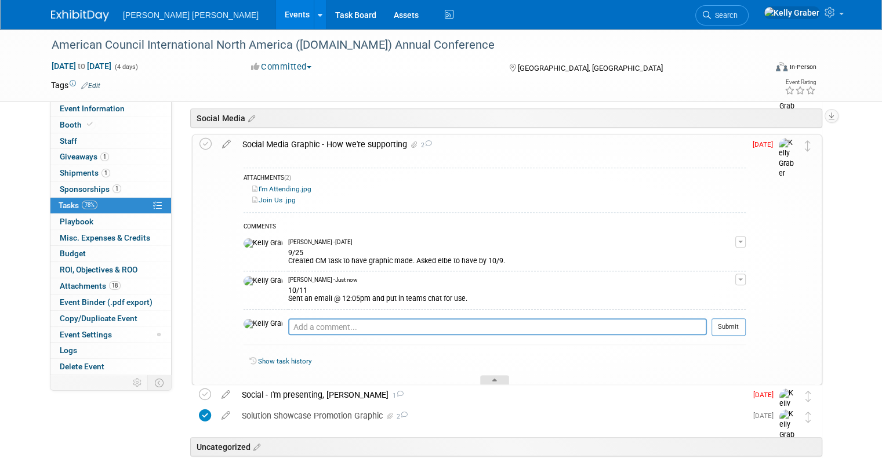
click at [483, 377] on div at bounding box center [494, 380] width 29 height 10
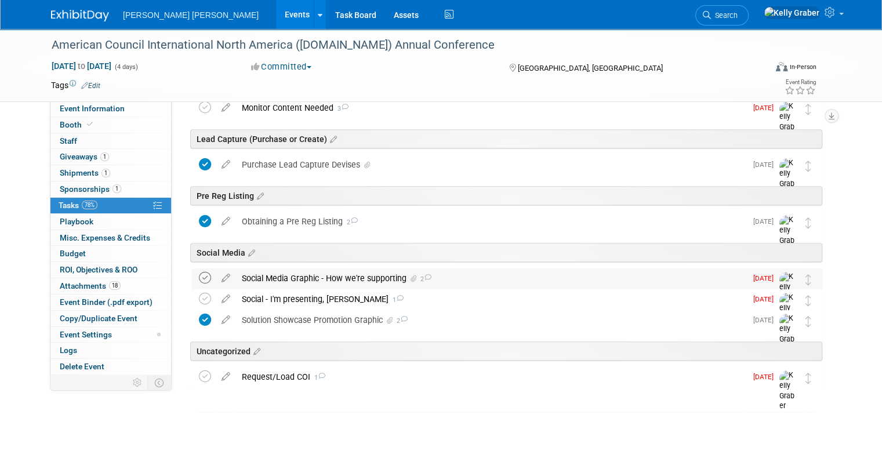
click at [199, 278] on icon at bounding box center [205, 278] width 12 height 12
click at [253, 299] on div "Social - I'm presenting, James Cole 1" at bounding box center [491, 299] width 510 height 20
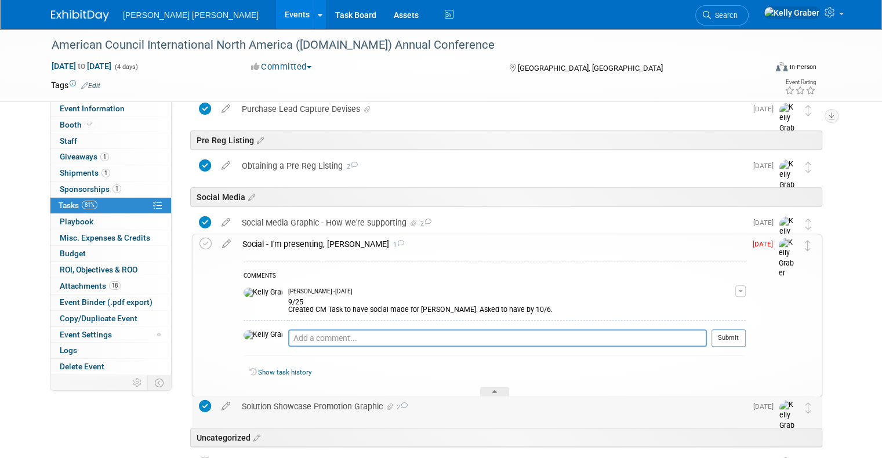
scroll to position [862, 0]
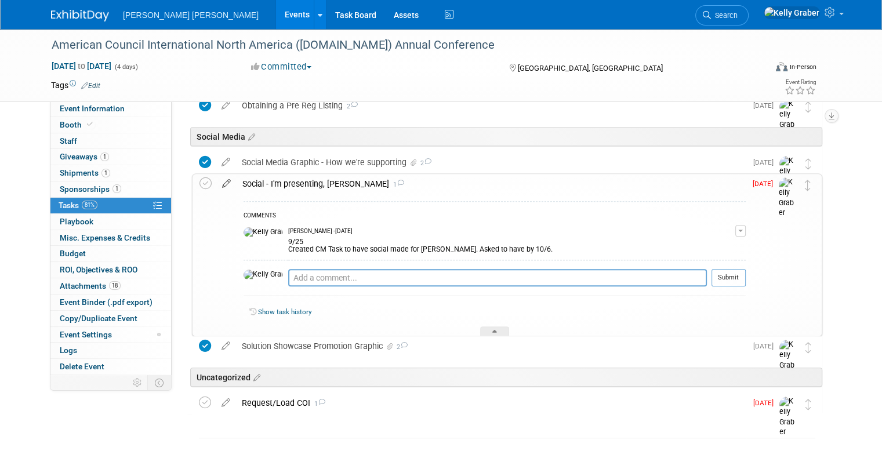
click at [219, 182] on icon at bounding box center [226, 181] width 20 height 14
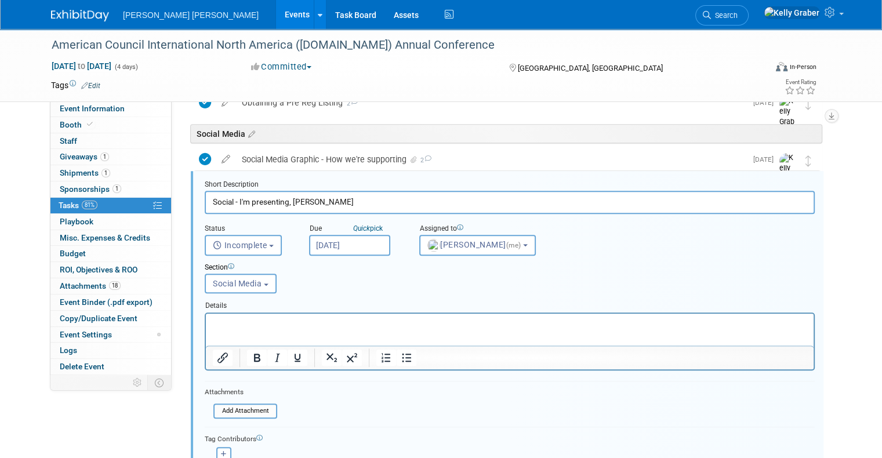
scroll to position [866, 0]
click at [227, 407] on input "file" at bounding box center [217, 409] width 118 height 13
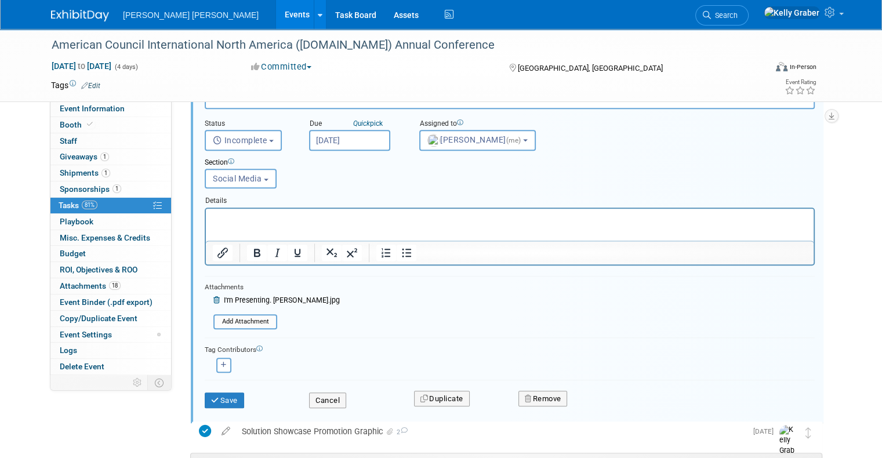
scroll to position [982, 0]
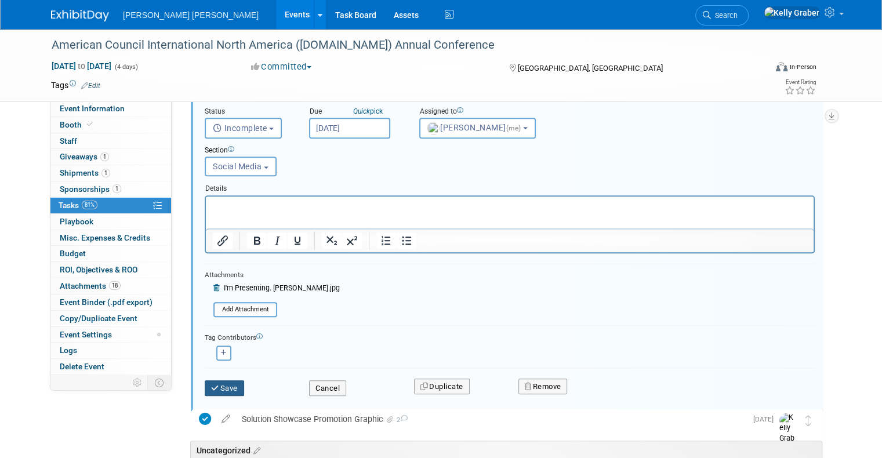
click at [215, 381] on button "Save" at bounding box center [224, 388] width 39 height 16
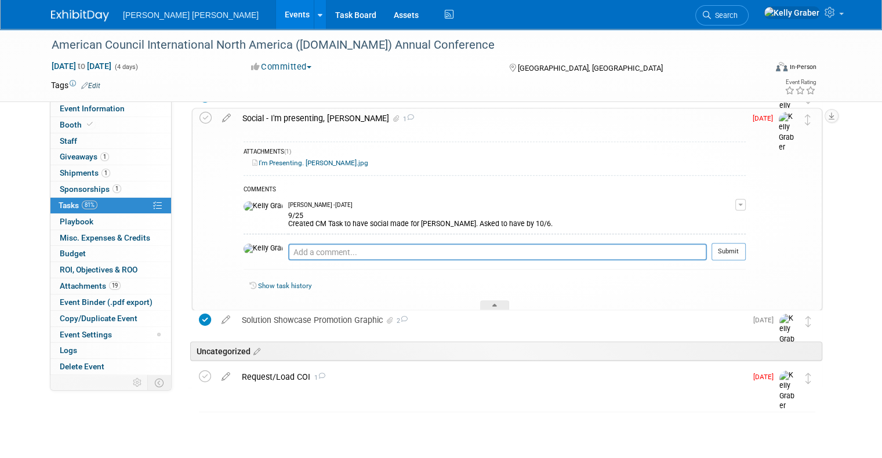
scroll to position [870, 0]
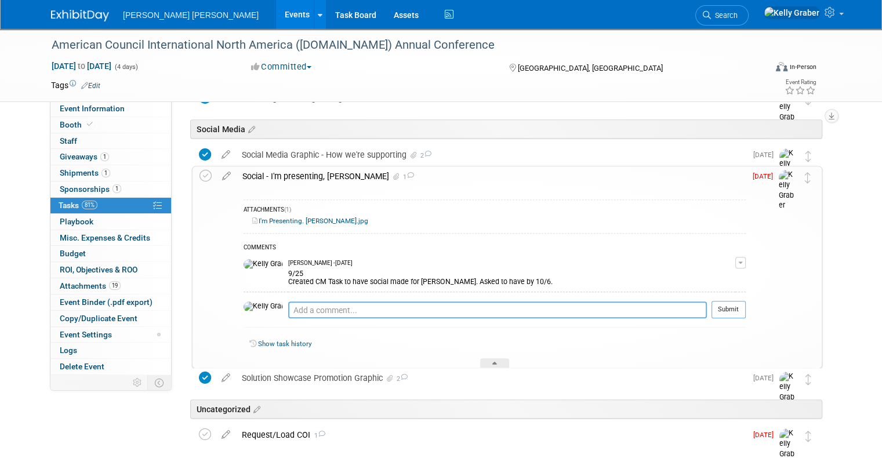
click at [303, 306] on textarea at bounding box center [497, 309] width 419 height 17
paste textarea "10/11 Sent an email @ 12:05pm and put in teams chat for use."
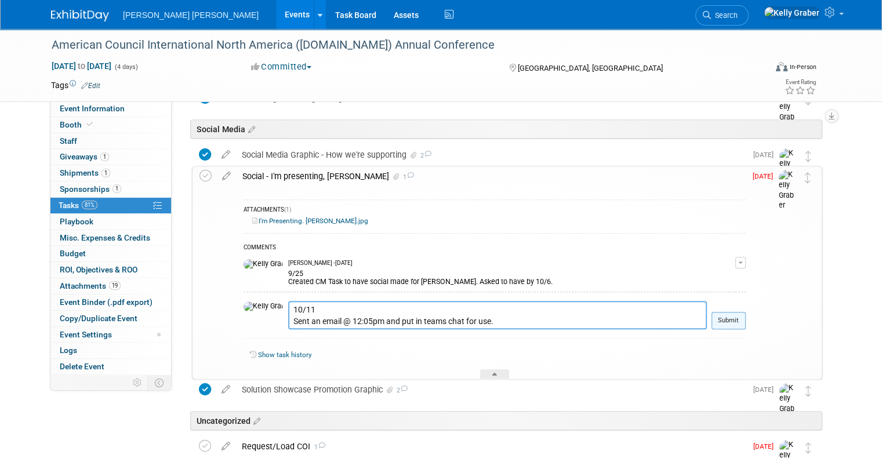
type textarea "10/11 Sent an email @ 12:05pm and put in teams chat for use."
click at [736, 321] on button "Submit" at bounding box center [728, 320] width 34 height 17
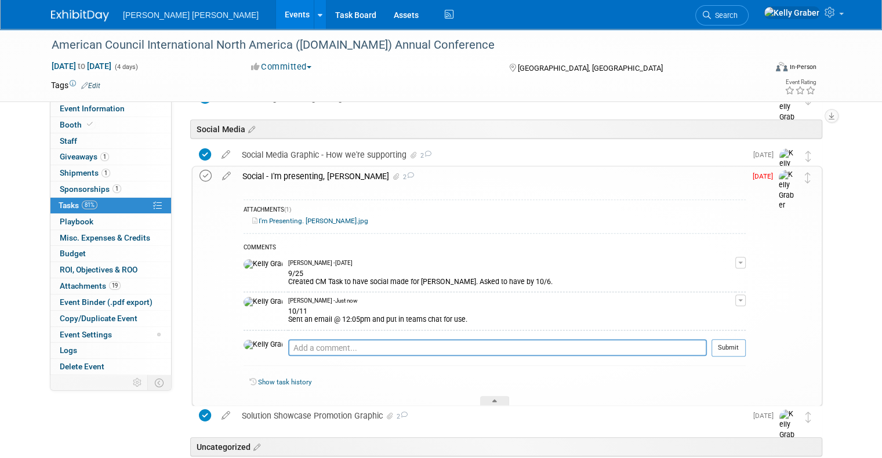
click at [199, 173] on icon at bounding box center [205, 176] width 12 height 12
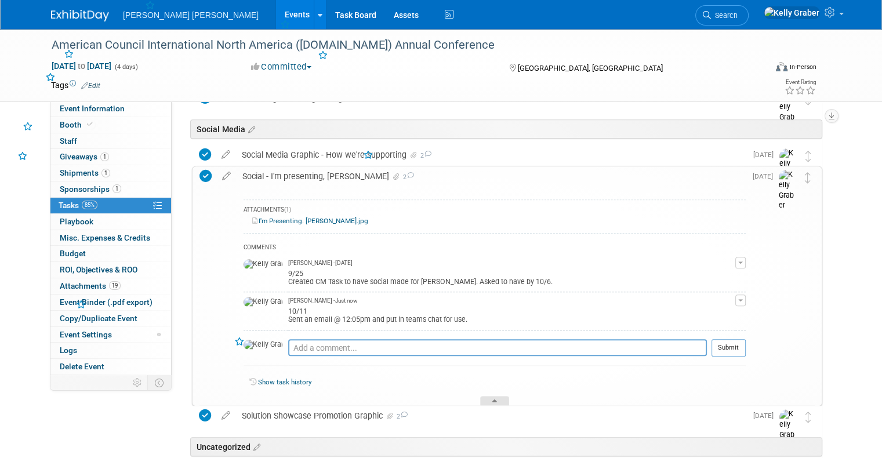
click at [494, 396] on div at bounding box center [494, 401] width 29 height 10
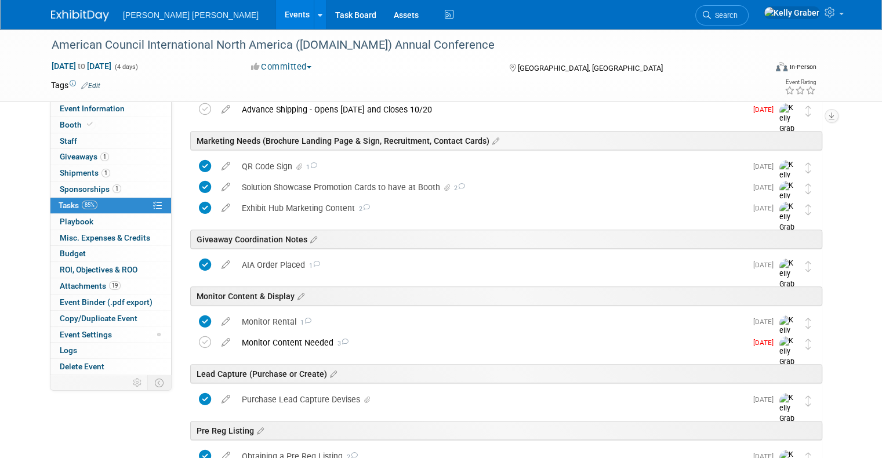
scroll to position [514, 0]
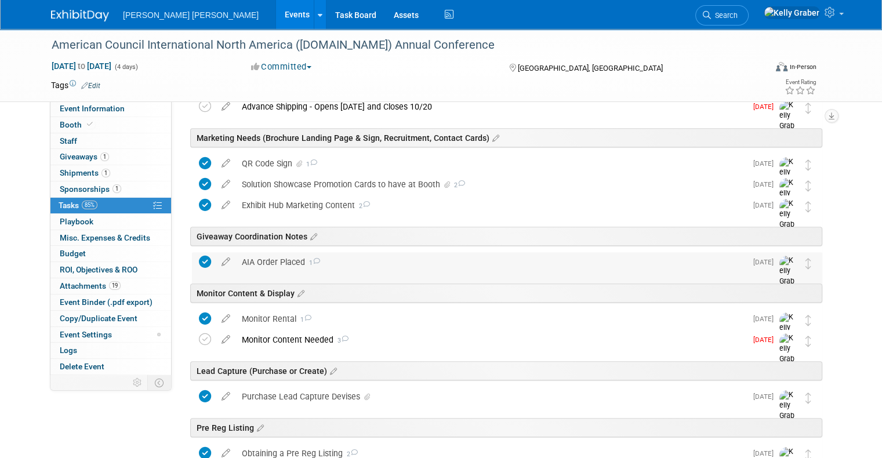
click at [366, 265] on div "AIA Order Placed 1" at bounding box center [491, 262] width 510 height 20
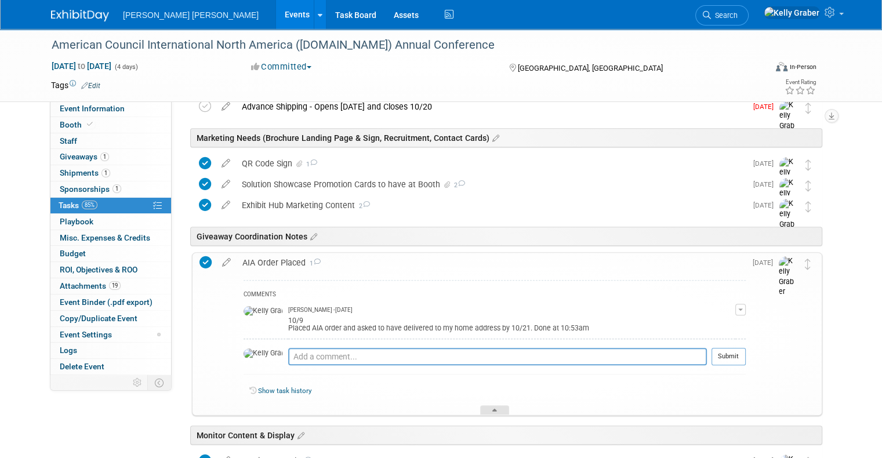
click at [501, 405] on div at bounding box center [494, 410] width 29 height 10
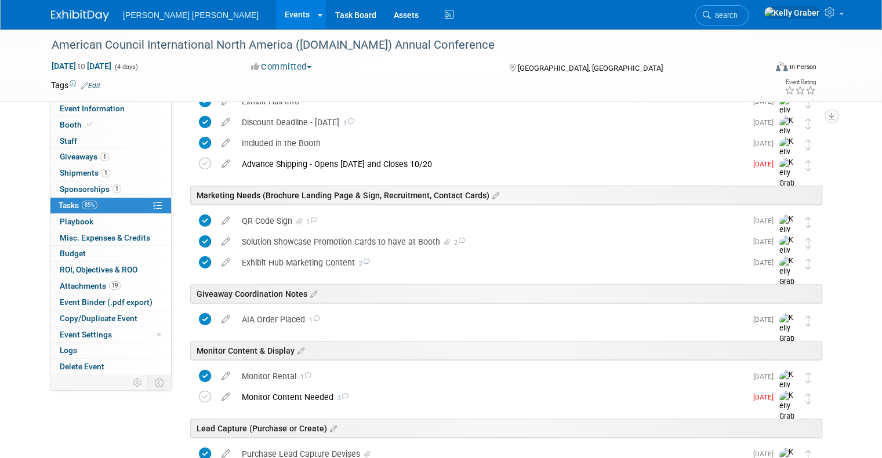
scroll to position [456, 0]
click at [345, 219] on div "QR Code Sign 1" at bounding box center [491, 222] width 510 height 20
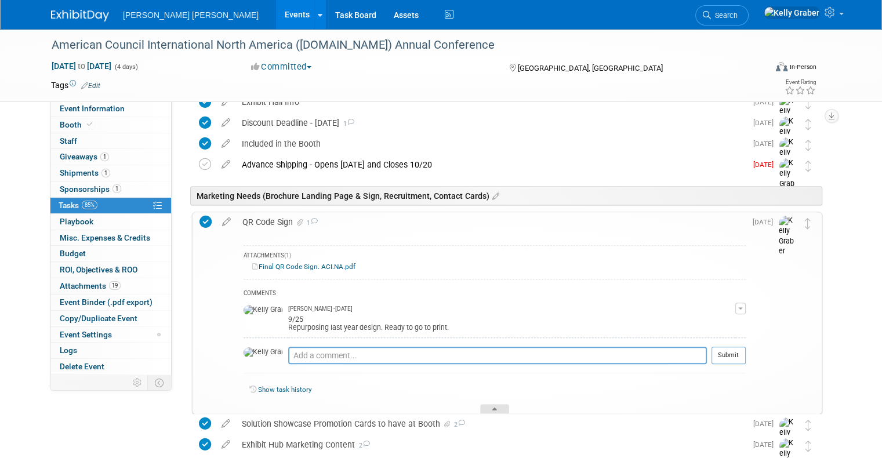
click at [493, 408] on icon at bounding box center [494, 411] width 5 height 7
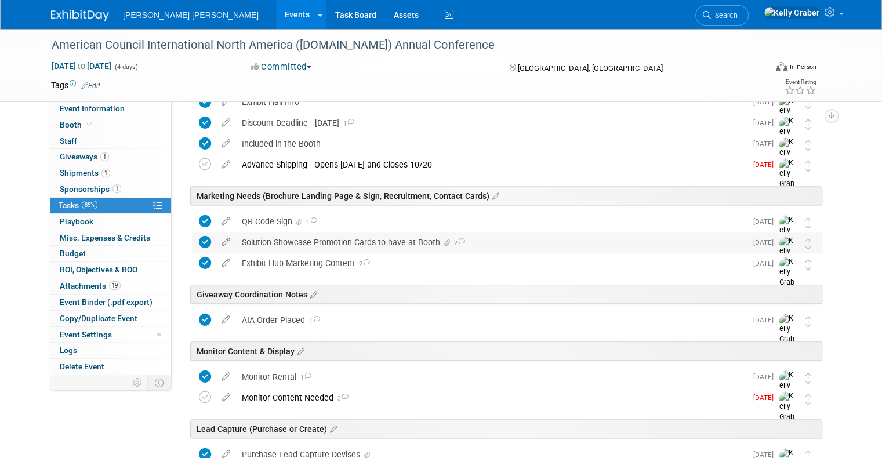
click at [350, 245] on div "Solution Showcase Promotion Cards to have at Booth 2" at bounding box center [491, 242] width 510 height 20
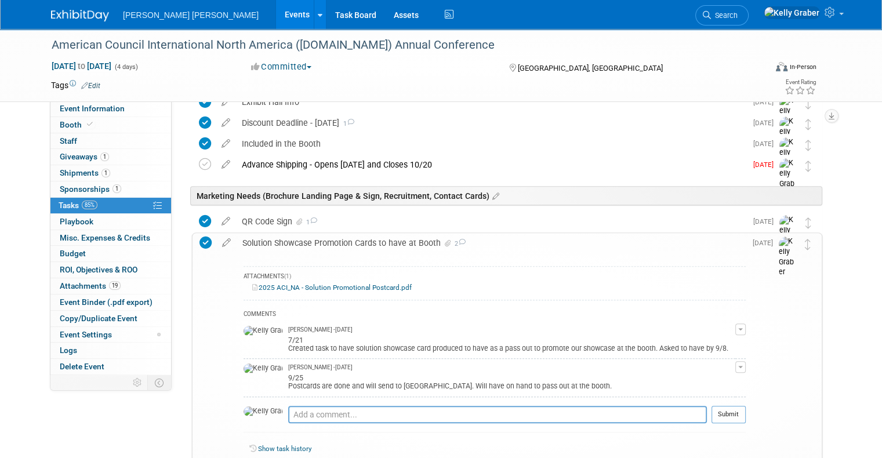
scroll to position [514, 0]
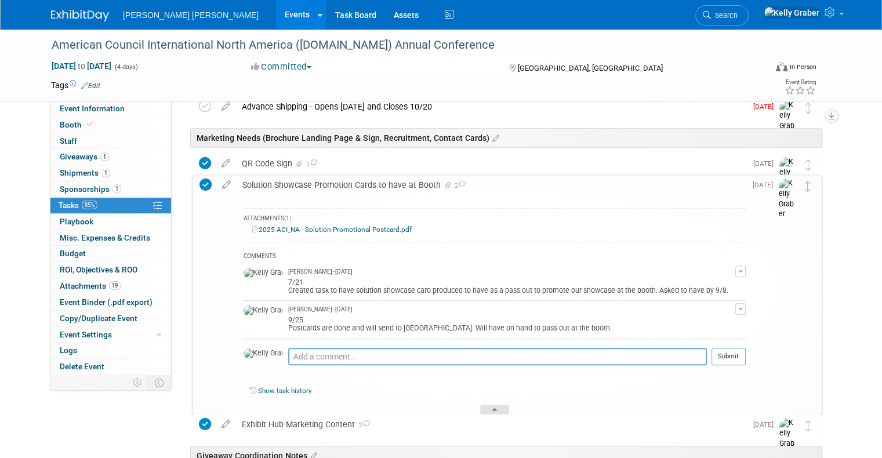
click at [497, 408] on icon at bounding box center [494, 411] width 5 height 7
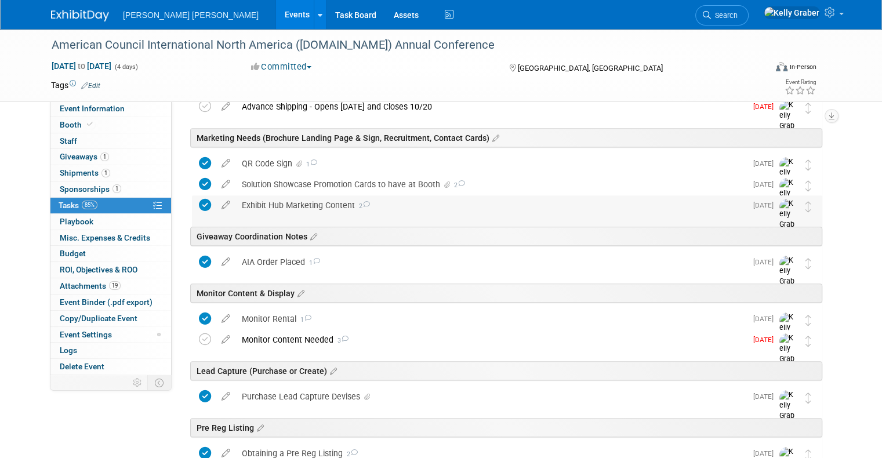
click at [336, 203] on div "Exhibit Hub Marketing Content 2" at bounding box center [491, 205] width 510 height 20
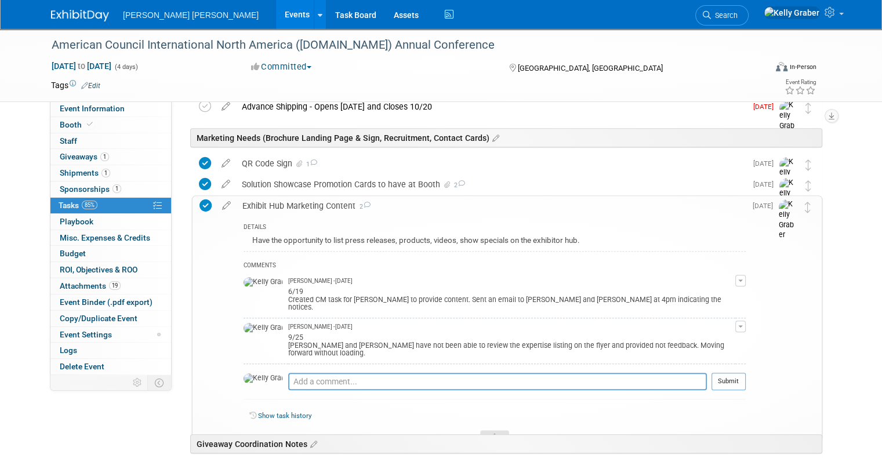
click at [492, 430] on div at bounding box center [494, 435] width 29 height 10
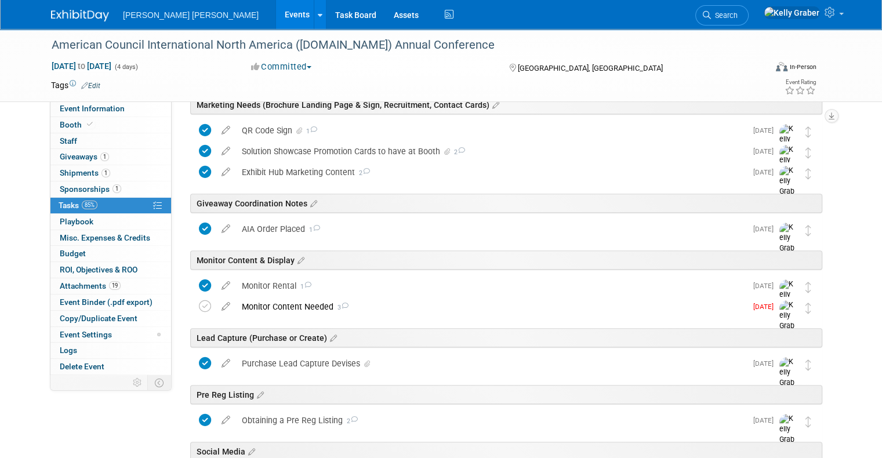
scroll to position [572, 0]
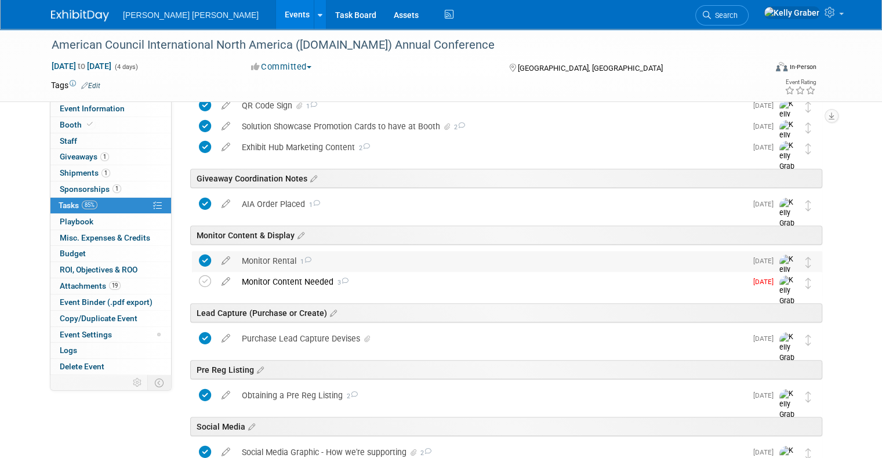
click at [292, 256] on div "Monitor Rental 1" at bounding box center [491, 261] width 510 height 20
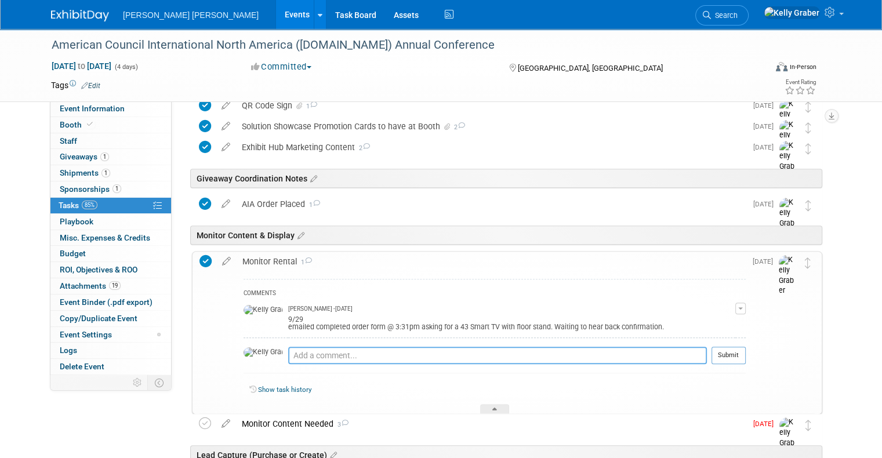
click at [312, 356] on textarea at bounding box center [497, 355] width 419 height 17
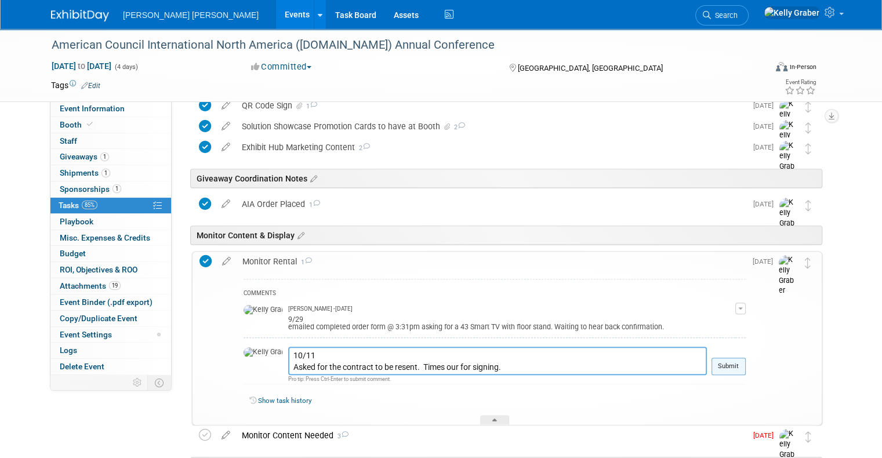
type textarea "10/11 Asked for the contract to be resent. Times our for signing."
click at [743, 366] on button "Submit" at bounding box center [728, 366] width 34 height 17
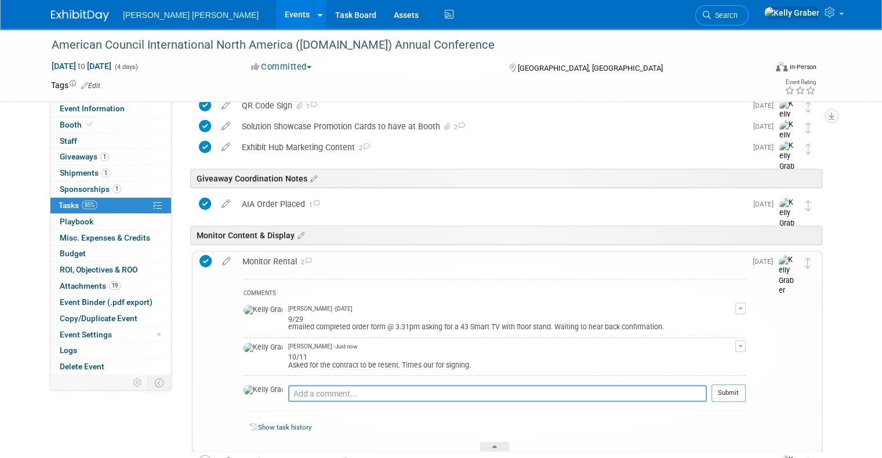
scroll to position [630, 0]
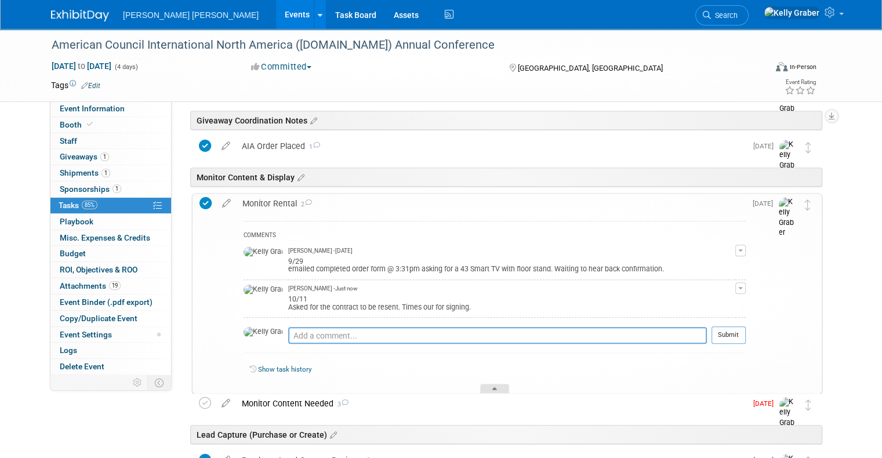
click at [500, 386] on div at bounding box center [494, 389] width 29 height 10
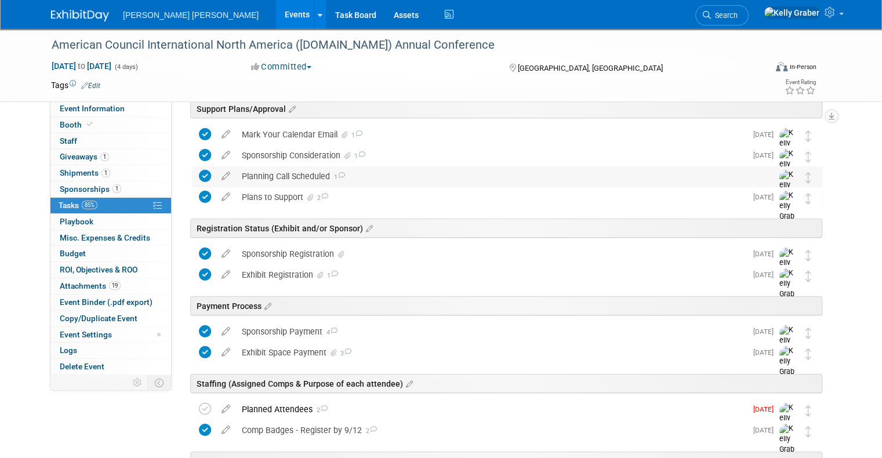
scroll to position [0, 0]
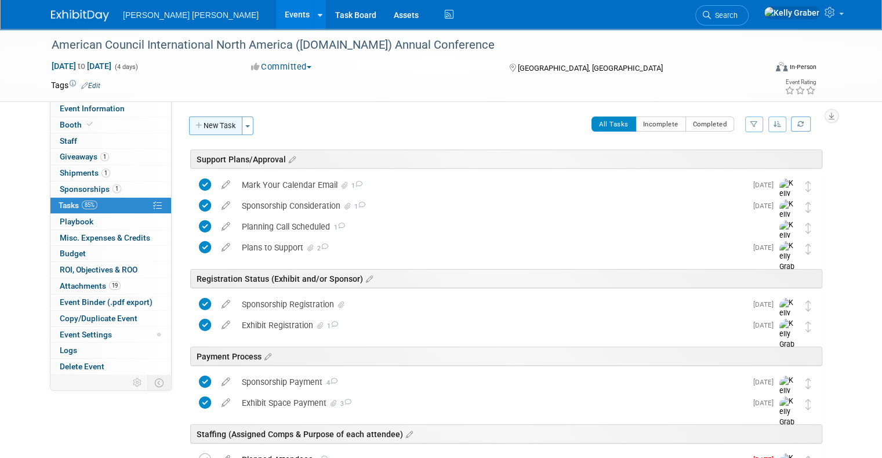
click at [206, 121] on button "New Task" at bounding box center [215, 126] width 53 height 19
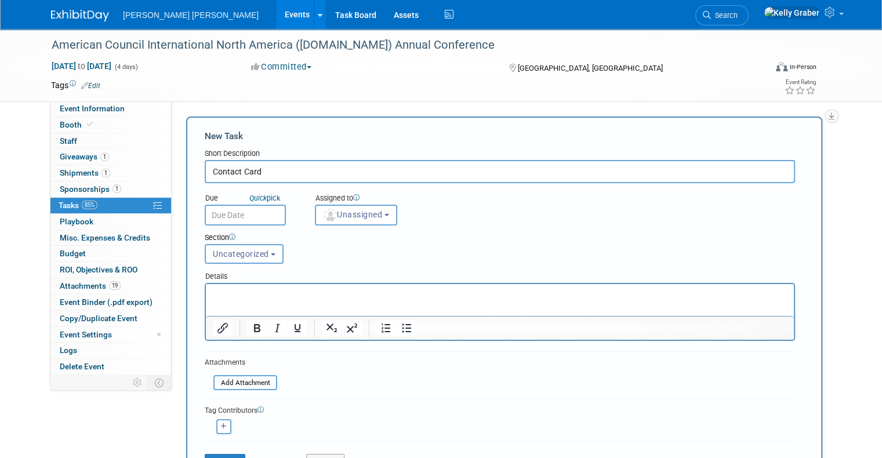
type input "Contact Card"
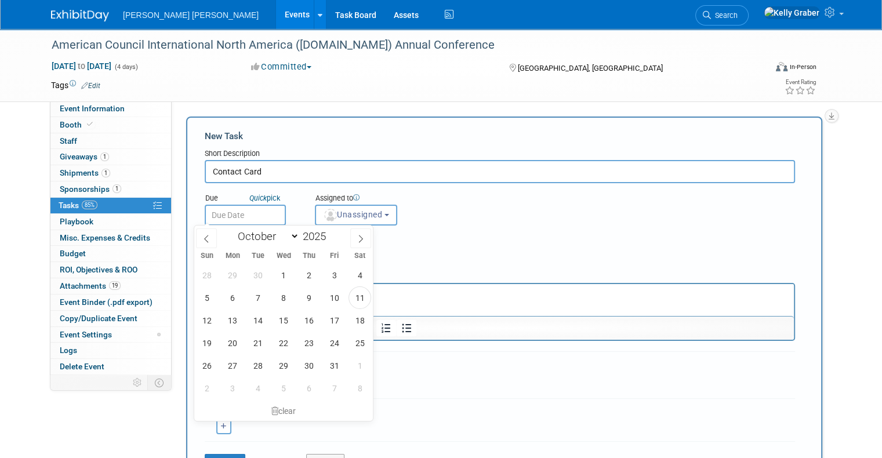
click at [233, 214] on input "text" at bounding box center [245, 215] width 81 height 21
click at [282, 323] on span "15" at bounding box center [283, 320] width 23 height 23
type input "Oct 15, 2025"
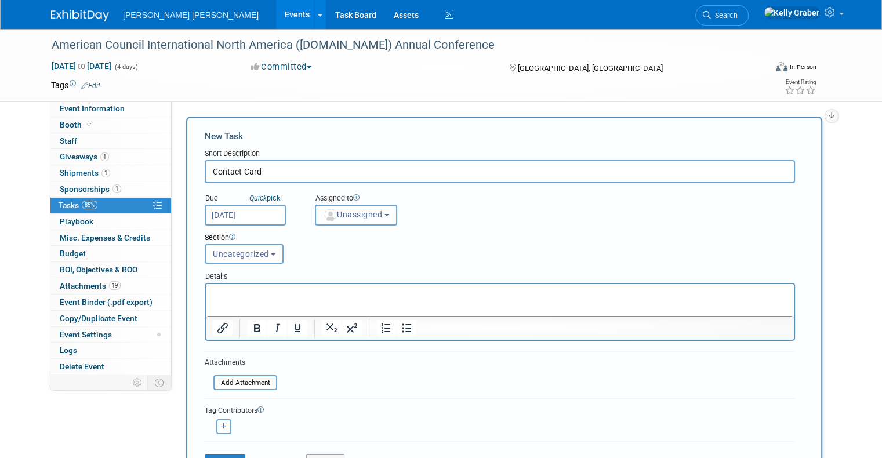
click at [337, 214] on span "Unassigned" at bounding box center [352, 214] width 59 height 9
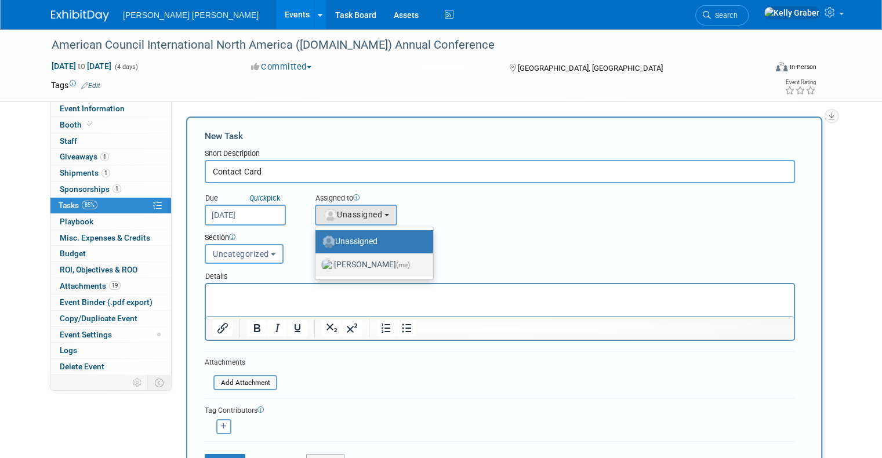
click at [333, 260] on label "[PERSON_NAME] (me)" at bounding box center [371, 265] width 100 height 19
click at [317, 260] on input "[PERSON_NAME] (me)" at bounding box center [314, 264] width 8 height 8
select select "ec37184c-c01f-4f21-939d-fe7fd02e2e7e"
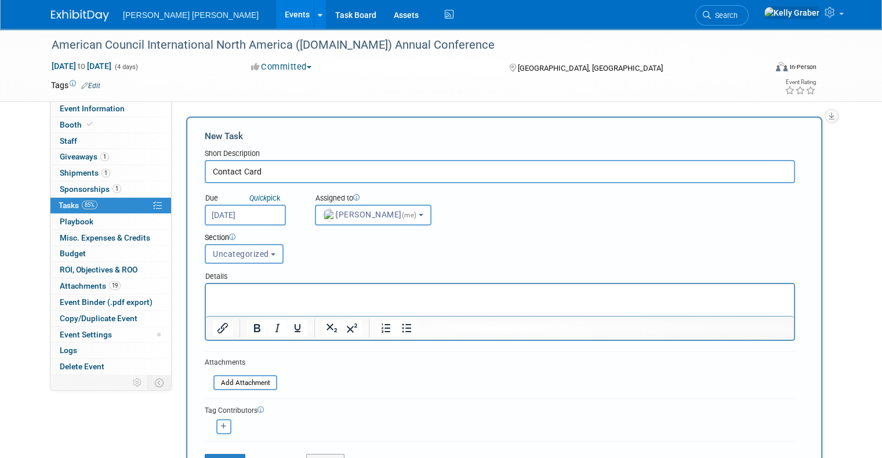
click at [225, 249] on span "Uncategorized" at bounding box center [241, 253] width 56 height 9
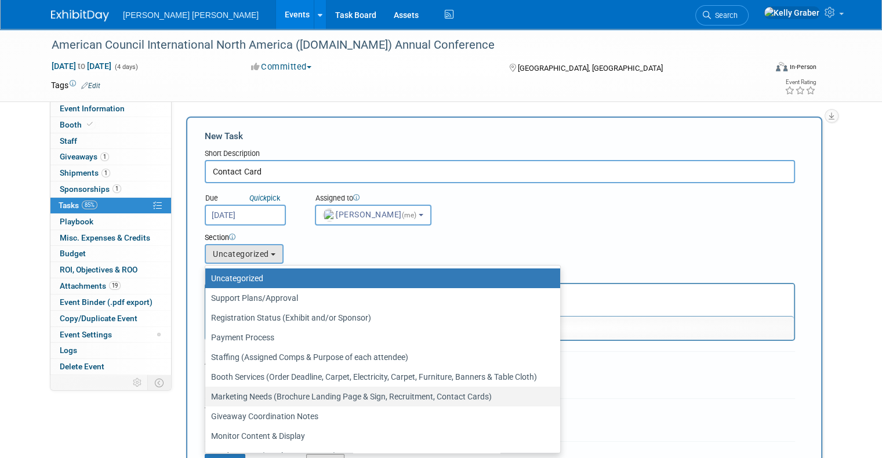
click at [239, 392] on label "Marketing Needs (Brochure Landing Page & Sign, Recruitment, Contact Cards)" at bounding box center [379, 396] width 337 height 15
click at [207, 393] on input "Marketing Needs (Brochure Landing Page & Sign, Recruitment, Contact Cards)" at bounding box center [203, 397] width 8 height 8
select select "11256259"
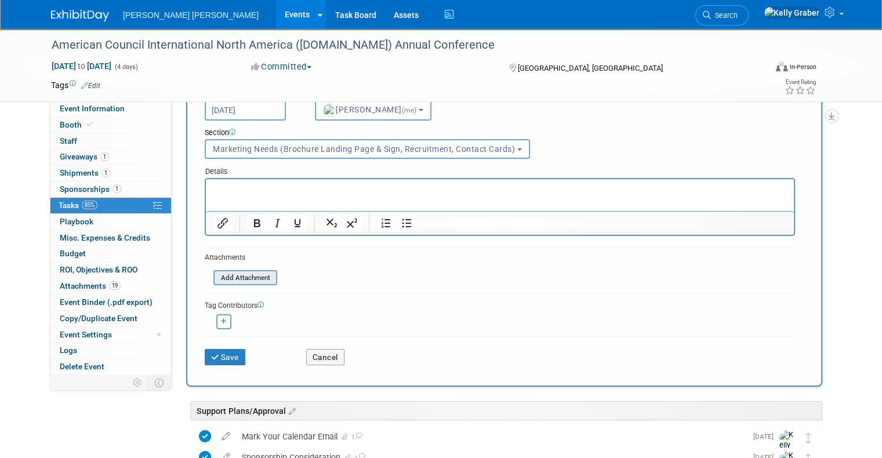
scroll to position [116, 0]
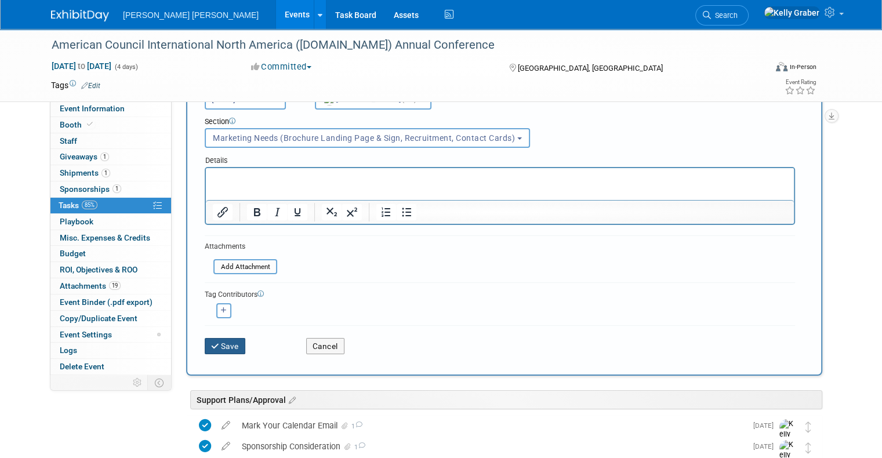
click at [216, 341] on button "Save" at bounding box center [225, 346] width 41 height 16
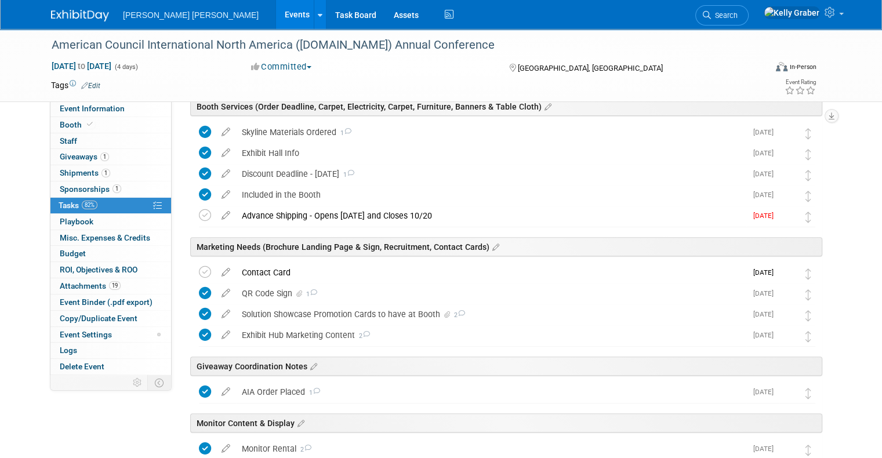
scroll to position [406, 0]
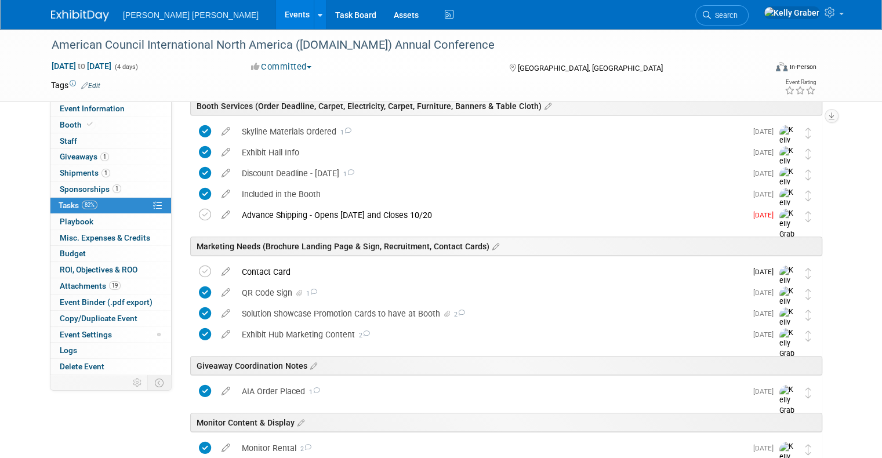
click at [277, 275] on div "Contact Card" at bounding box center [491, 272] width 510 height 20
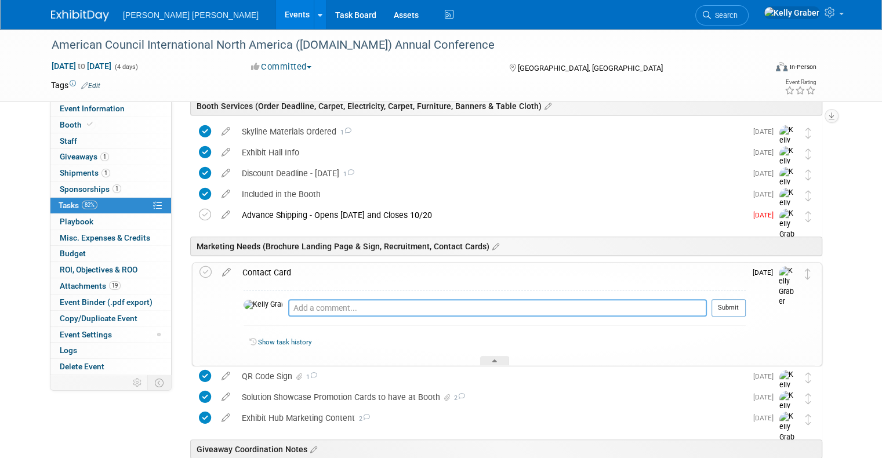
click at [304, 304] on textarea at bounding box center [497, 307] width 419 height 17
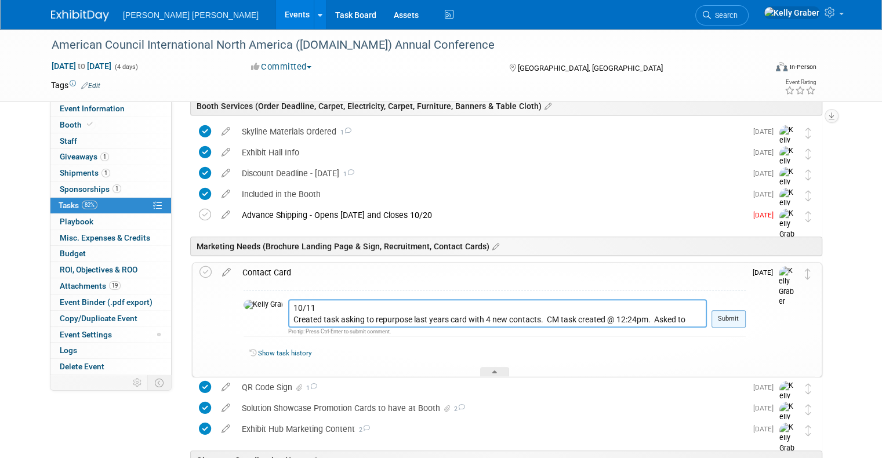
type textarea "10/11 Created task asking to repurpose last years card with 4 new contacts. CM …"
click at [740, 316] on button "Submit" at bounding box center [728, 318] width 34 height 17
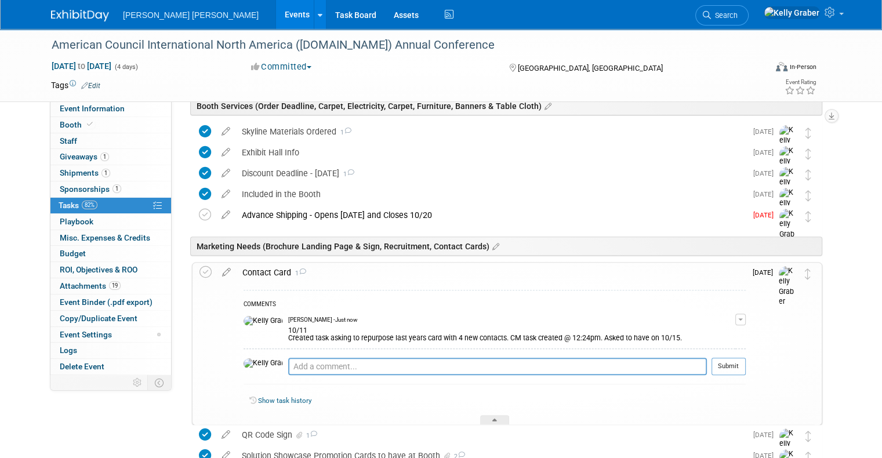
click at [494, 410] on div "Show task history" at bounding box center [494, 402] width 502 height 25
click at [492, 419] on icon at bounding box center [494, 422] width 5 height 7
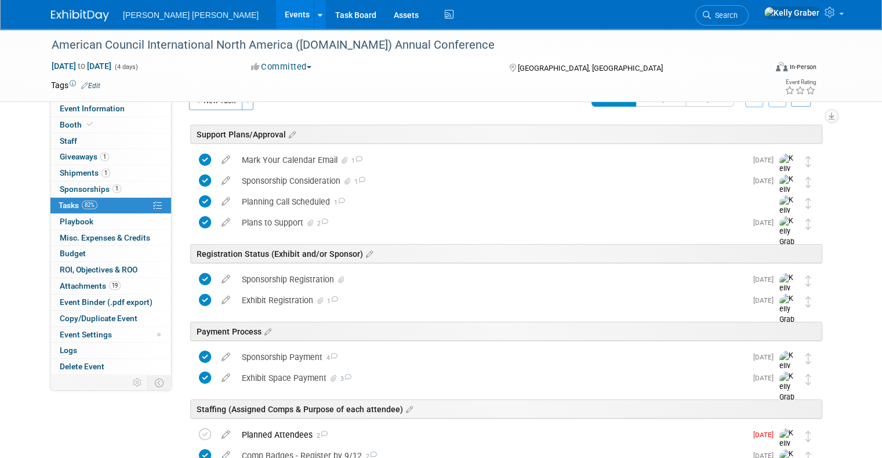
scroll to position [0, 0]
